Goal: Task Accomplishment & Management: Manage account settings

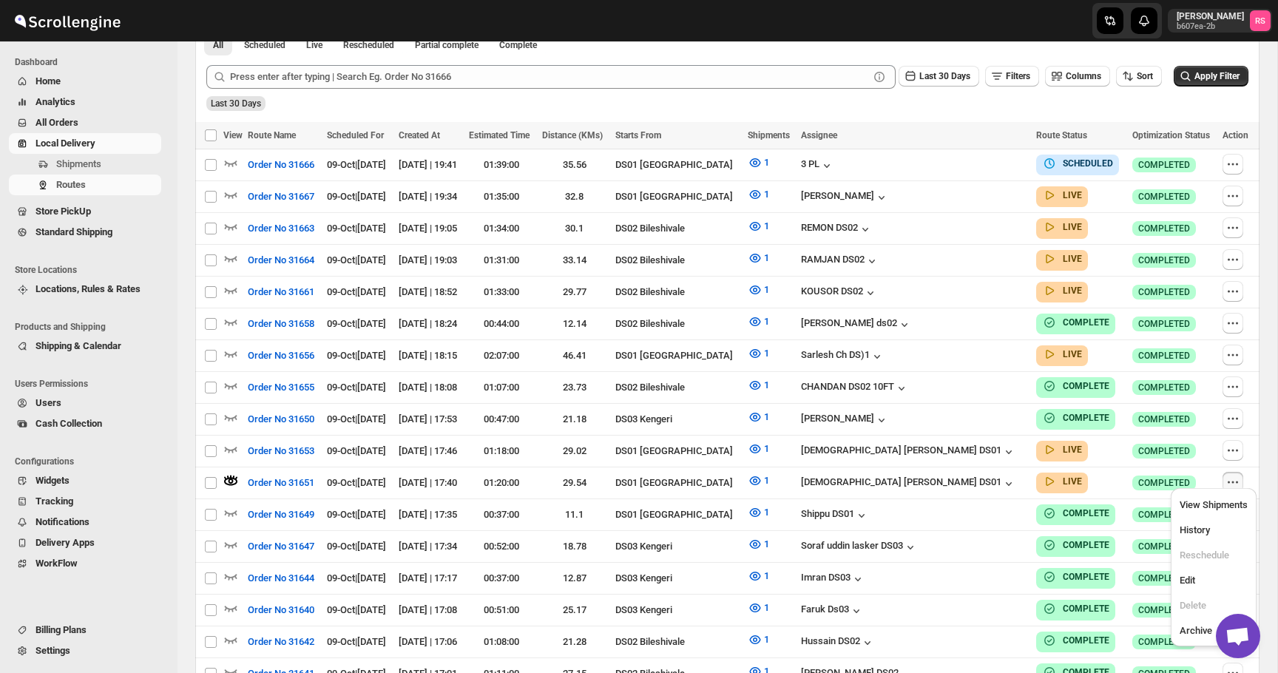
scroll to position [398, 0]
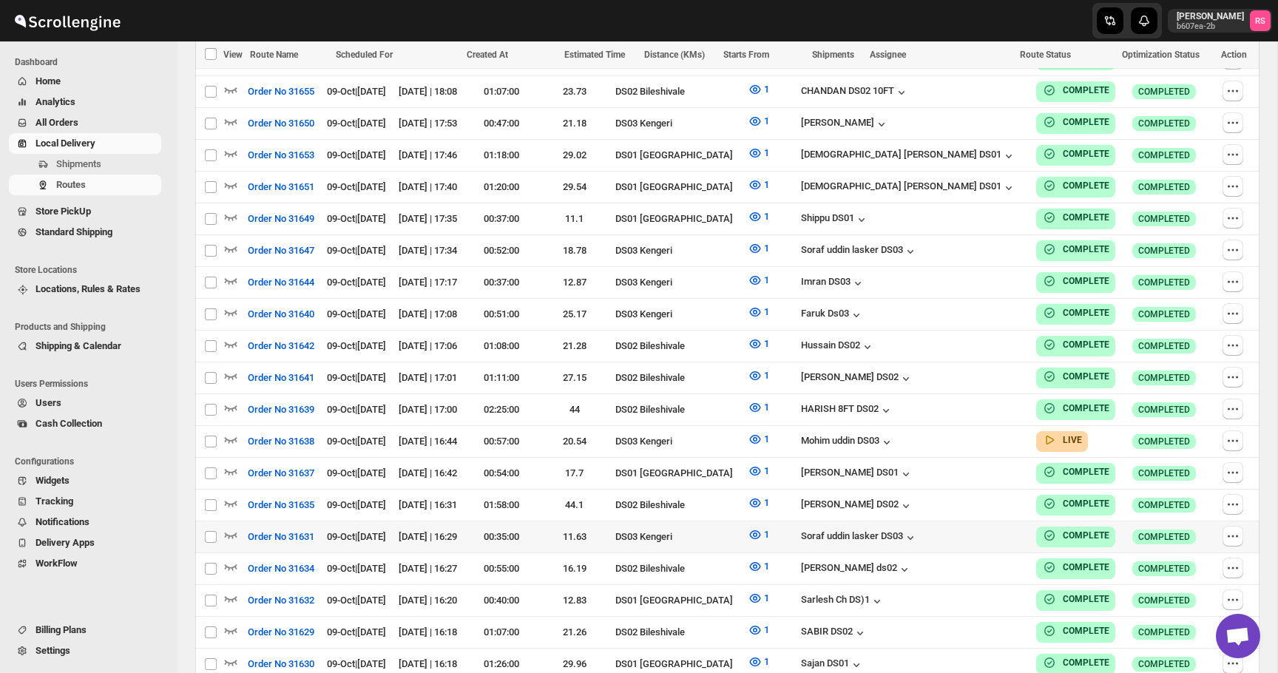
scroll to position [1489, 0]
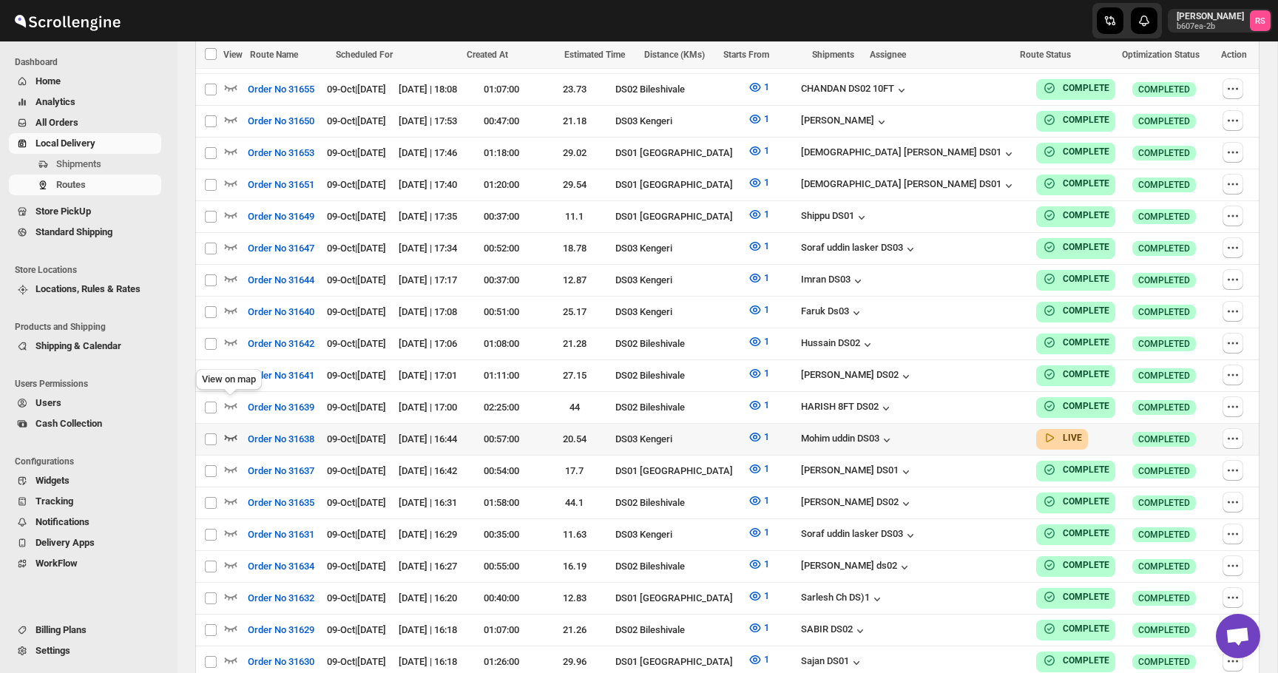
click at [229, 430] on icon "button" at bounding box center [230, 437] width 15 height 15
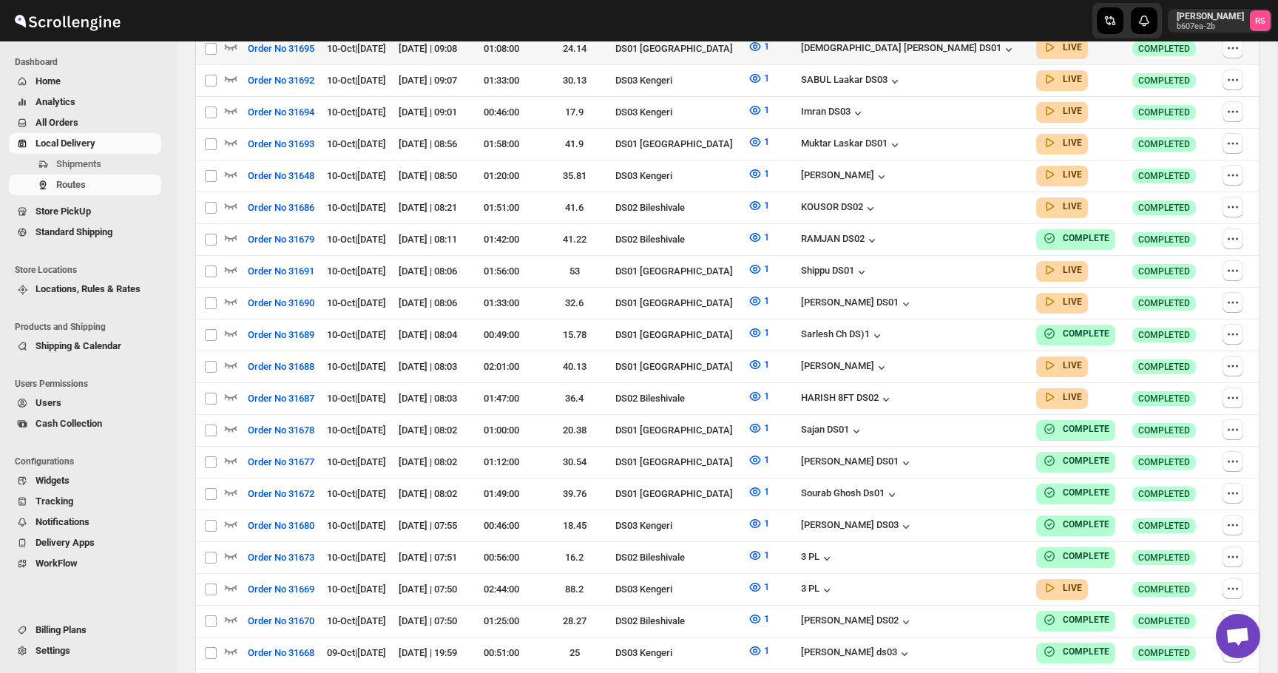
scroll to position [0, 0]
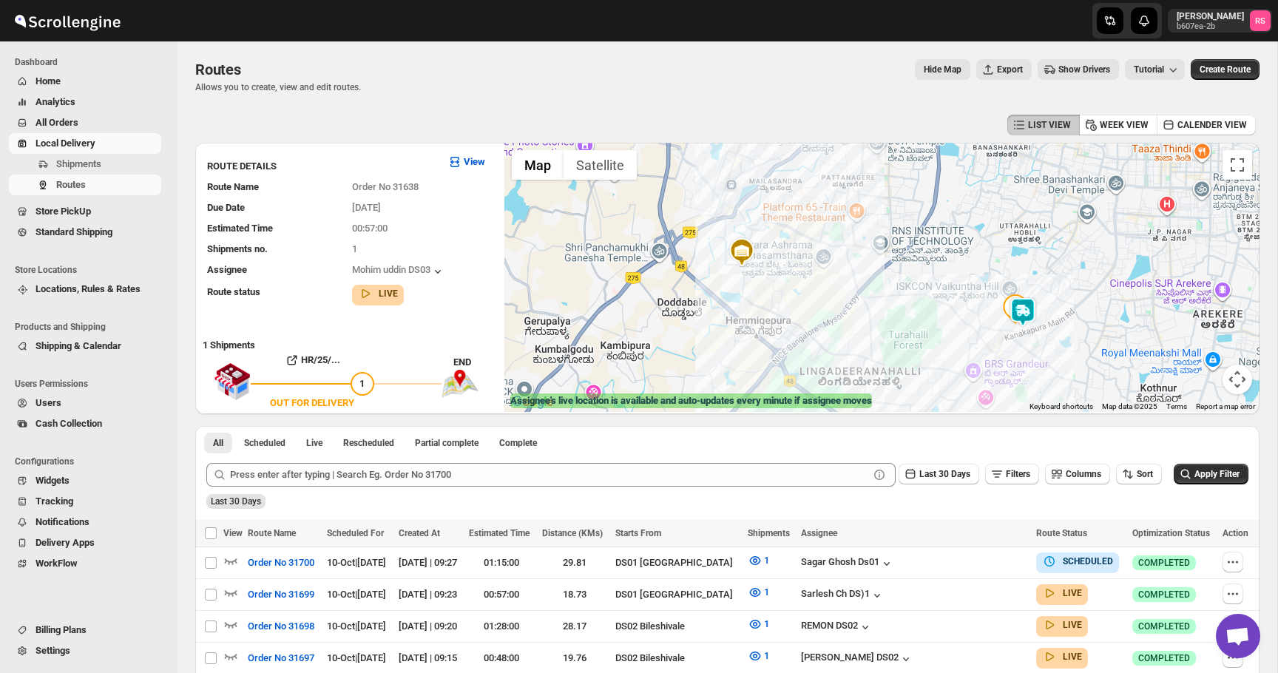
click at [1030, 311] on img at bounding box center [1023, 312] width 30 height 30
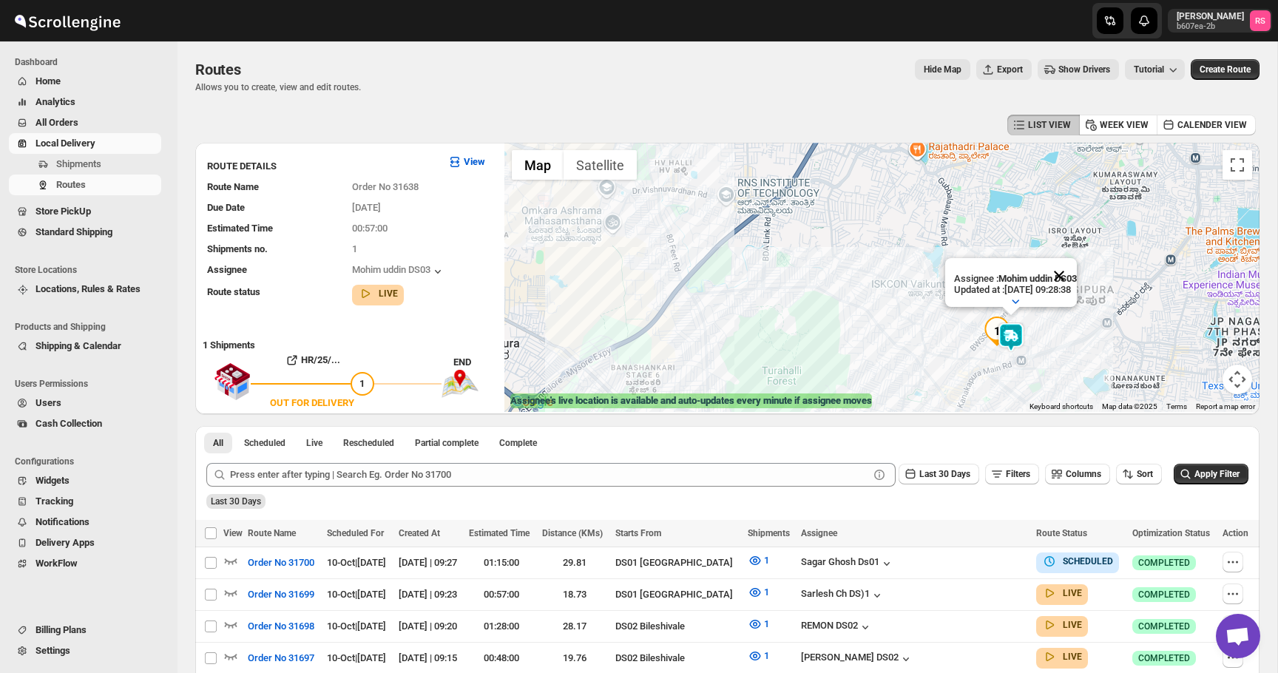
click at [1065, 277] on button "Close" at bounding box center [1060, 276] width 36 height 36
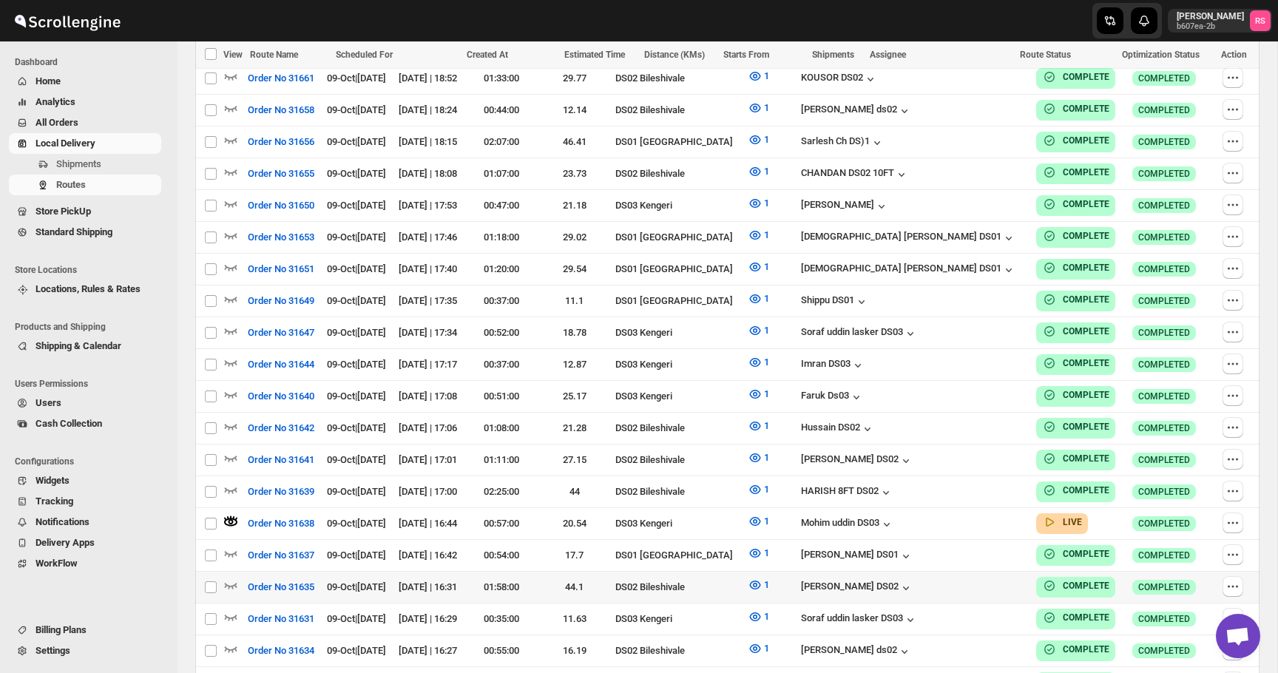
scroll to position [1418, 0]
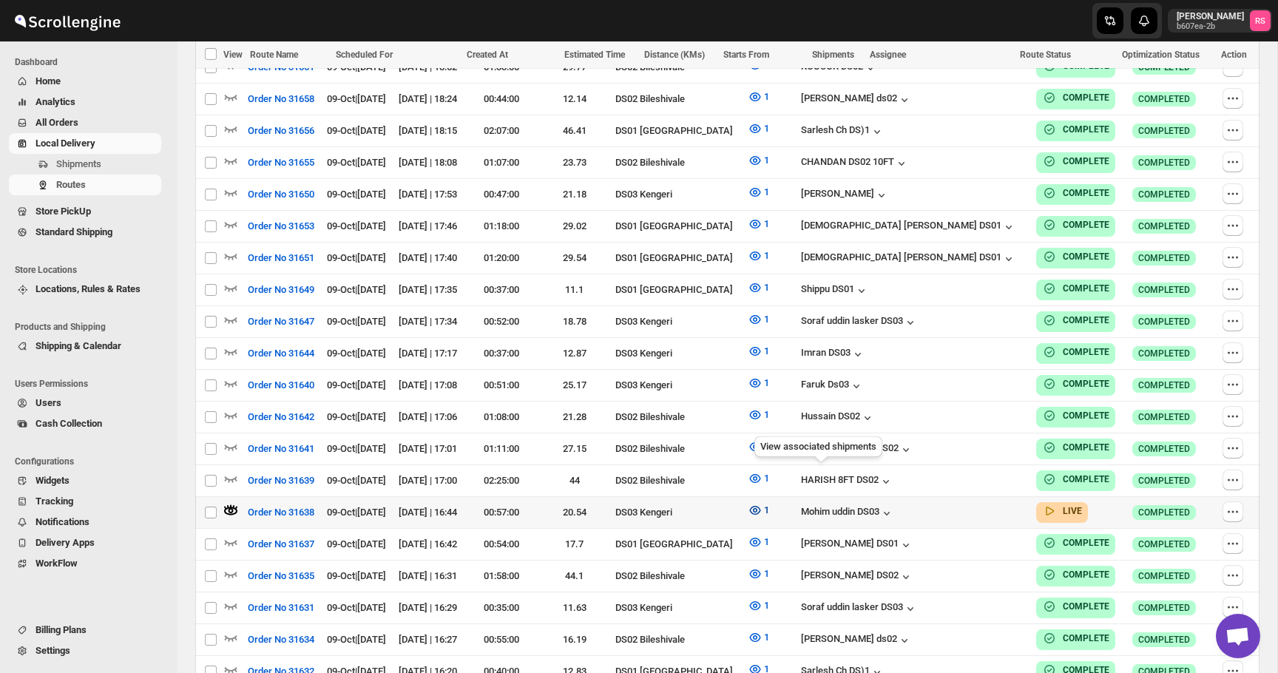
click at [763, 503] on icon "button" at bounding box center [755, 510] width 15 height 15
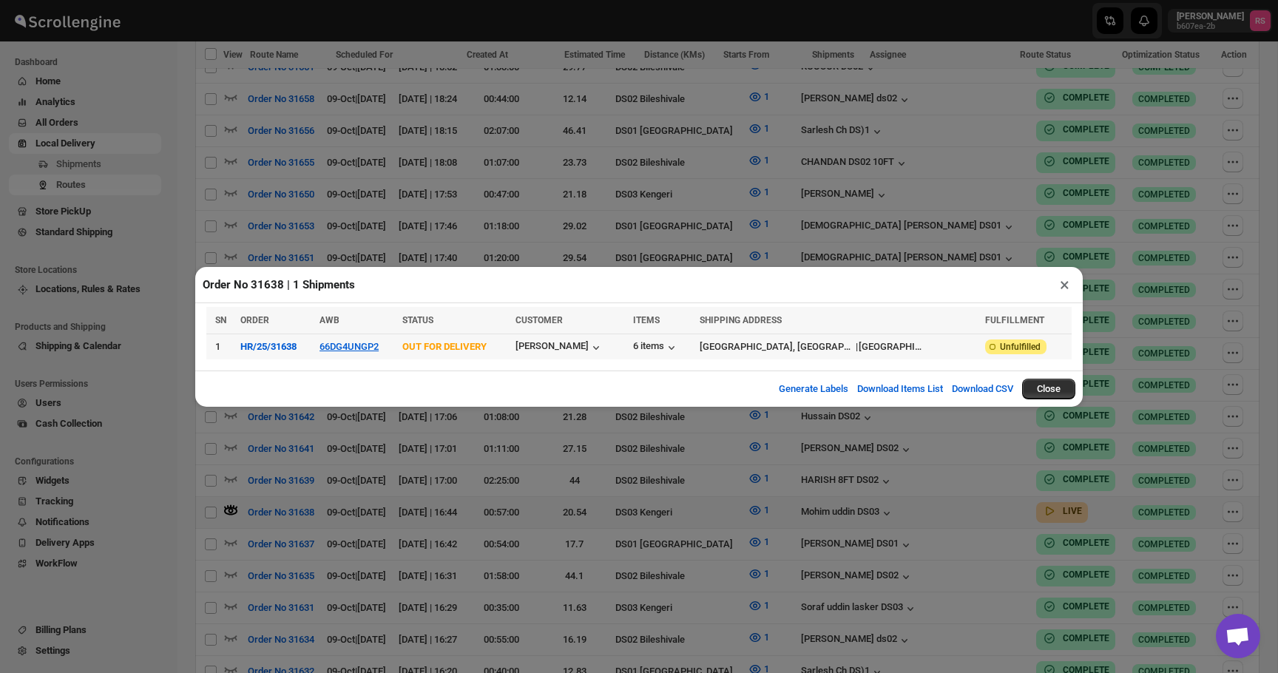
click at [691, 339] on div "6 items" at bounding box center [662, 347] width 58 height 16
click at [679, 348] on icon "button" at bounding box center [671, 347] width 15 height 15
click at [1064, 283] on button "×" at bounding box center [1064, 284] width 21 height 21
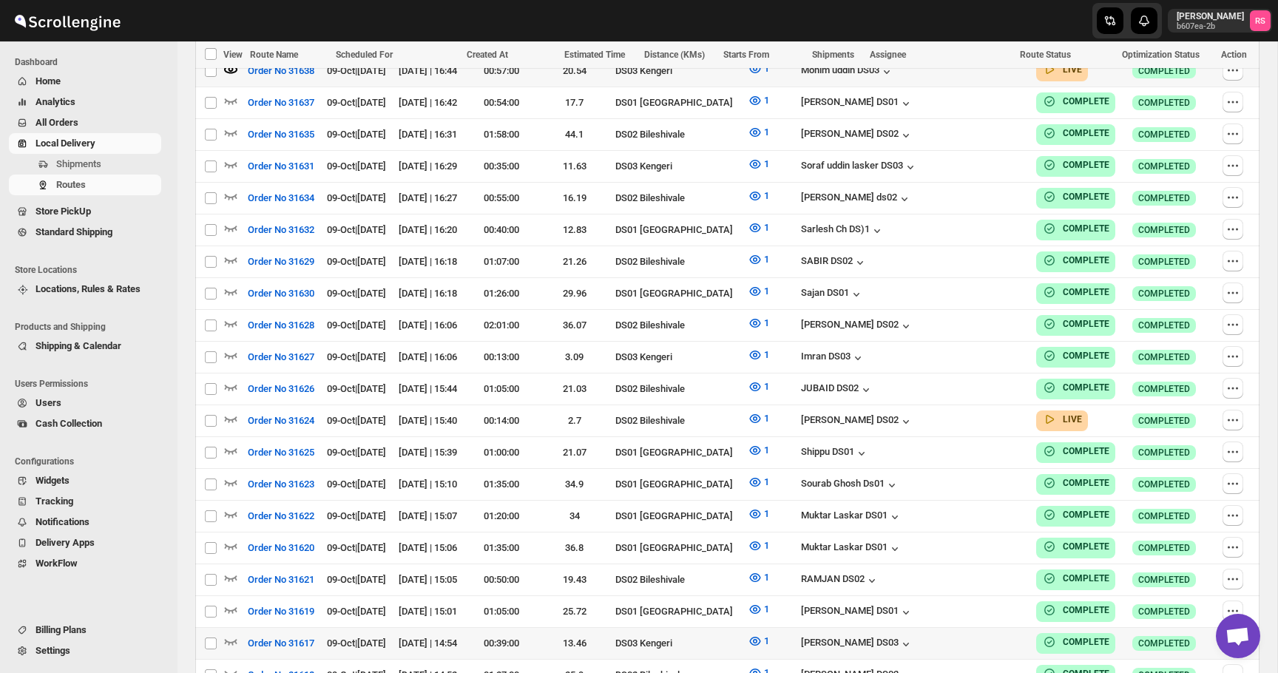
scroll to position [1833, 0]
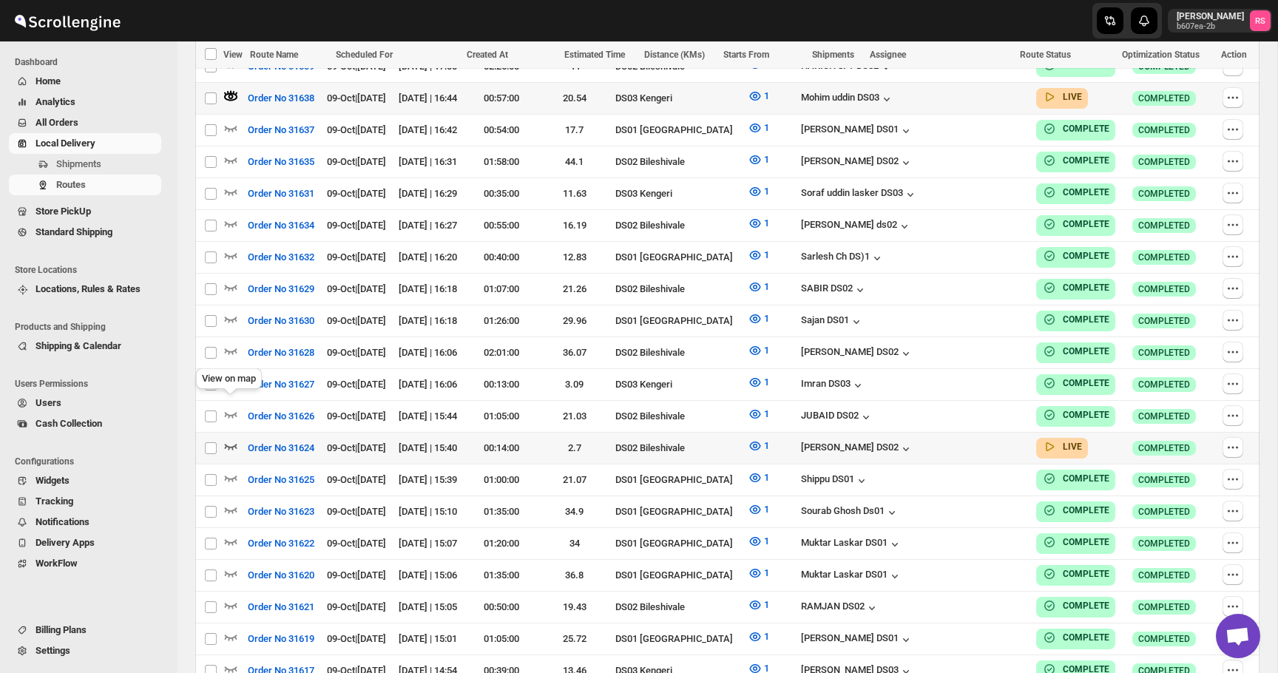
click at [235, 439] on icon "button" at bounding box center [230, 446] width 15 height 15
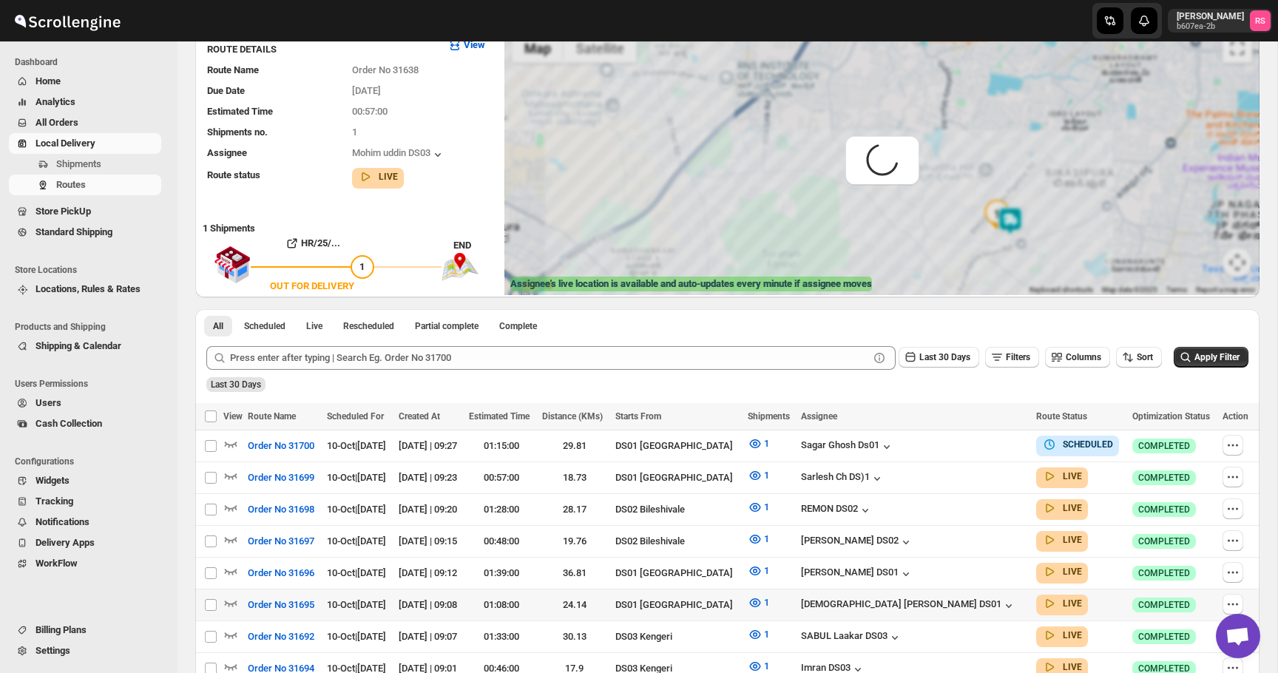
scroll to position [0, 0]
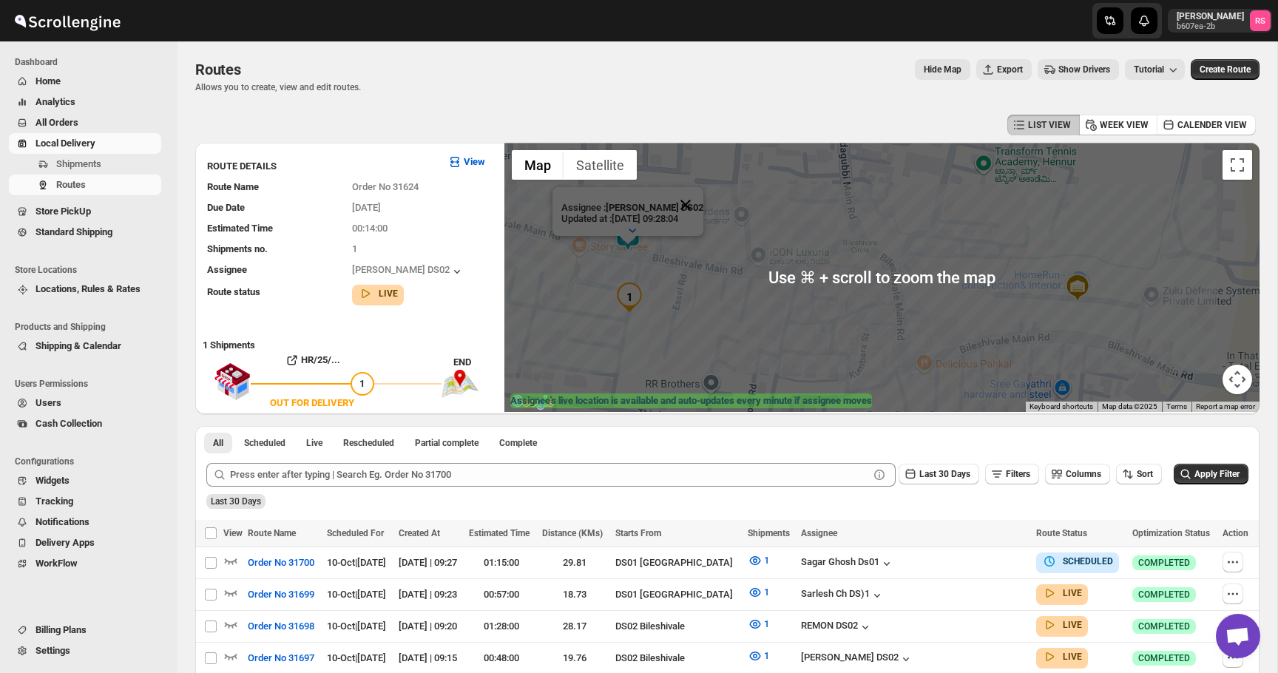
click at [682, 207] on button "Close" at bounding box center [686, 205] width 36 height 36
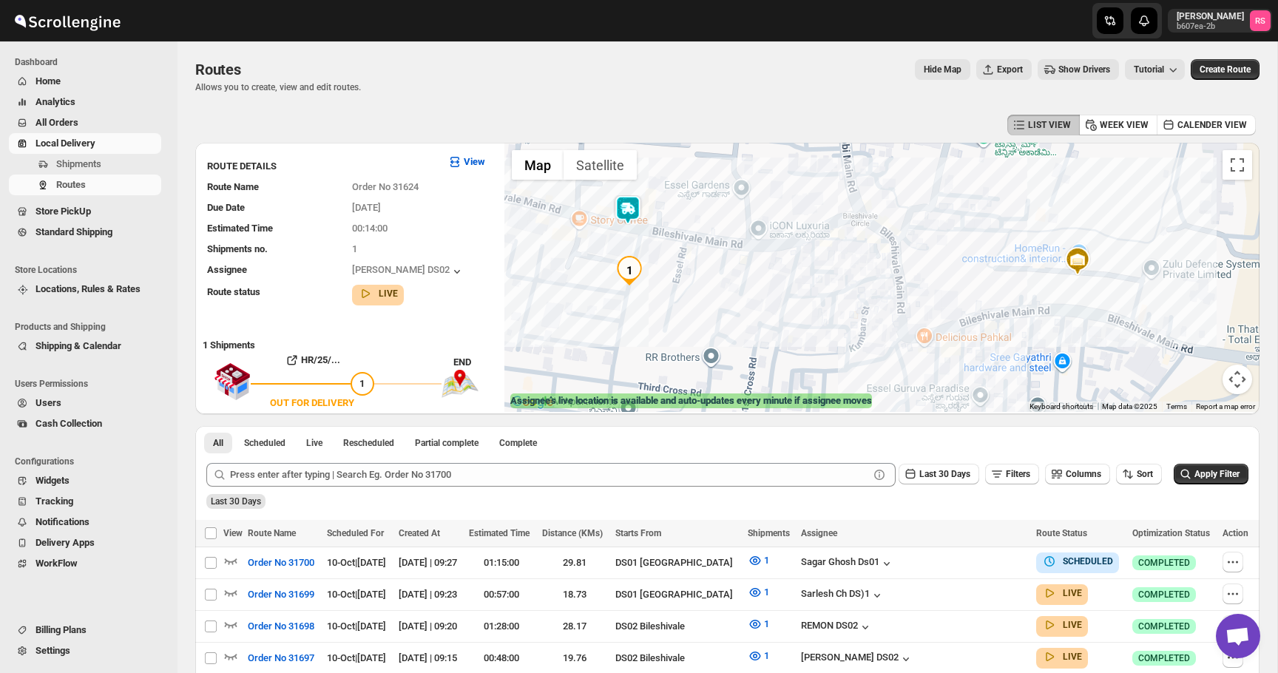
drag, startPoint x: 650, startPoint y: 261, endPoint x: 650, endPoint y: 232, distance: 28.9
click at [650, 232] on div at bounding box center [882, 277] width 755 height 269
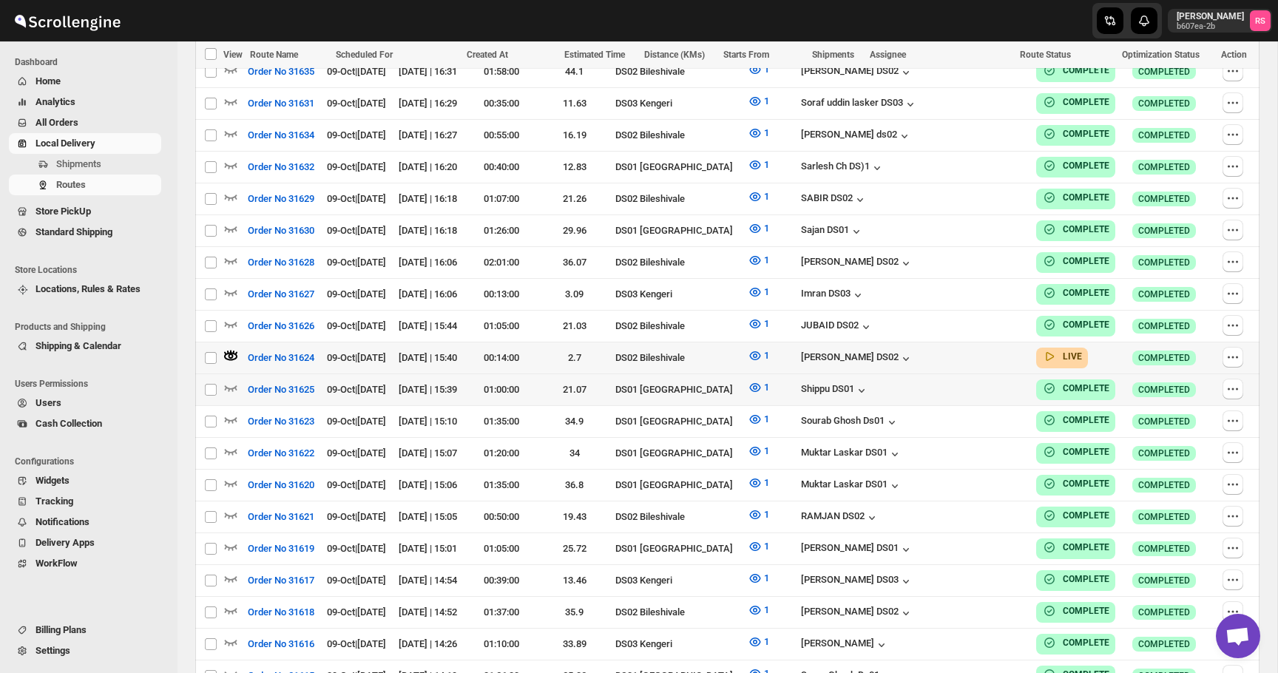
scroll to position [1925, 0]
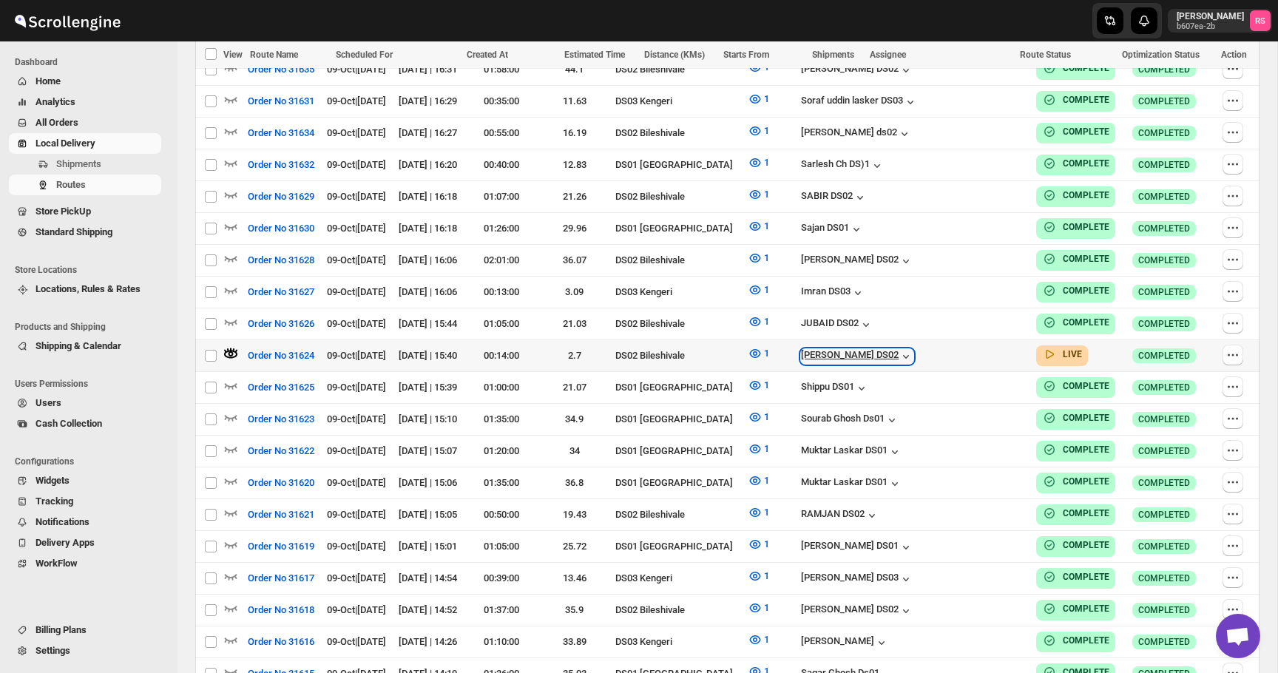
click at [886, 349] on div "[PERSON_NAME] DS02" at bounding box center [857, 356] width 112 height 15
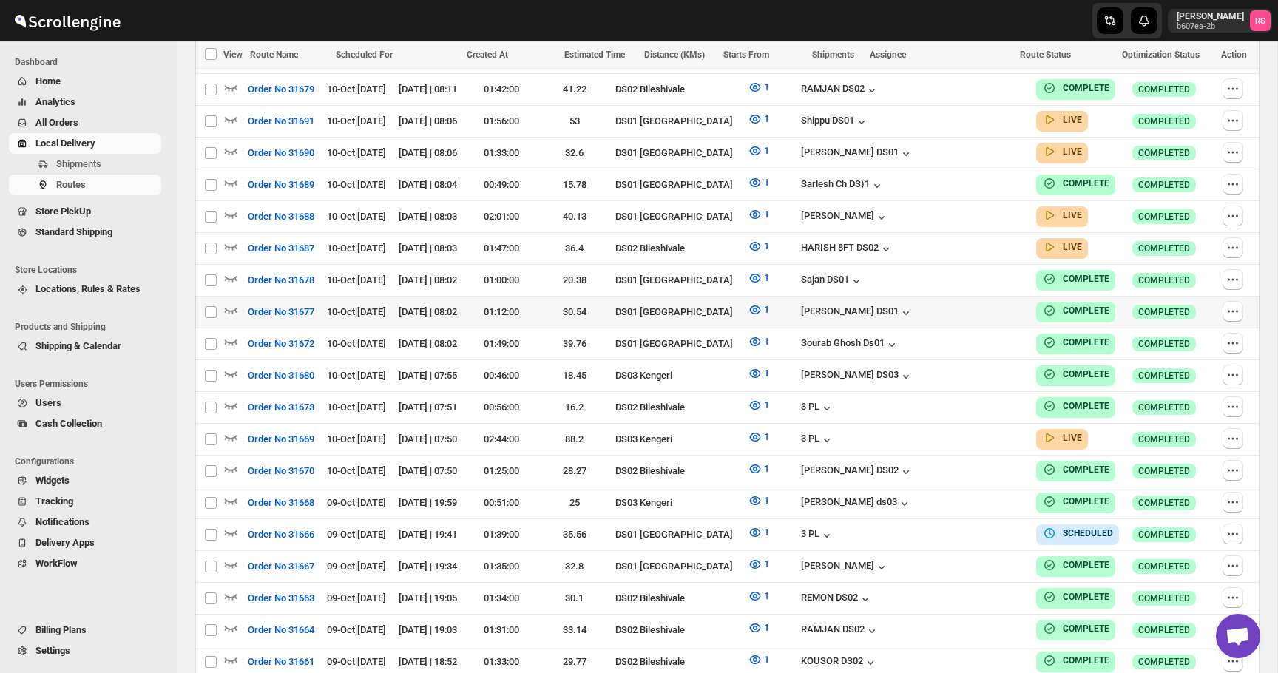
scroll to position [800, 0]
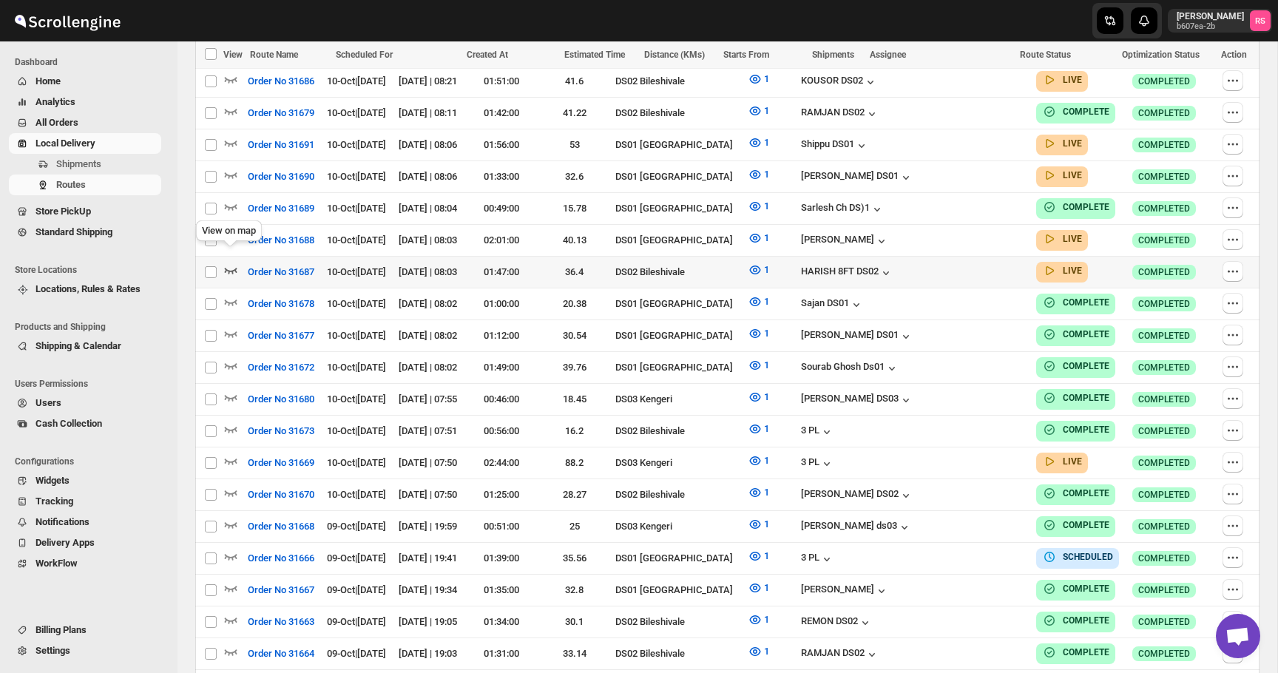
click at [230, 263] on icon "button" at bounding box center [230, 270] width 15 height 15
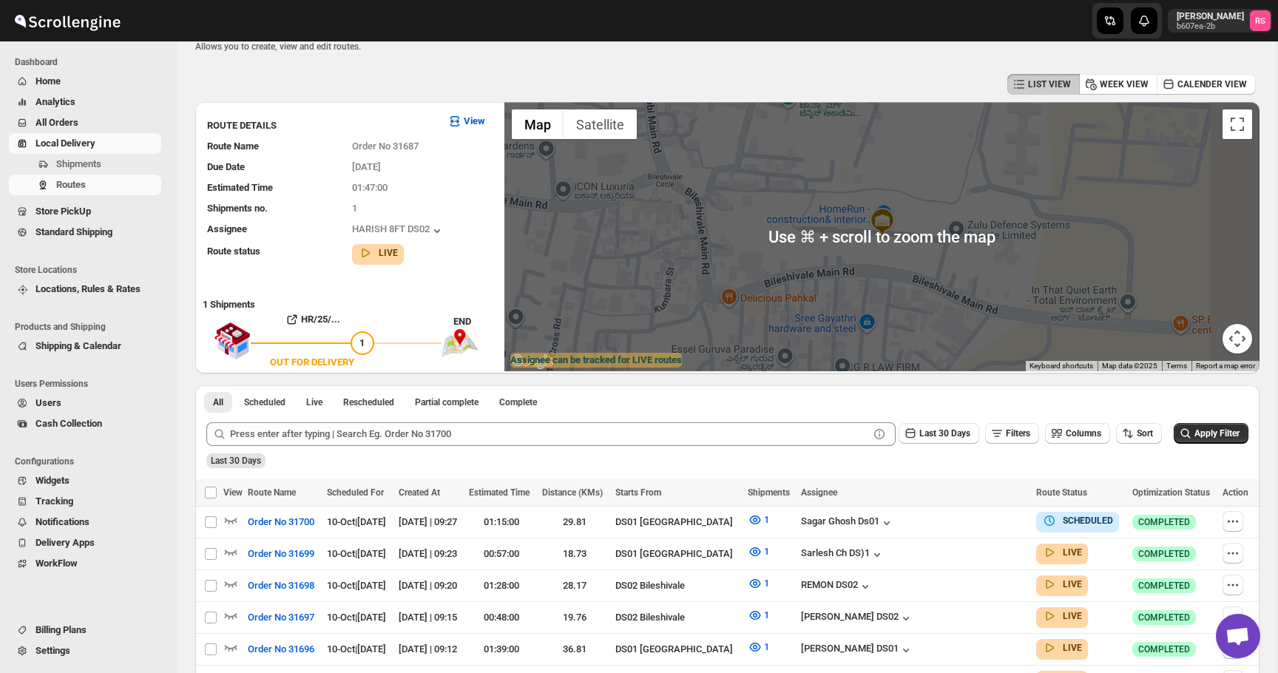
scroll to position [0, 0]
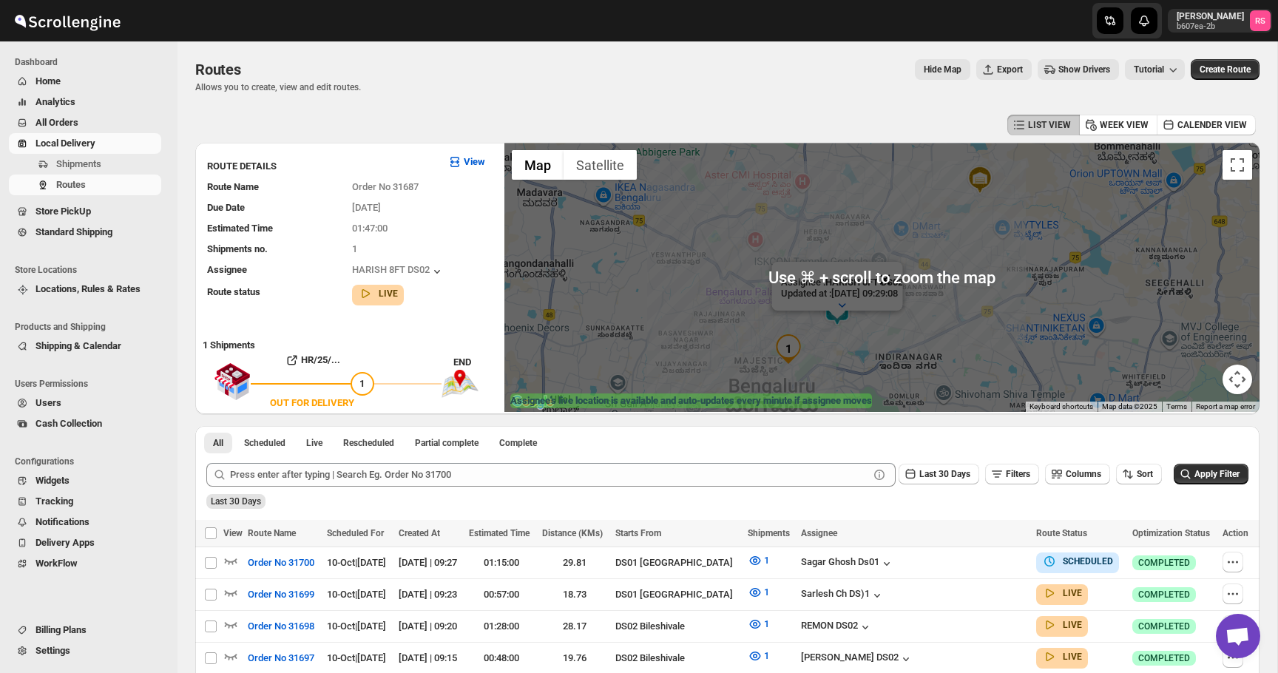
click at [898, 278] on button "Close" at bounding box center [885, 280] width 36 height 36
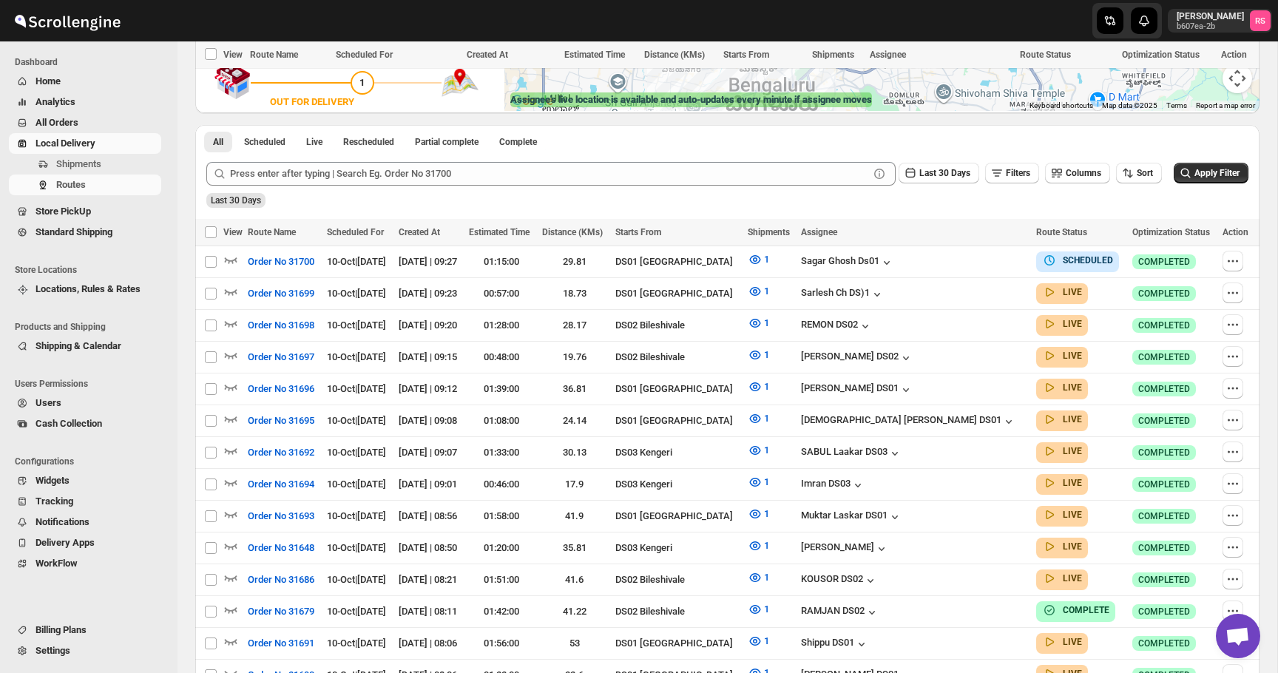
scroll to position [733, 0]
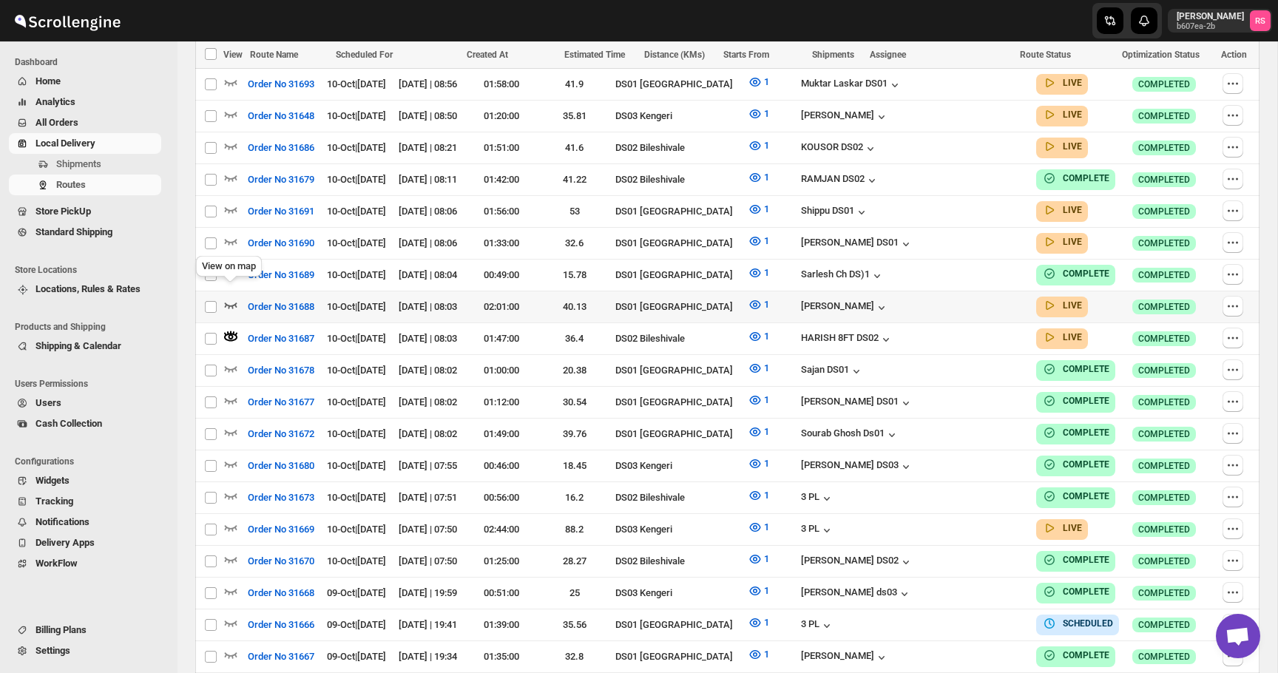
click at [231, 297] on icon "button" at bounding box center [230, 304] width 15 height 15
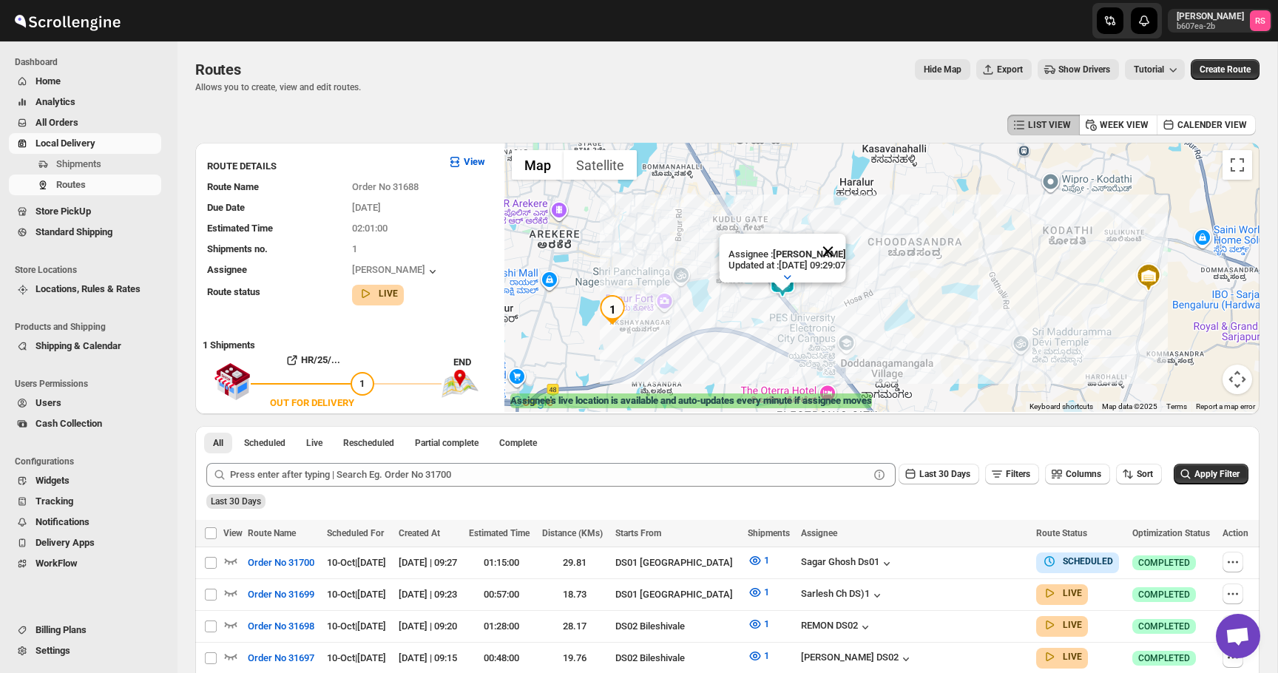
click at [846, 251] on button "Close" at bounding box center [828, 252] width 36 height 36
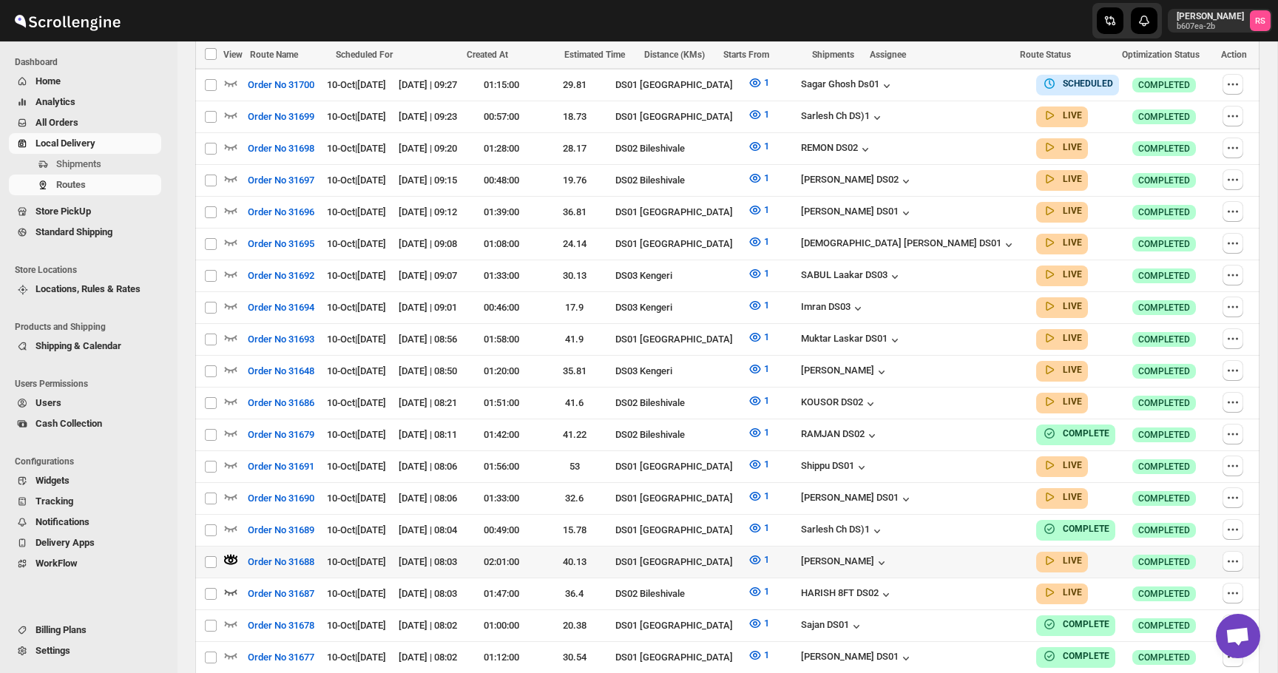
scroll to position [522, 0]
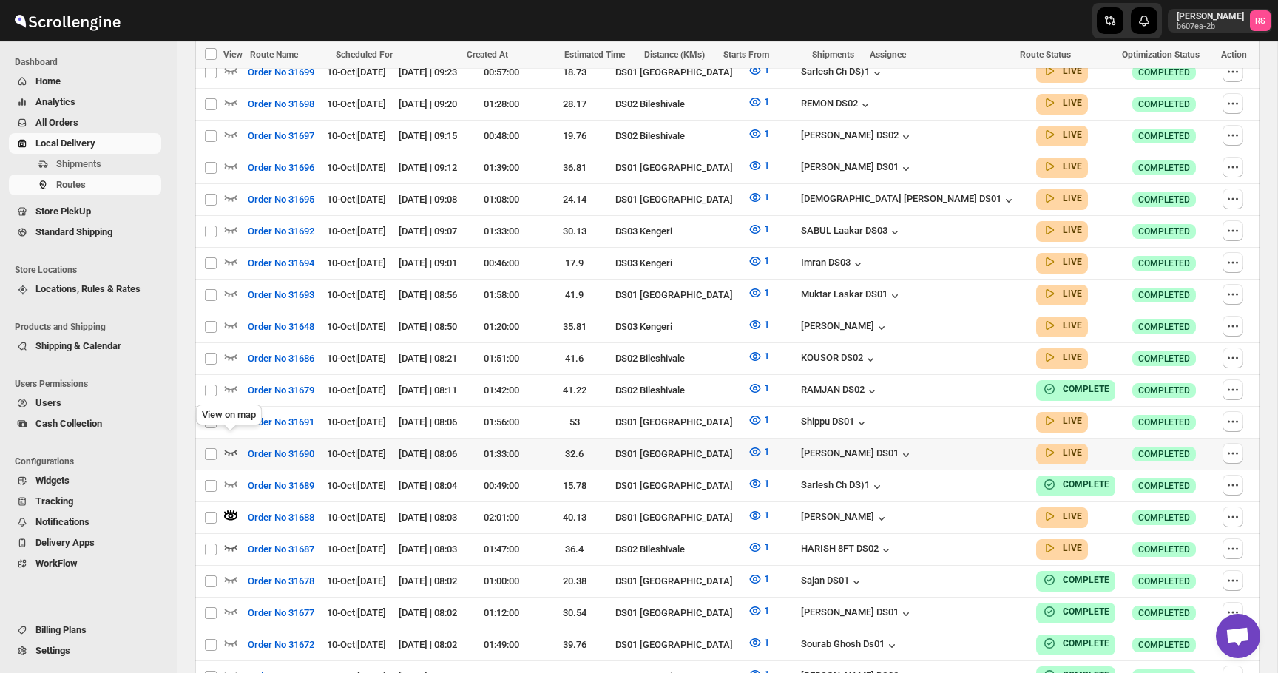
click at [230, 450] on icon "button" at bounding box center [231, 453] width 13 height 6
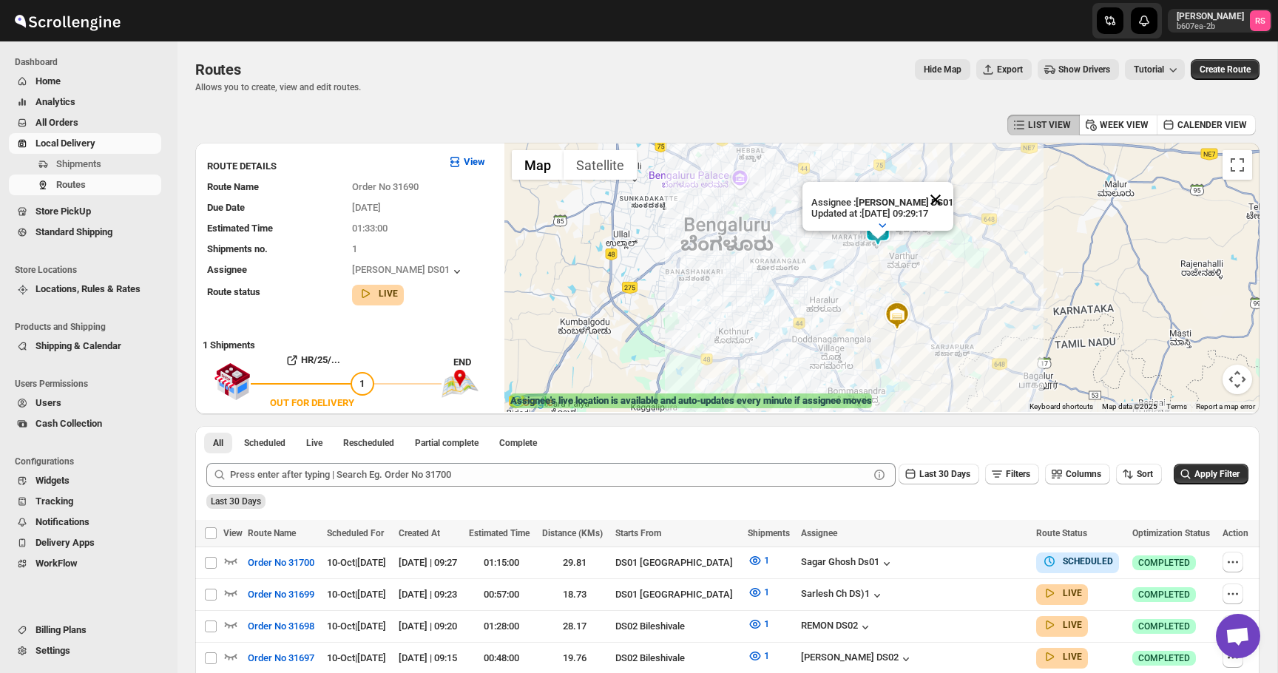
click at [942, 207] on button "Close" at bounding box center [936, 200] width 36 height 36
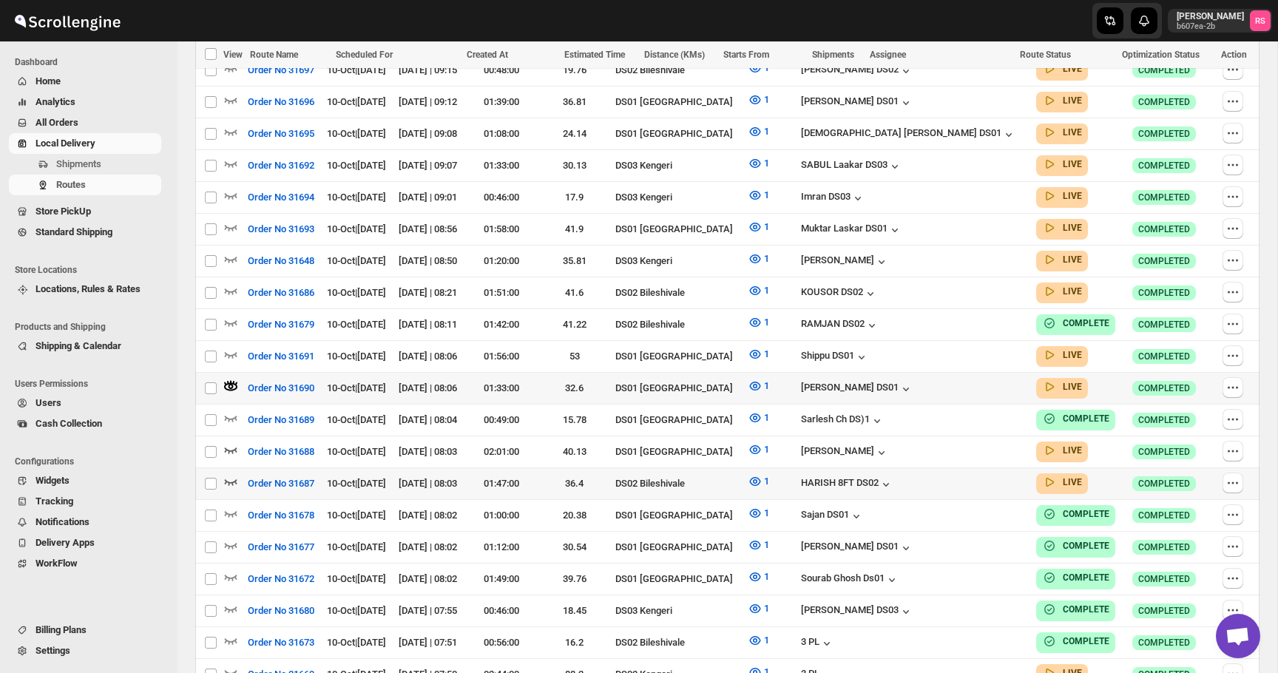
scroll to position [608, 0]
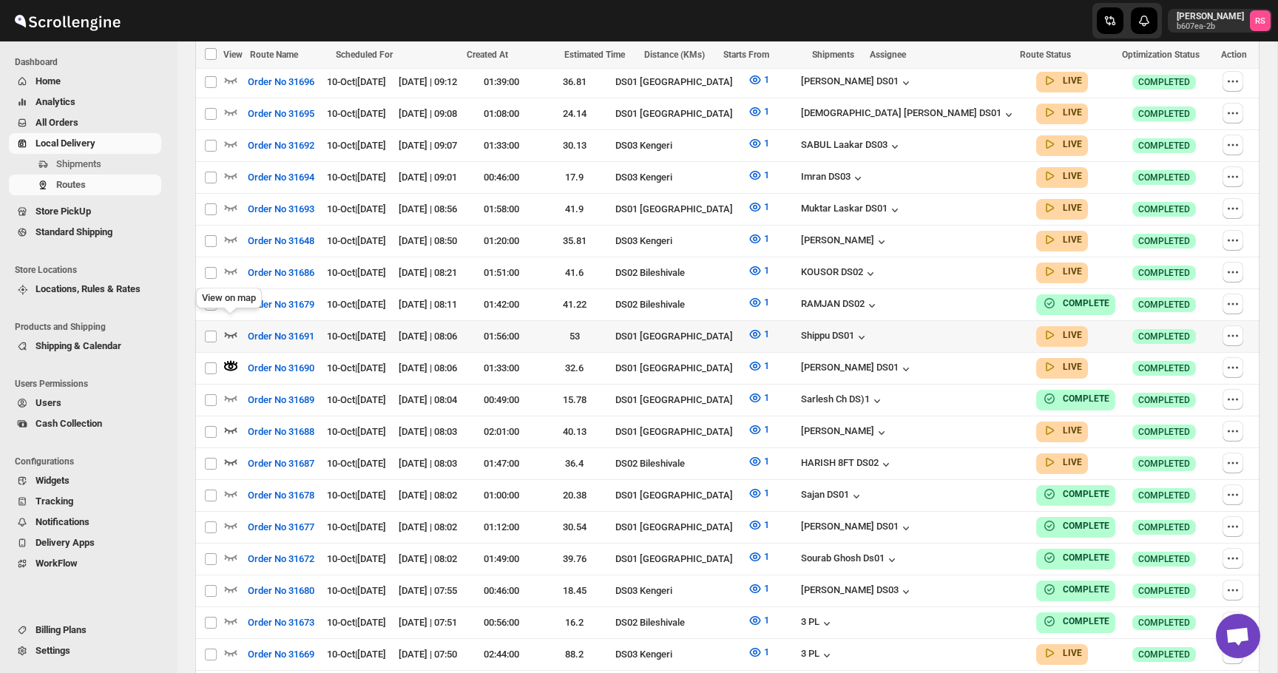
click at [231, 327] on icon "button" at bounding box center [230, 334] width 15 height 15
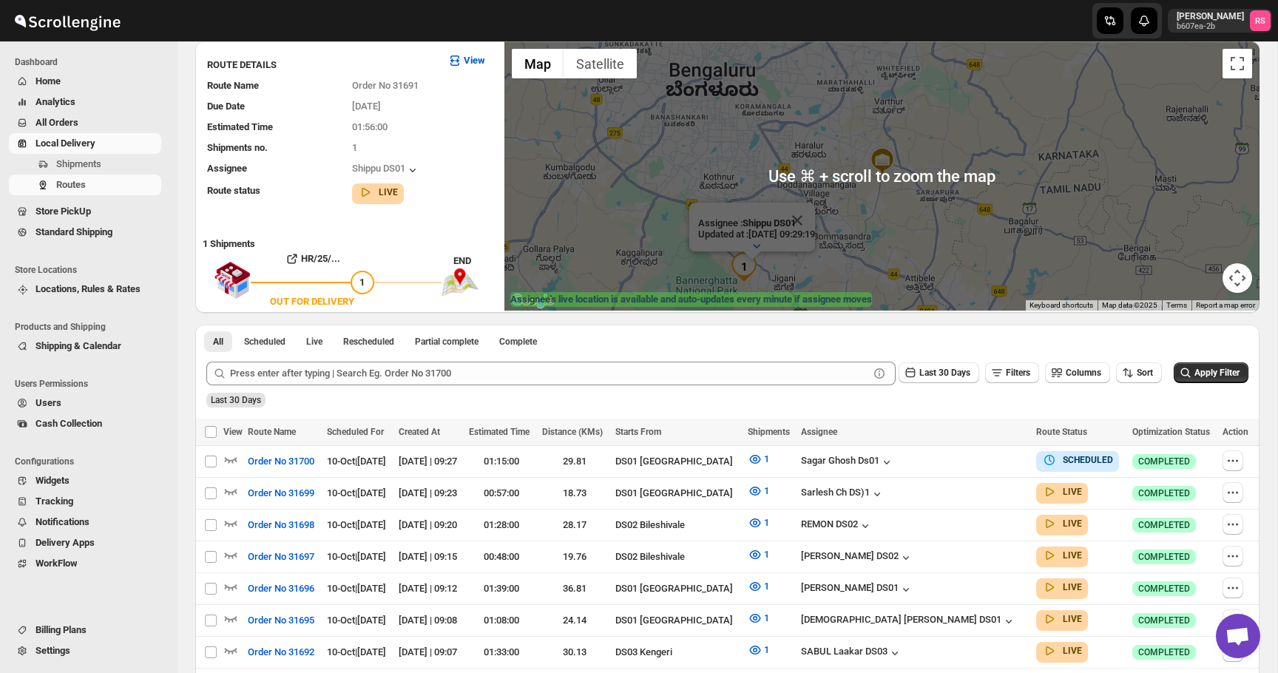
scroll to position [0, 0]
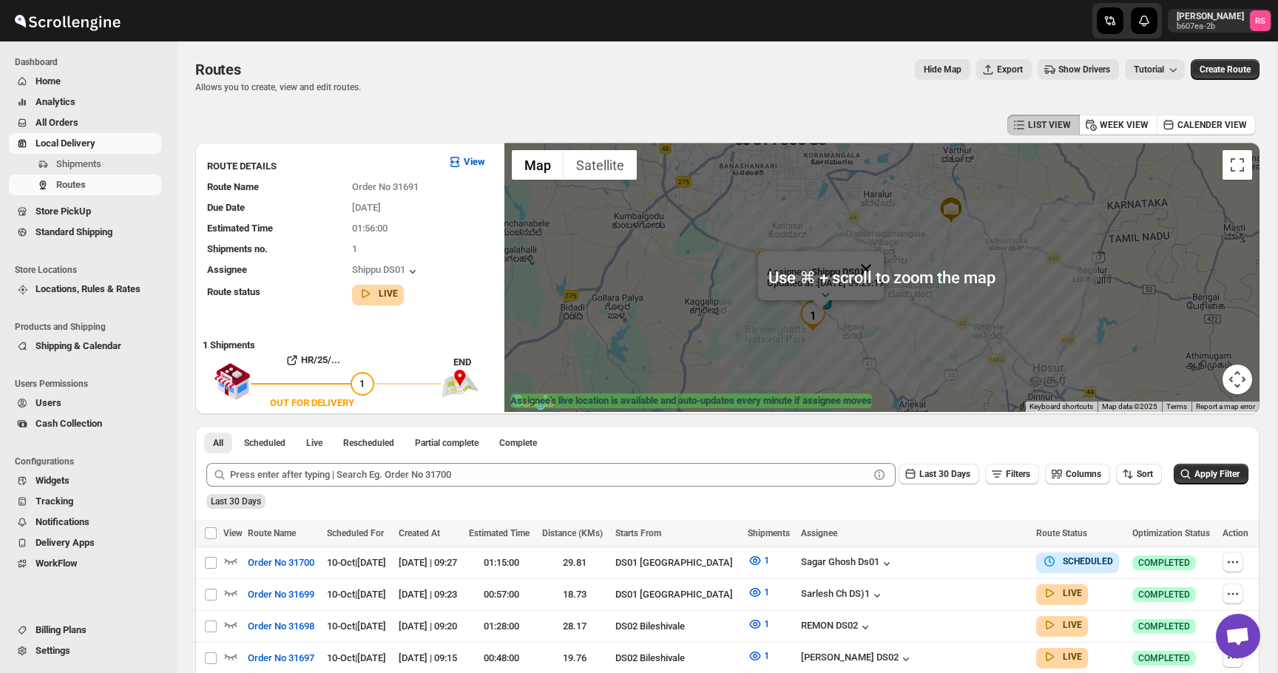
click at [883, 269] on button "Close" at bounding box center [867, 270] width 36 height 36
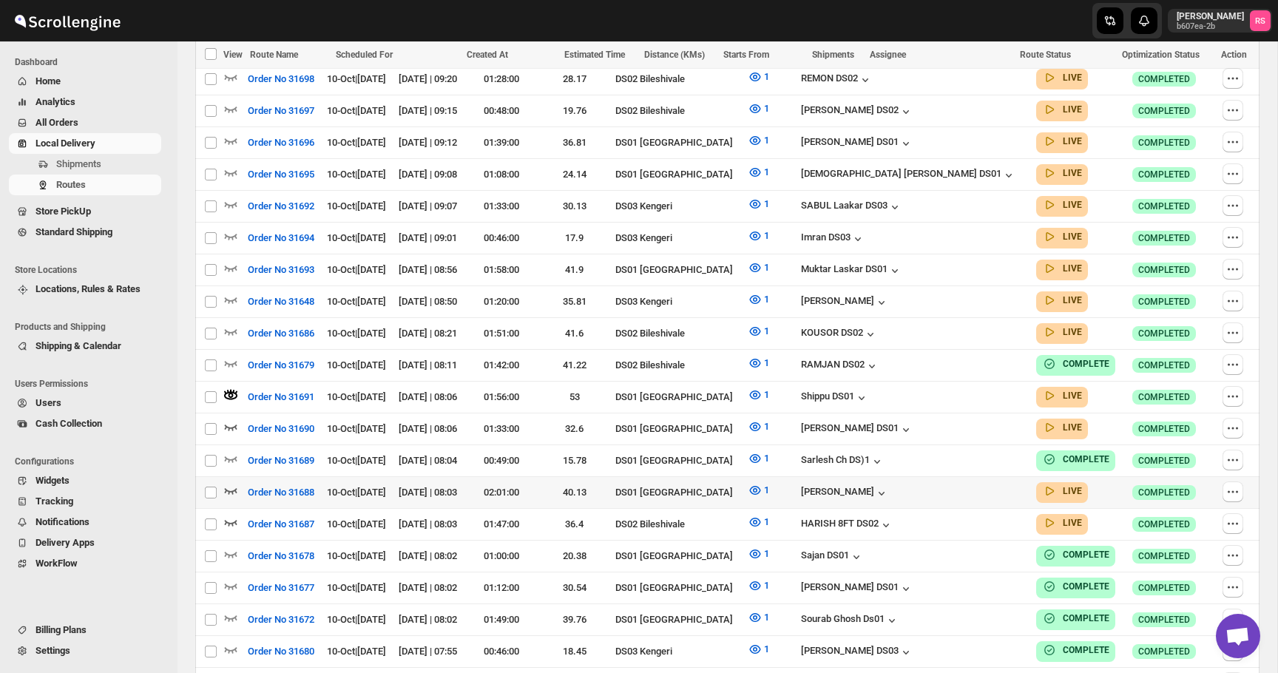
scroll to position [566, 0]
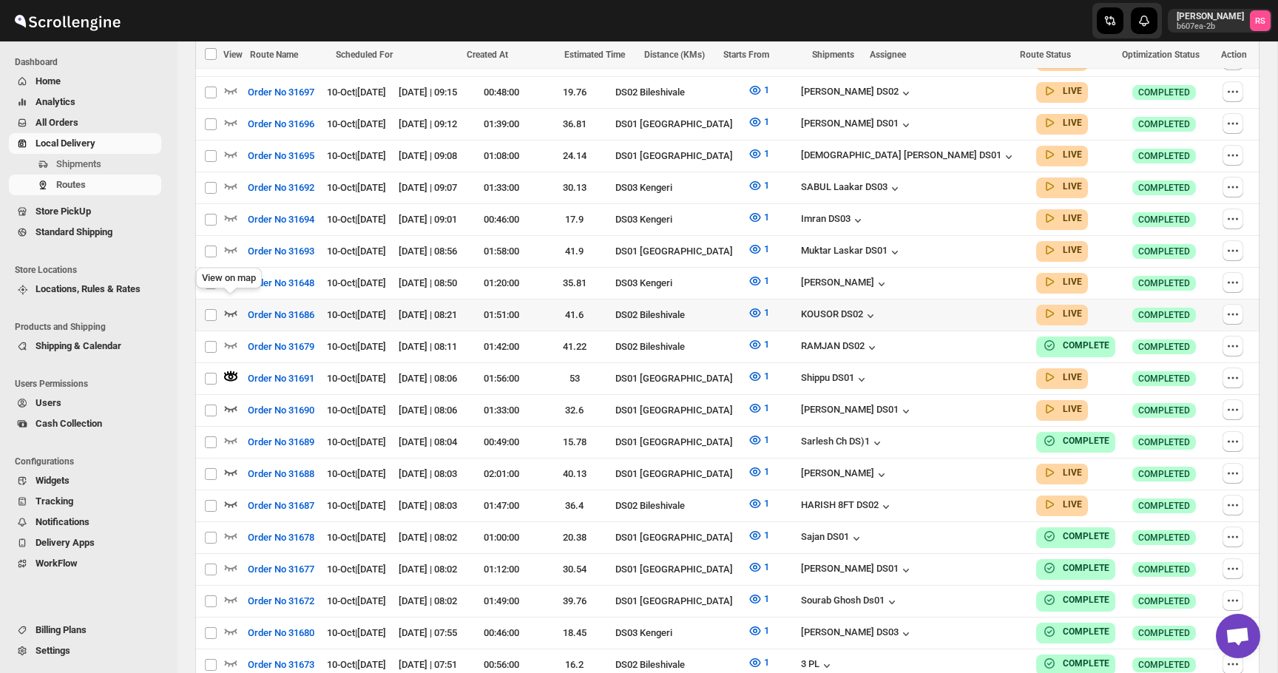
click at [228, 306] on icon "button" at bounding box center [230, 313] width 15 height 15
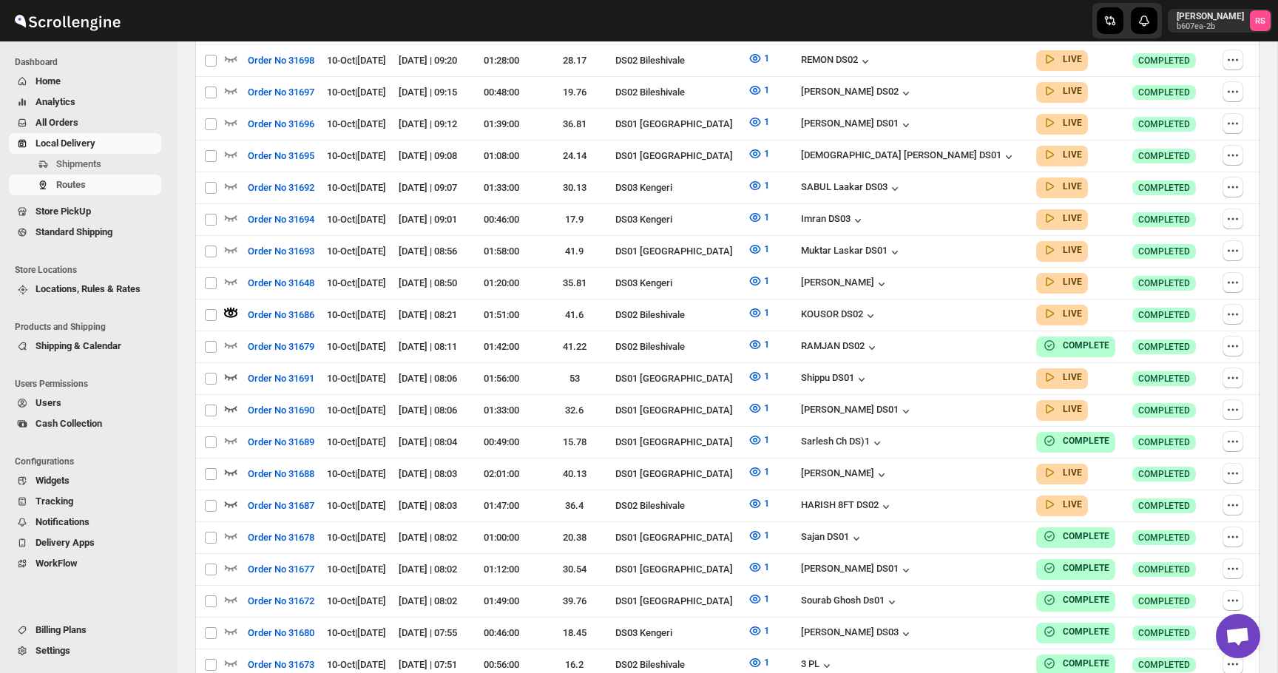
scroll to position [0, 0]
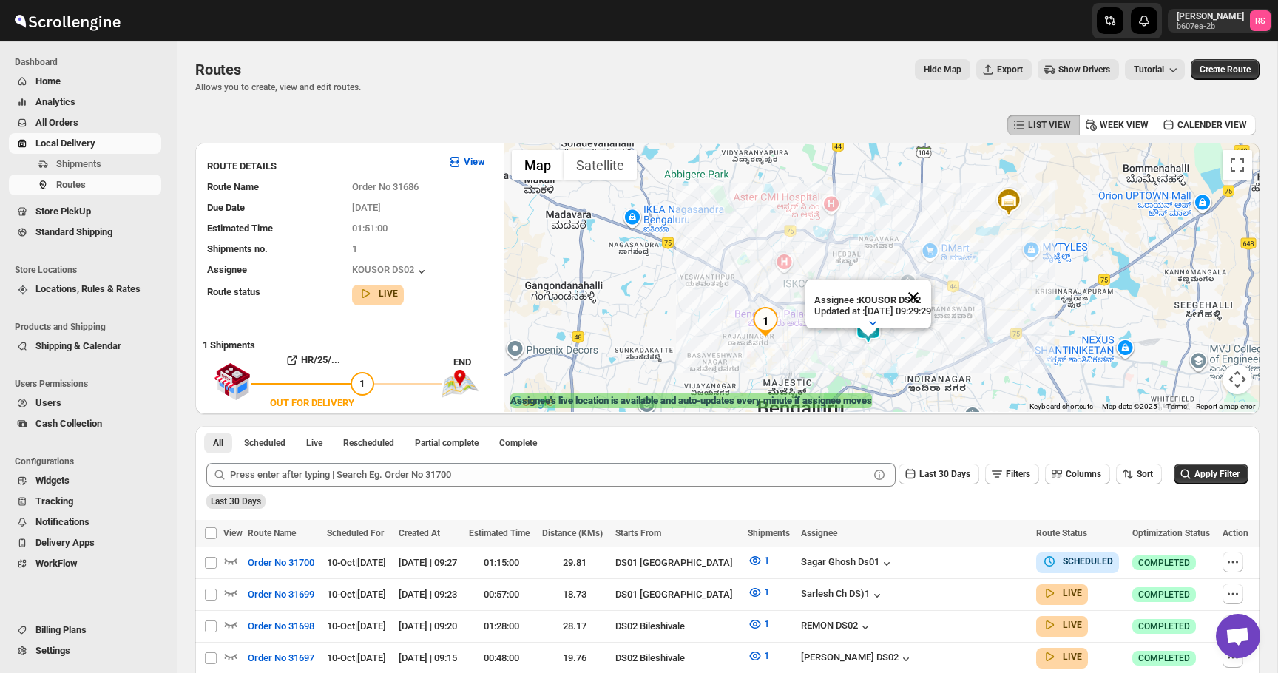
click at [928, 299] on button "Close" at bounding box center [914, 298] width 36 height 36
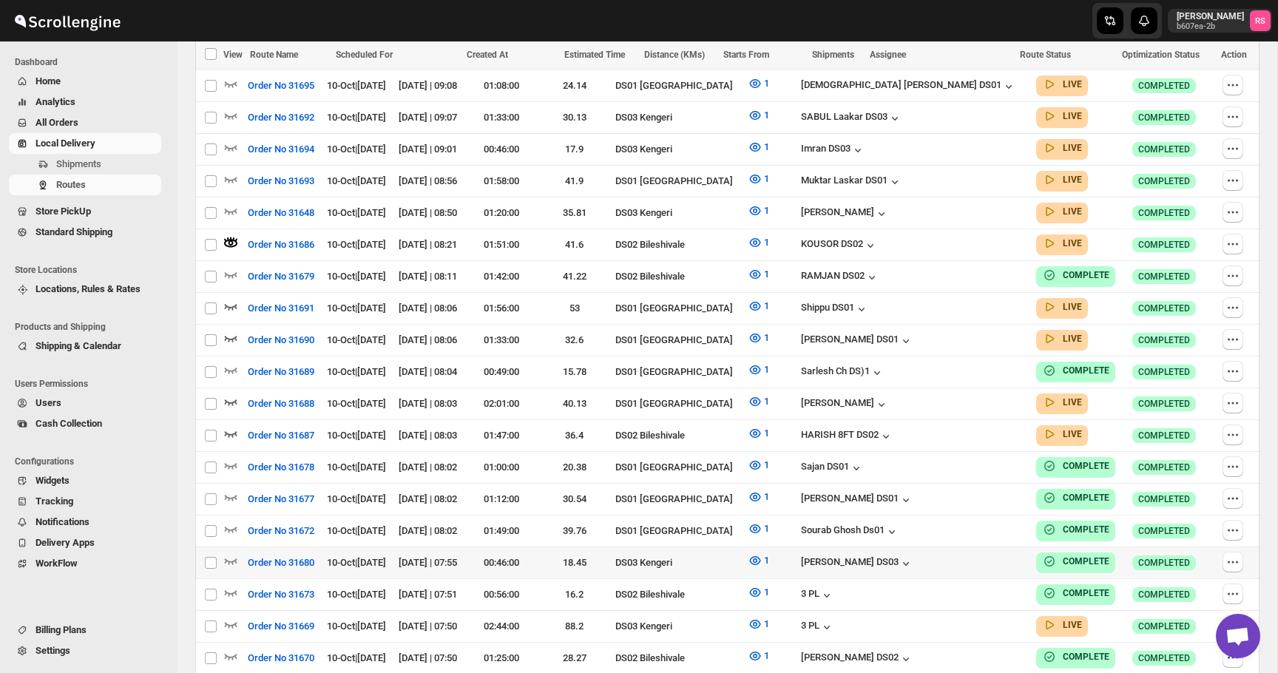
scroll to position [649, 0]
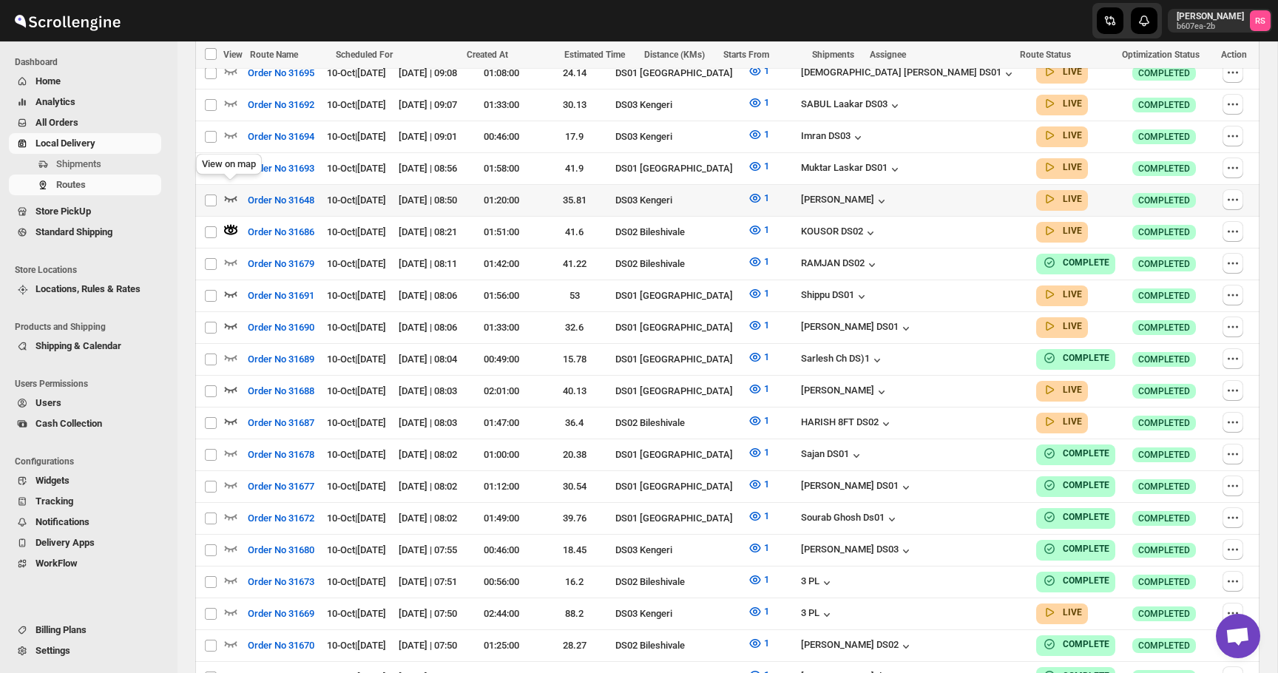
click at [232, 191] on icon "button" at bounding box center [230, 198] width 15 height 15
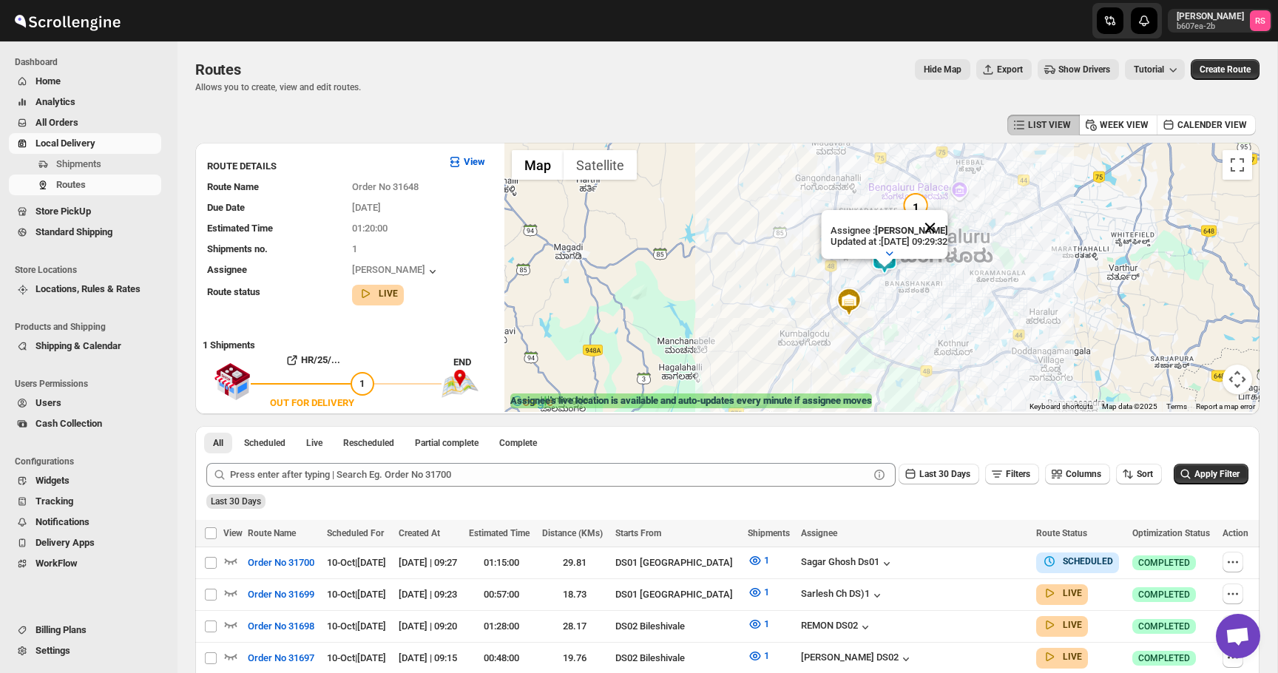
click at [944, 216] on button "Close" at bounding box center [930, 228] width 36 height 36
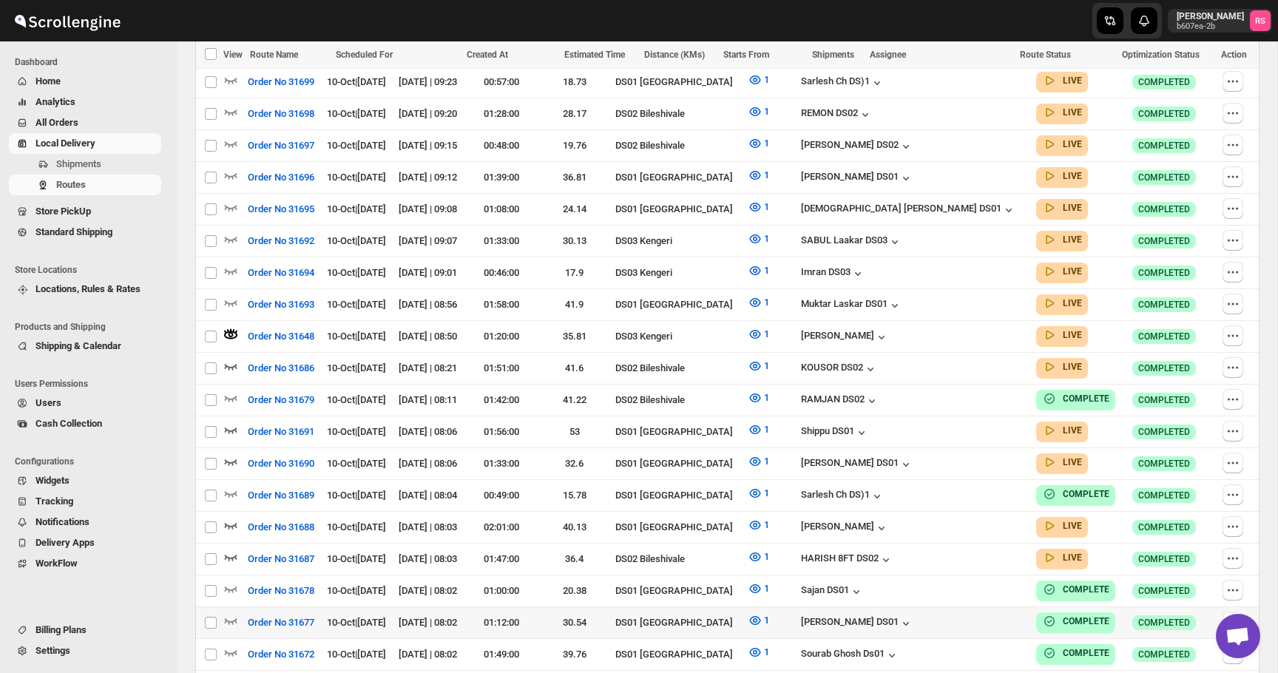
scroll to position [525, 0]
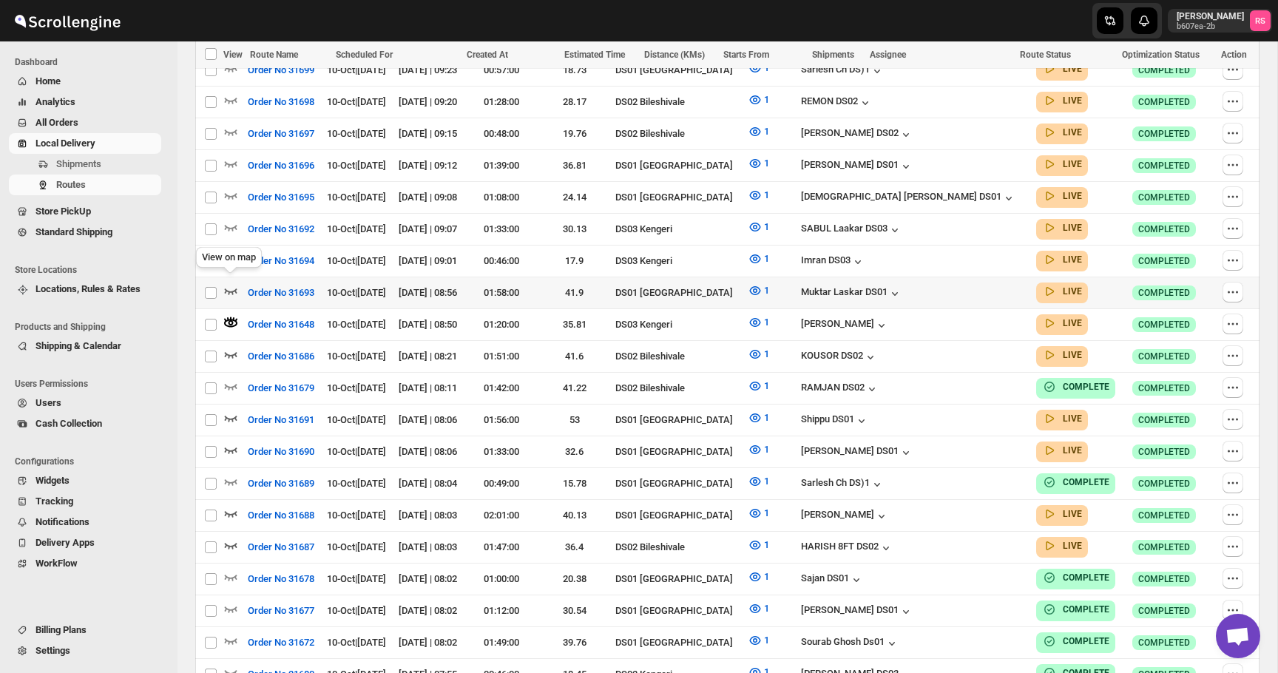
click at [231, 289] on icon "button" at bounding box center [231, 292] width 13 height 6
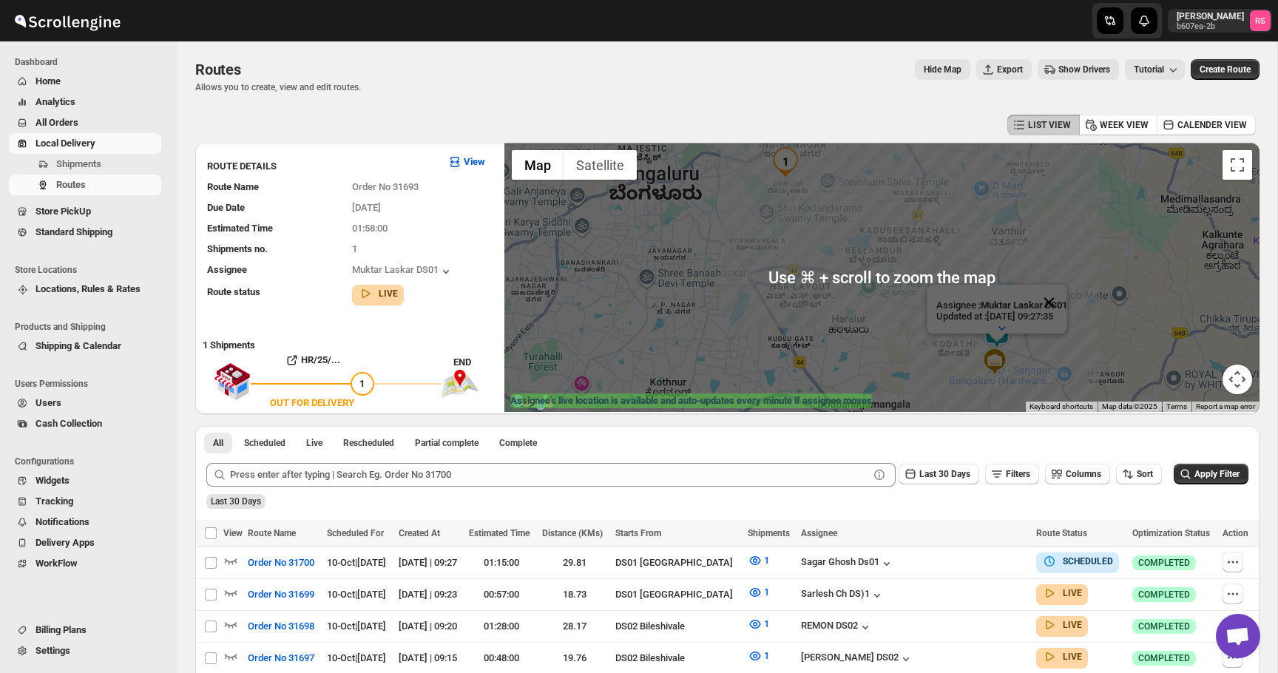
click at [1055, 307] on button "Close" at bounding box center [1049, 303] width 36 height 36
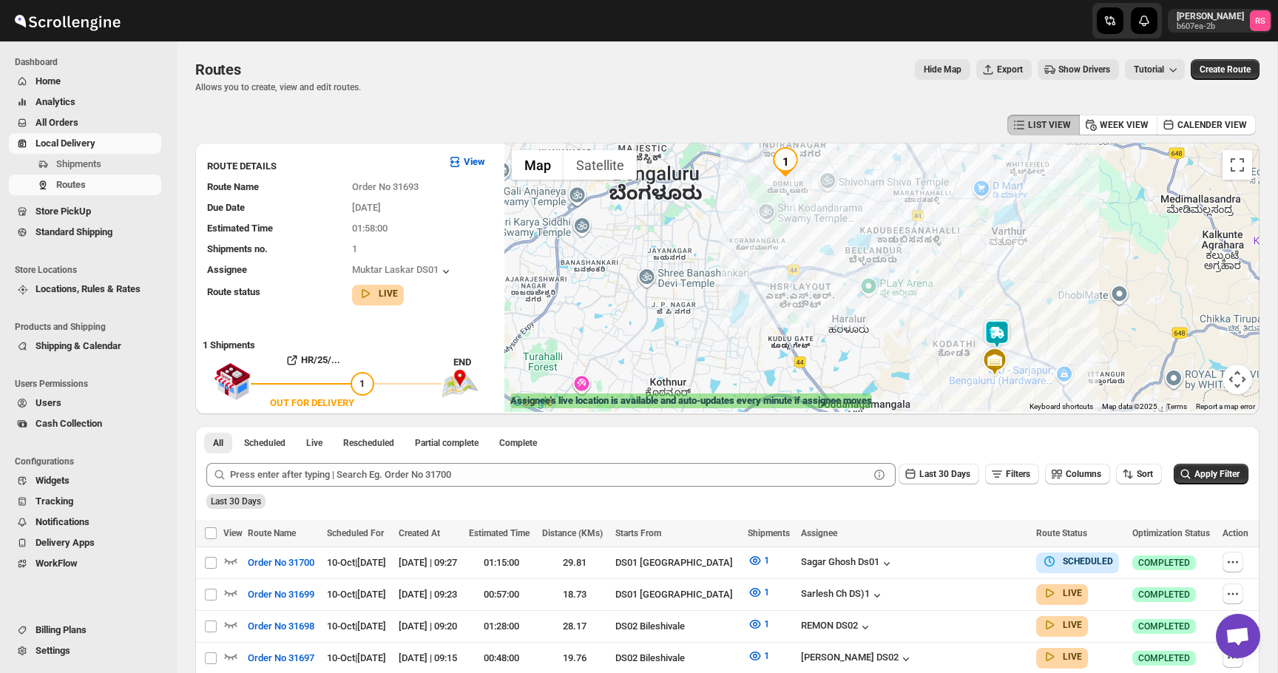
click at [995, 325] on img at bounding box center [997, 335] width 30 height 30
click at [996, 330] on img at bounding box center [997, 335] width 30 height 30
click at [1060, 265] on button "Close" at bounding box center [1049, 273] width 36 height 36
click at [1002, 337] on img at bounding box center [997, 335] width 30 height 30
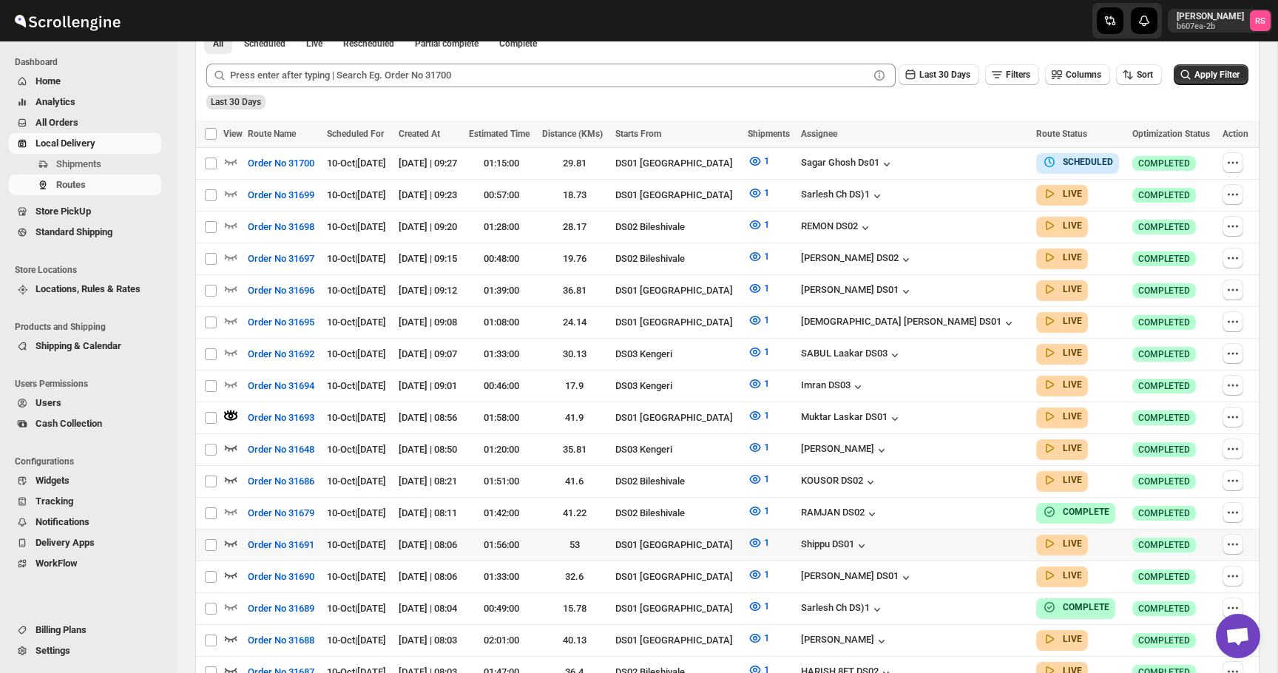
scroll to position [397, 0]
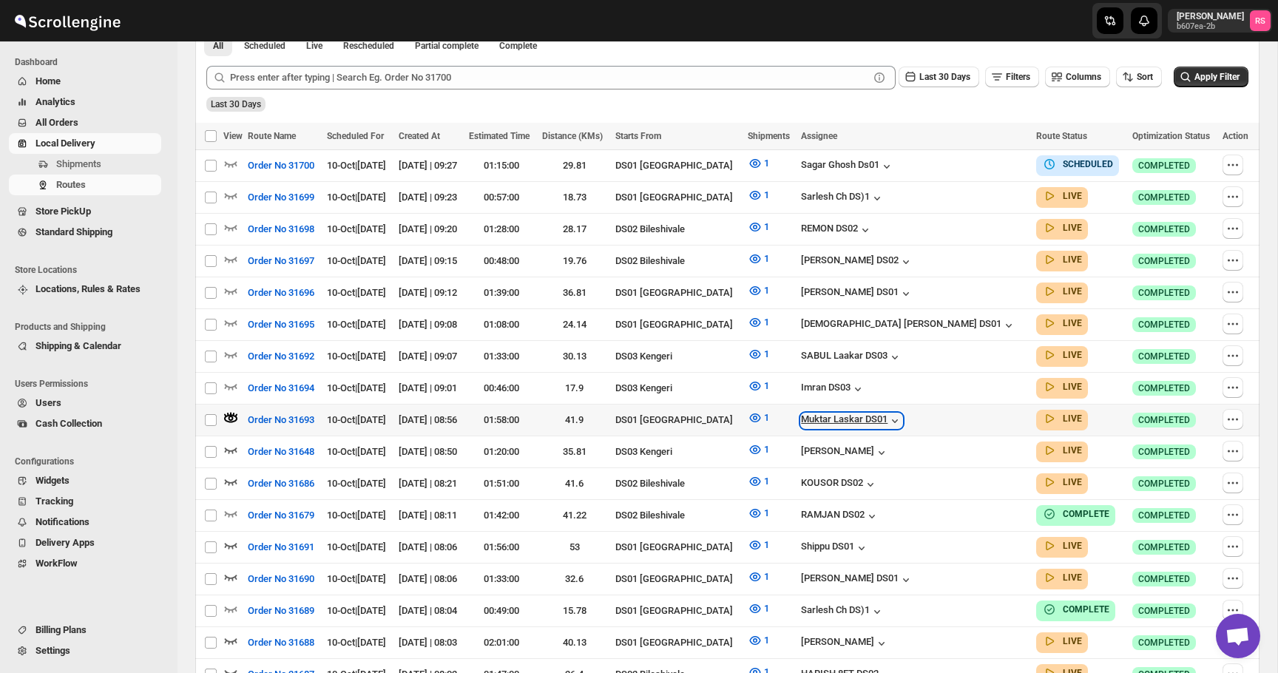
click at [903, 416] on div "Muktar Laskar DS01" at bounding box center [851, 421] width 101 height 15
click at [158, 499] on span "Tracking" at bounding box center [97, 501] width 123 height 15
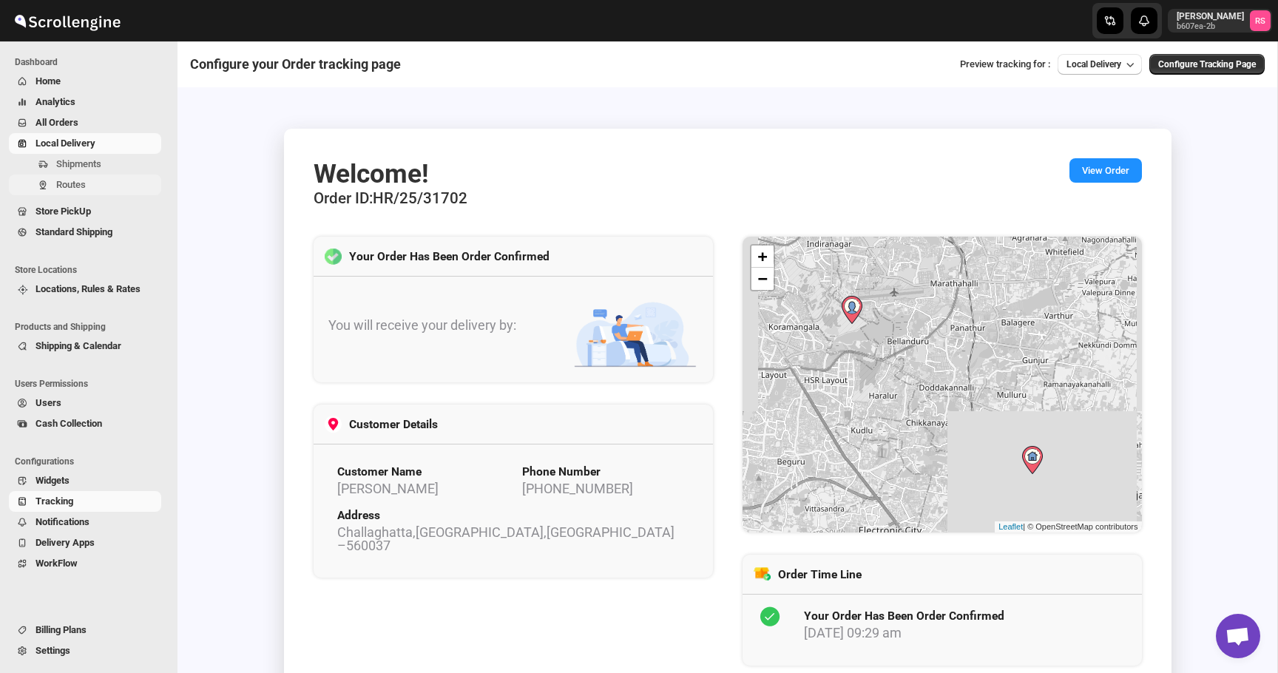
click at [92, 186] on span "Routes" at bounding box center [107, 185] width 102 height 15
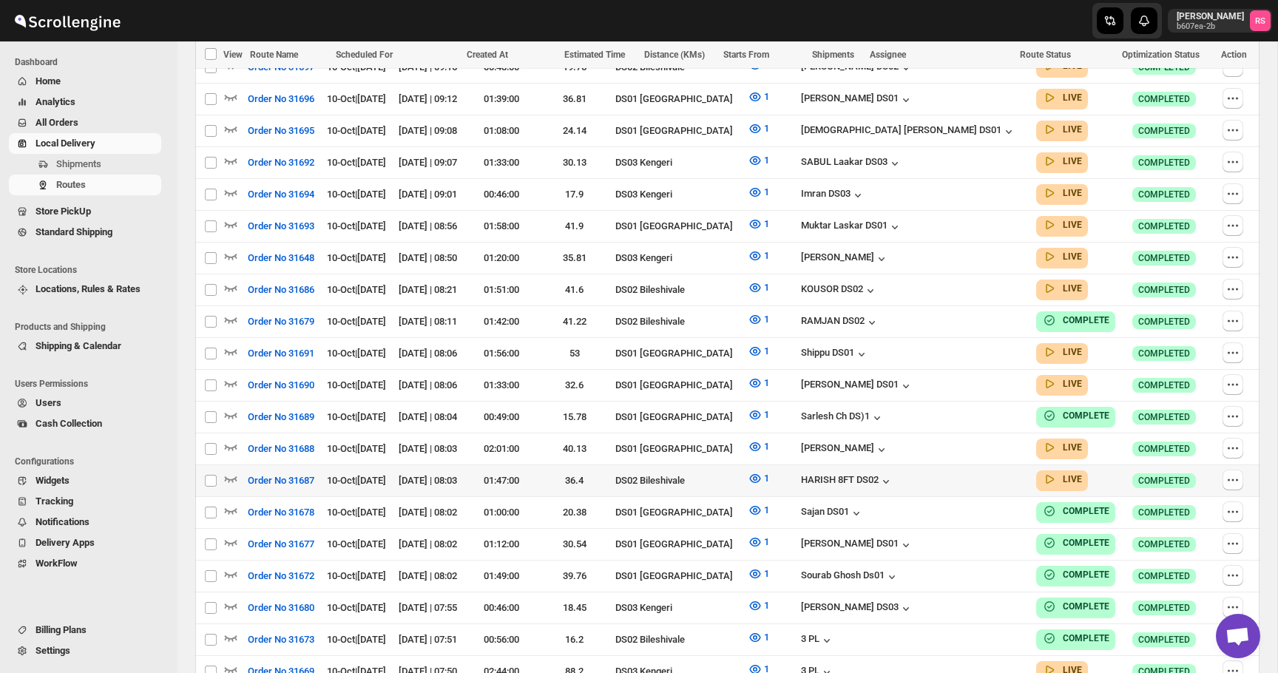
scroll to position [603, 0]
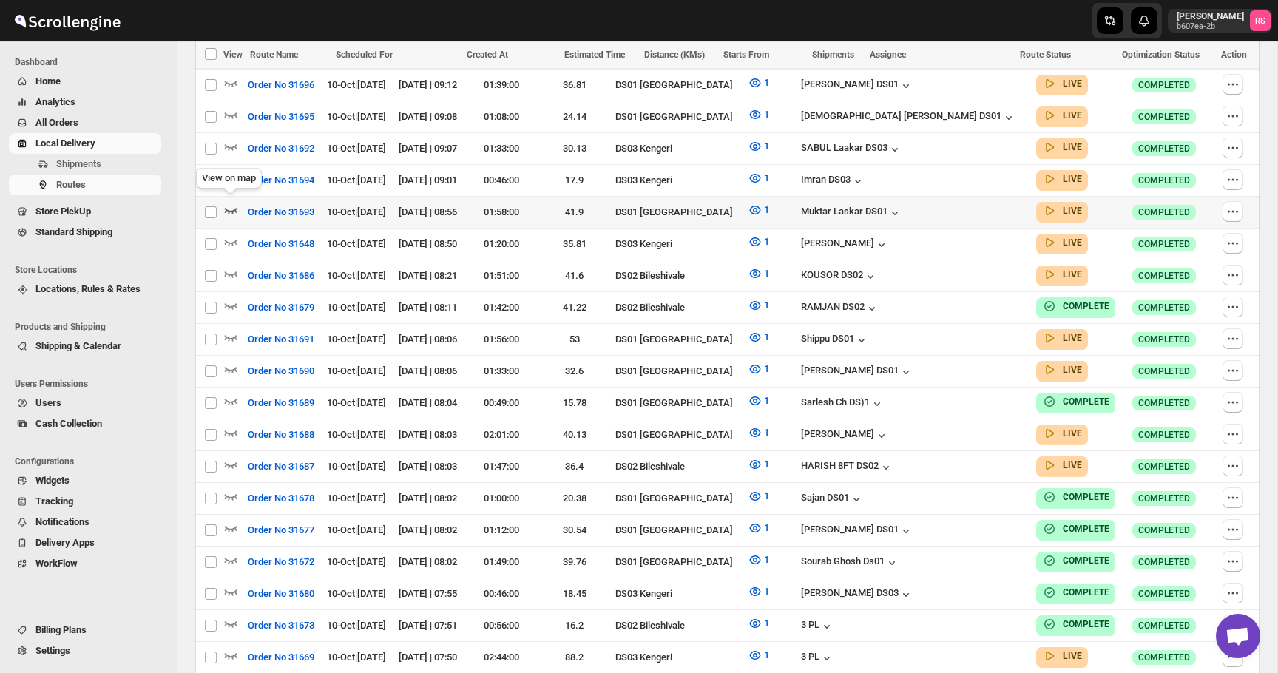
click at [231, 203] on icon "button" at bounding box center [230, 210] width 15 height 15
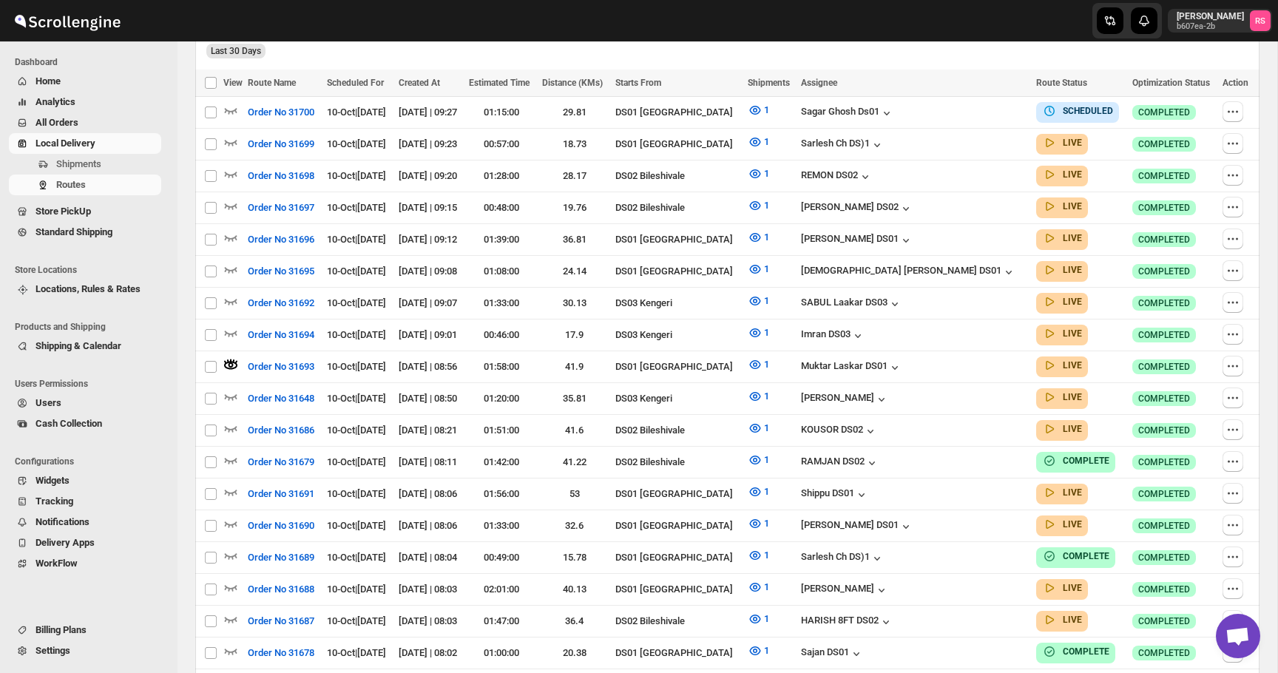
scroll to position [0, 0]
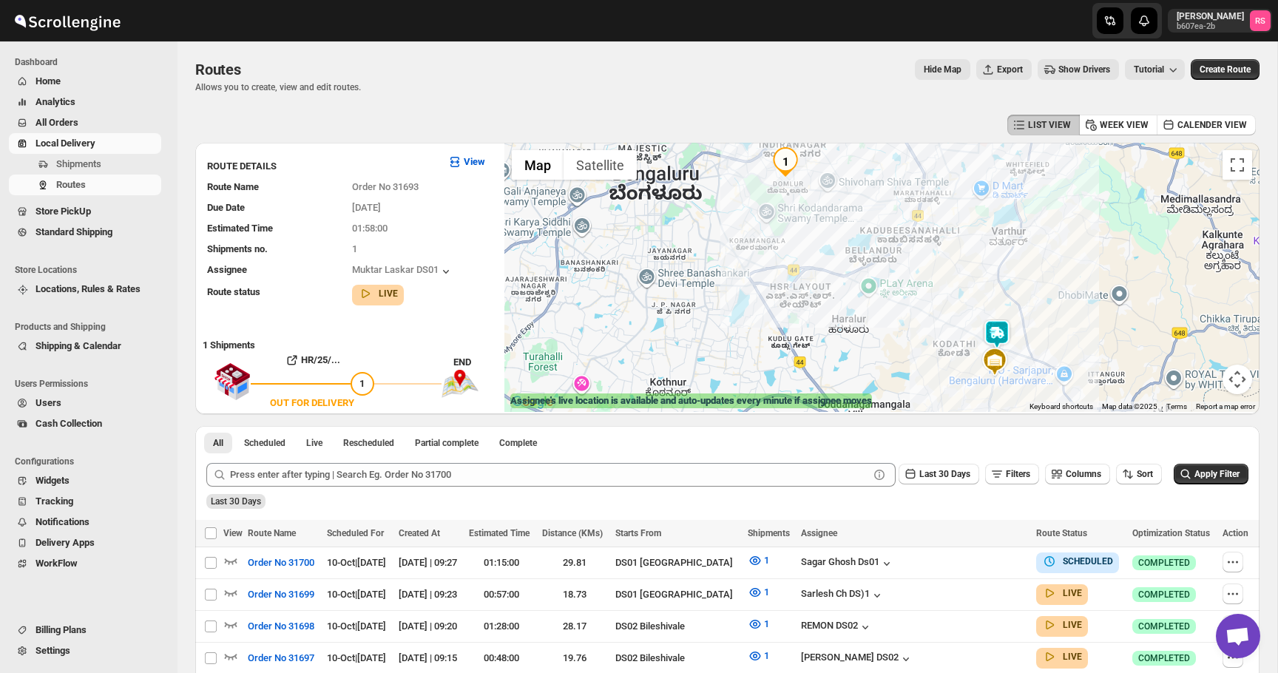
click at [996, 330] on img at bounding box center [997, 335] width 30 height 30
click at [1061, 278] on button "Close" at bounding box center [1049, 273] width 36 height 36
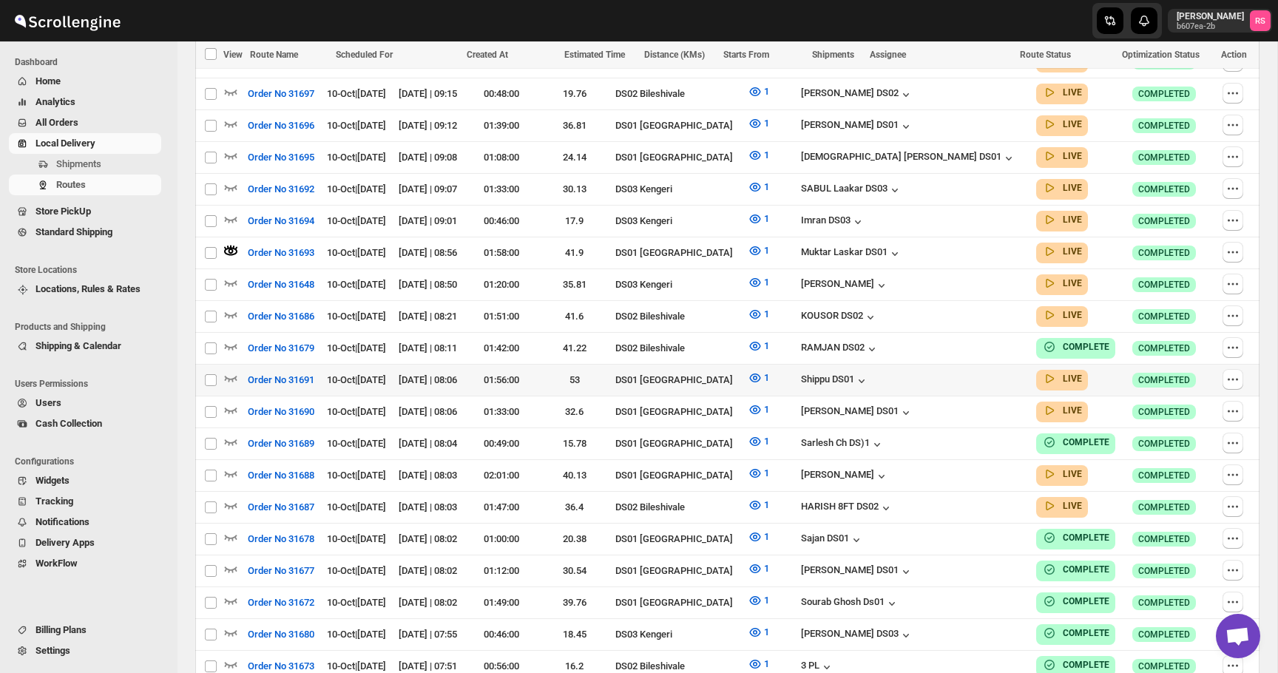
scroll to position [550, 0]
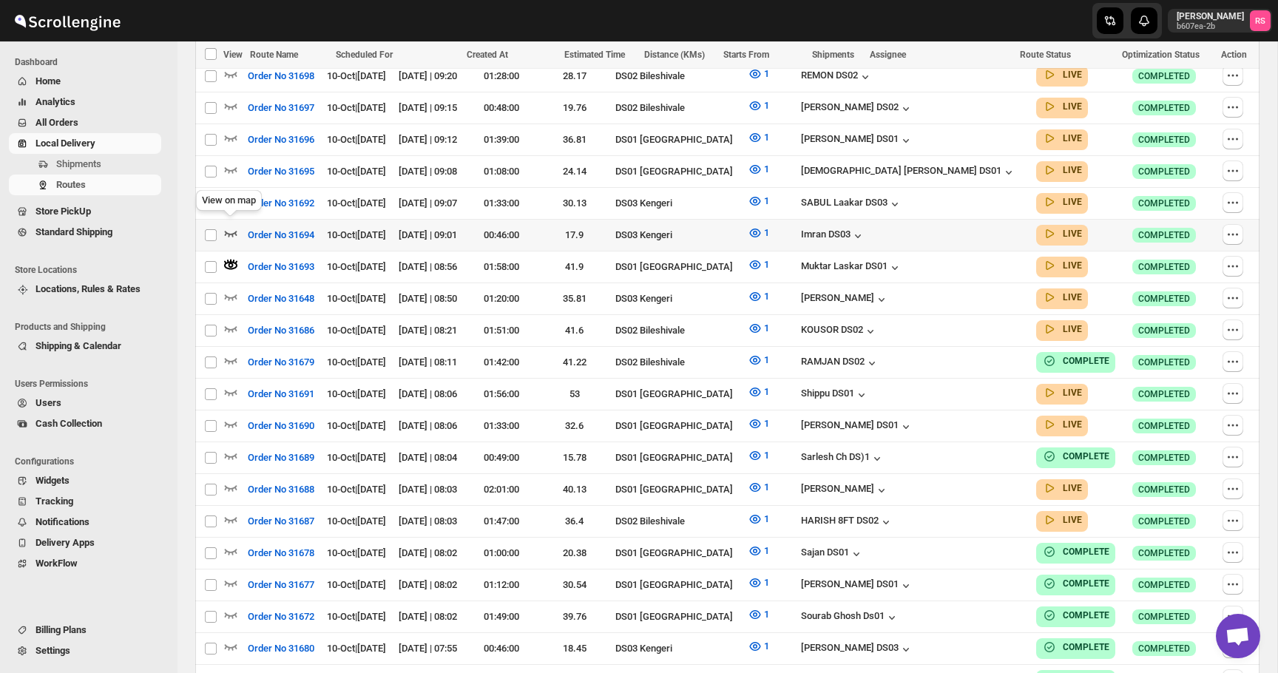
click at [227, 231] on icon "button" at bounding box center [231, 234] width 13 height 6
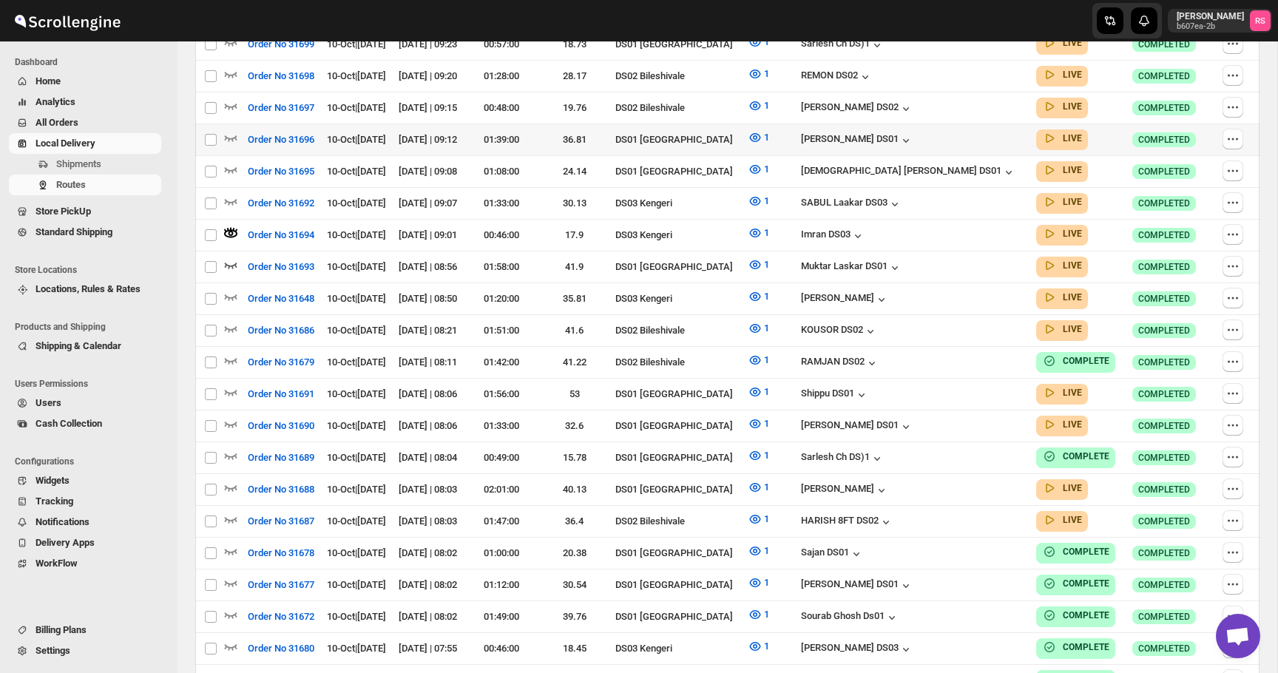
scroll to position [0, 0]
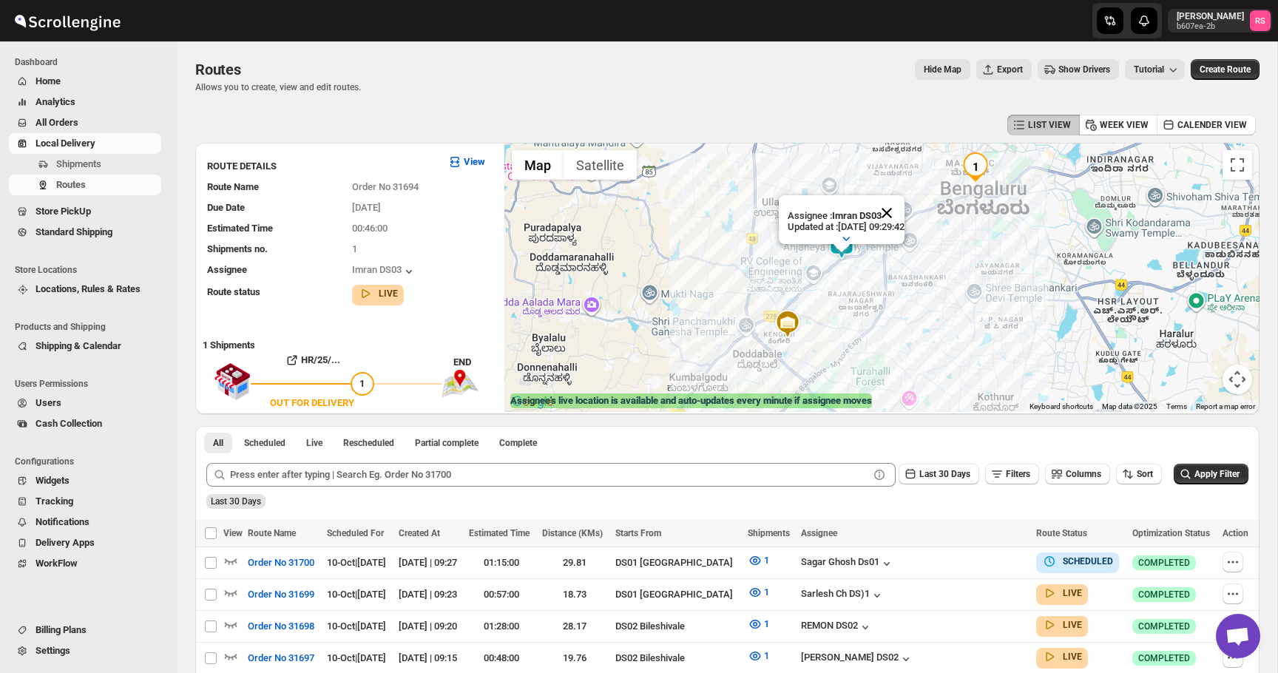
click at [905, 211] on button "Close" at bounding box center [887, 213] width 36 height 36
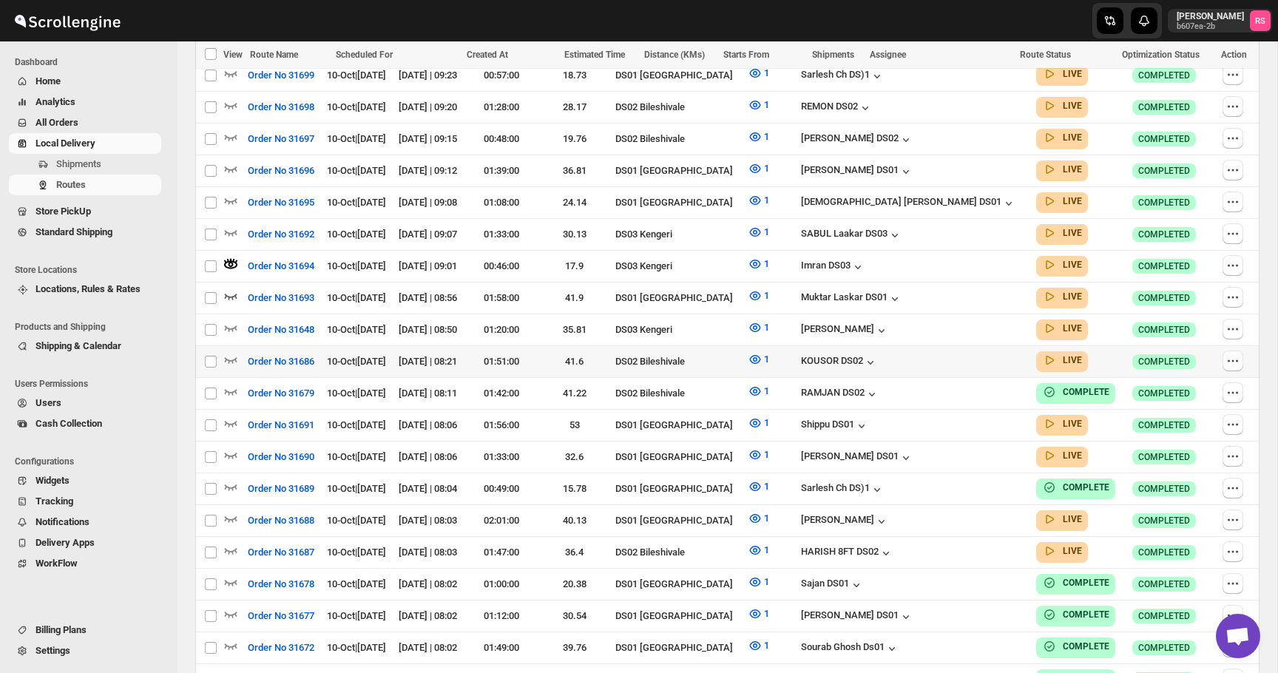
scroll to position [510, 0]
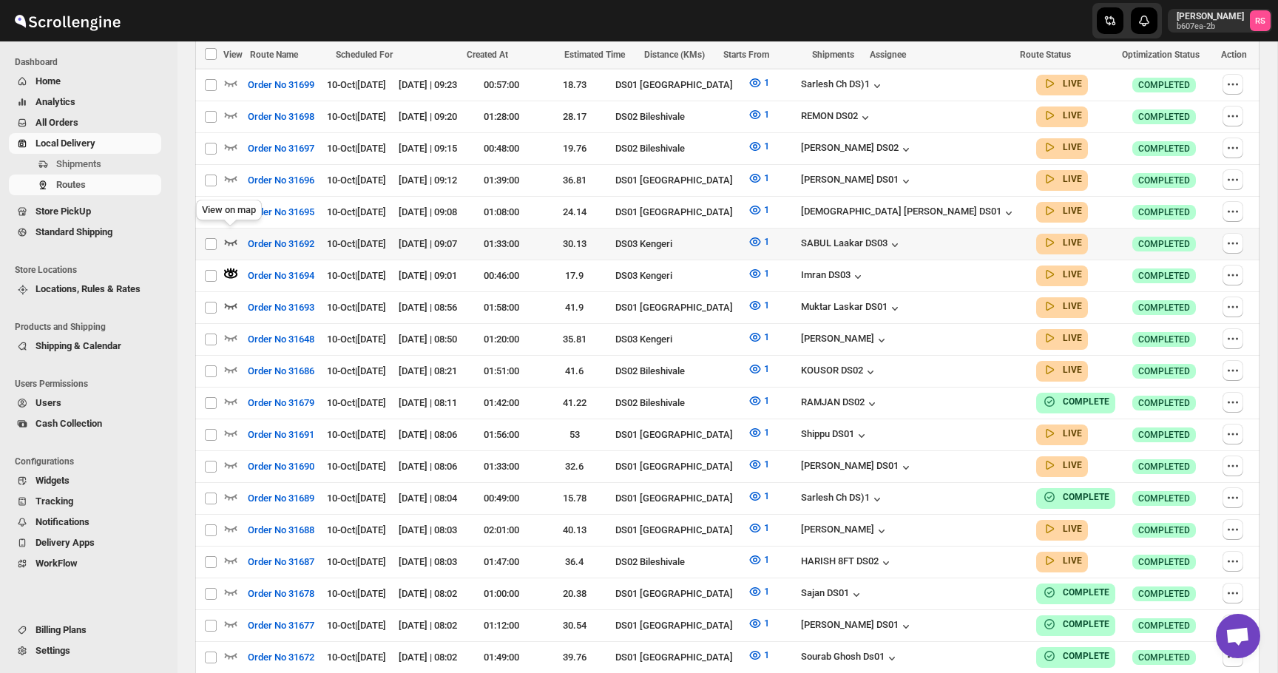
click at [229, 240] on icon "button" at bounding box center [231, 243] width 13 height 6
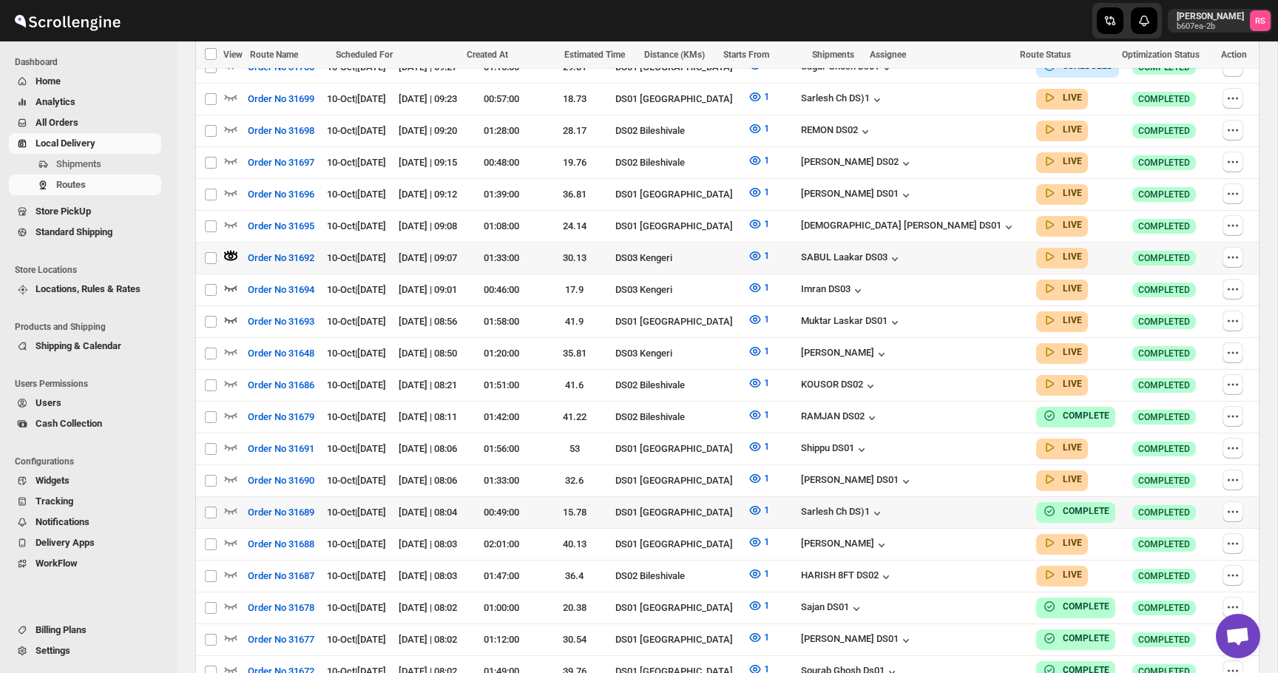
scroll to position [508, 0]
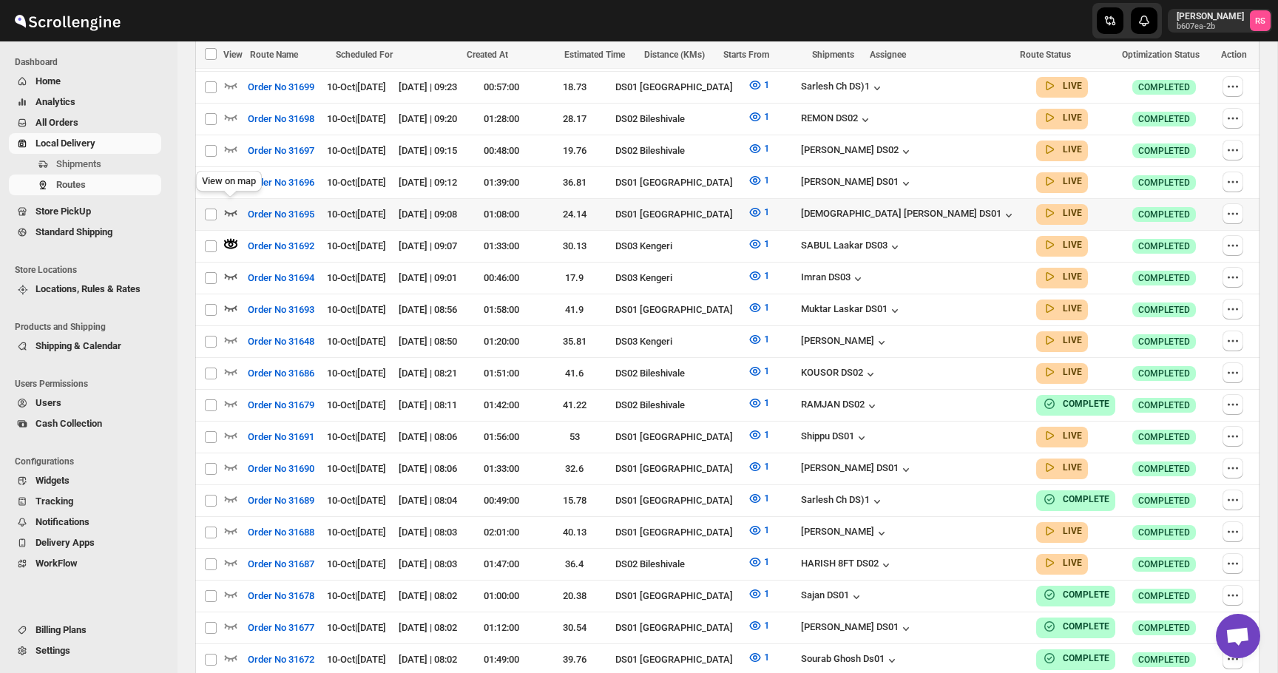
click at [235, 206] on icon "button" at bounding box center [230, 212] width 15 height 15
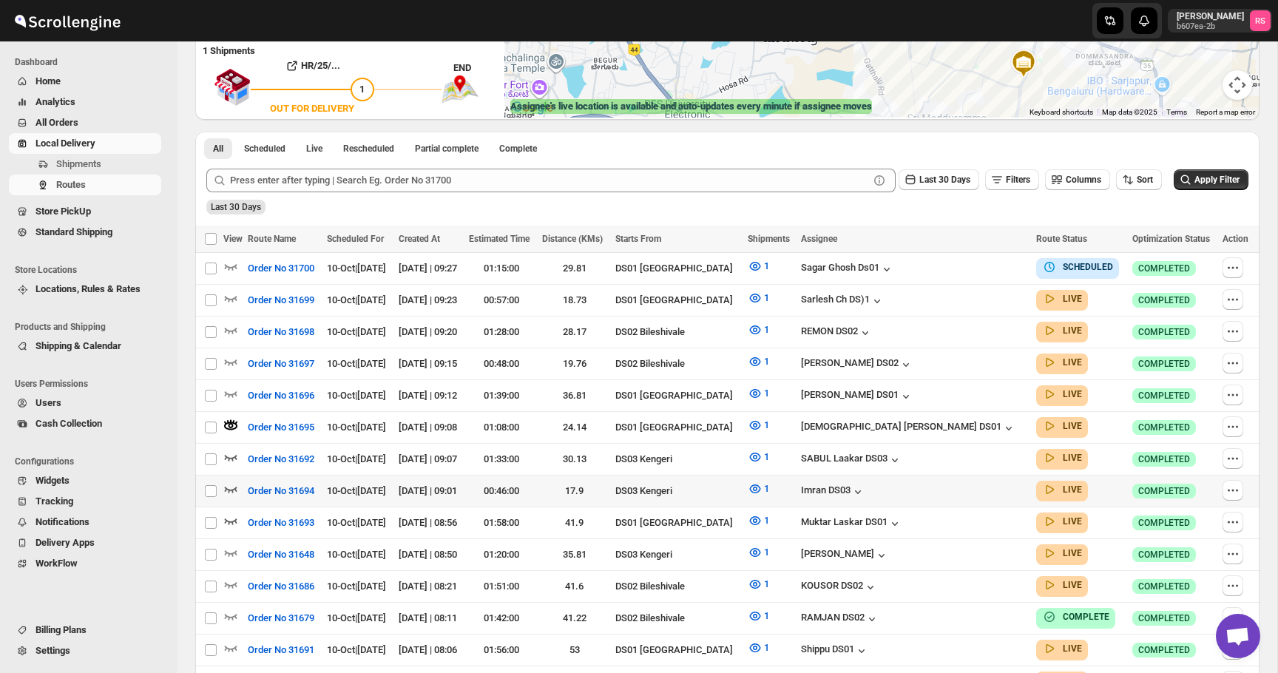
scroll to position [295, 0]
click at [235, 391] on icon "button" at bounding box center [231, 394] width 13 height 6
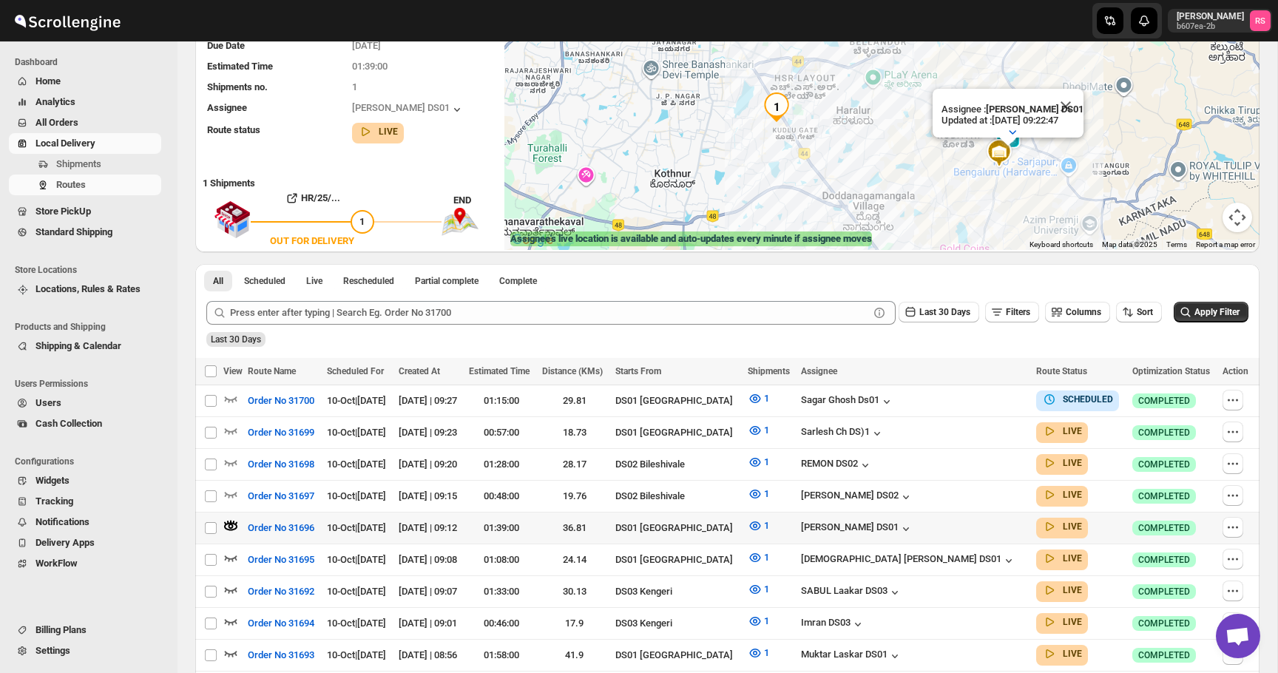
scroll to position [167, 0]
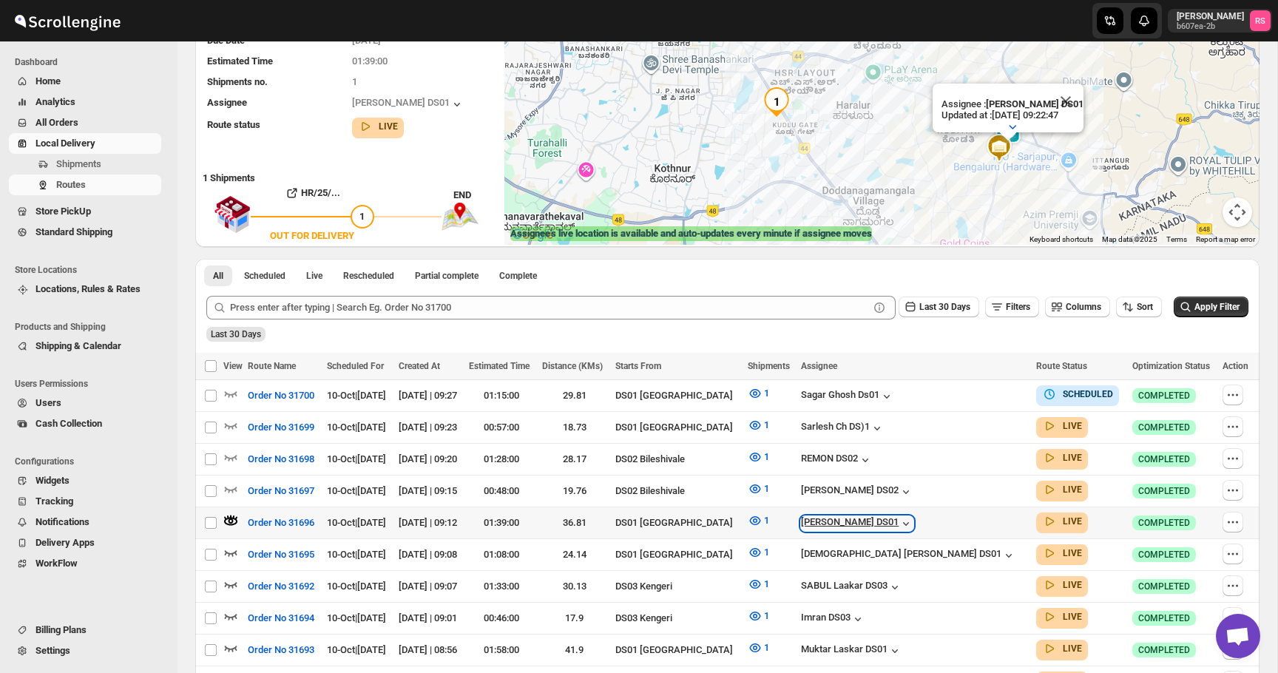
click at [912, 521] on div "[PERSON_NAME] DS01" at bounding box center [857, 523] width 112 height 15
click at [234, 519] on icon "button" at bounding box center [230, 520] width 15 height 15
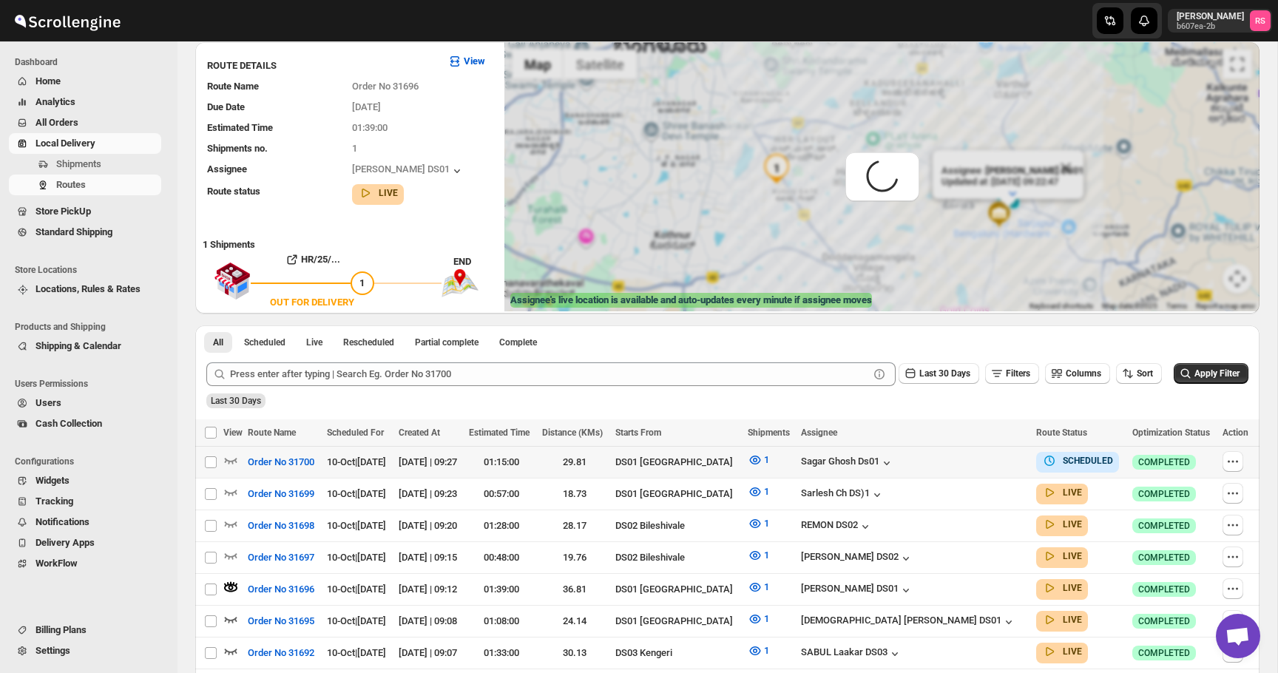
scroll to position [0, 0]
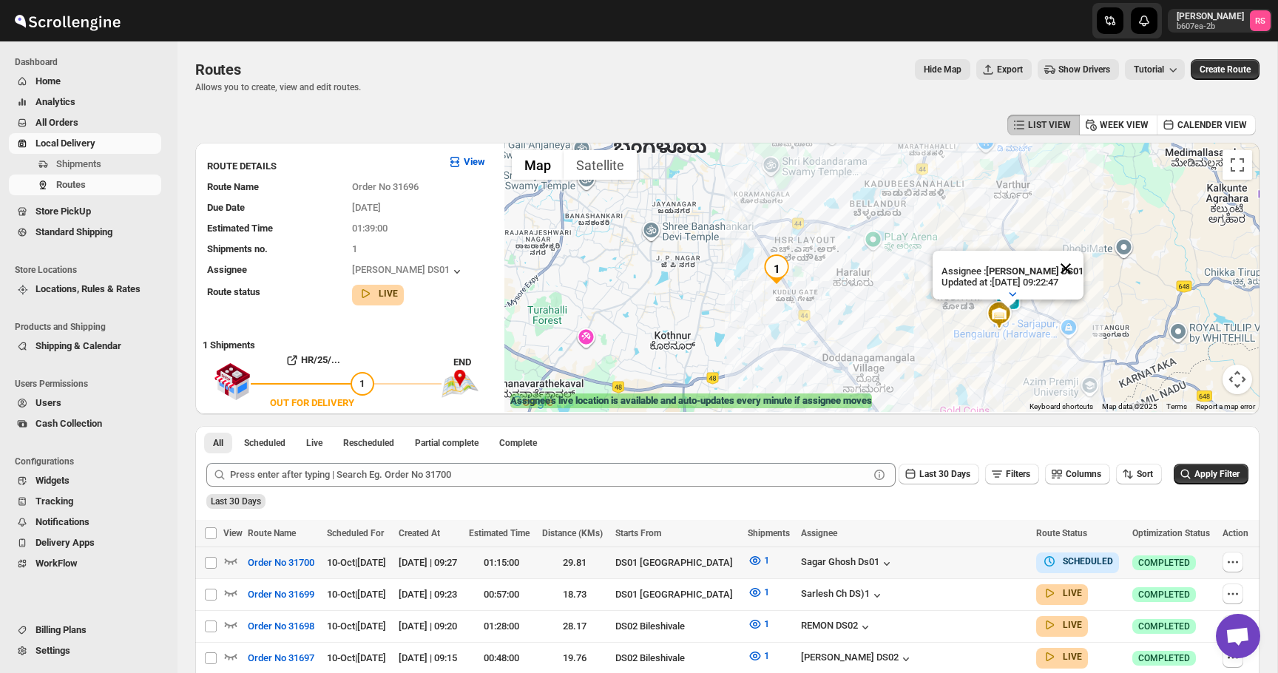
click at [1073, 268] on button "Close" at bounding box center [1066, 269] width 36 height 36
click at [1081, 271] on button "Close" at bounding box center [1066, 269] width 36 height 36
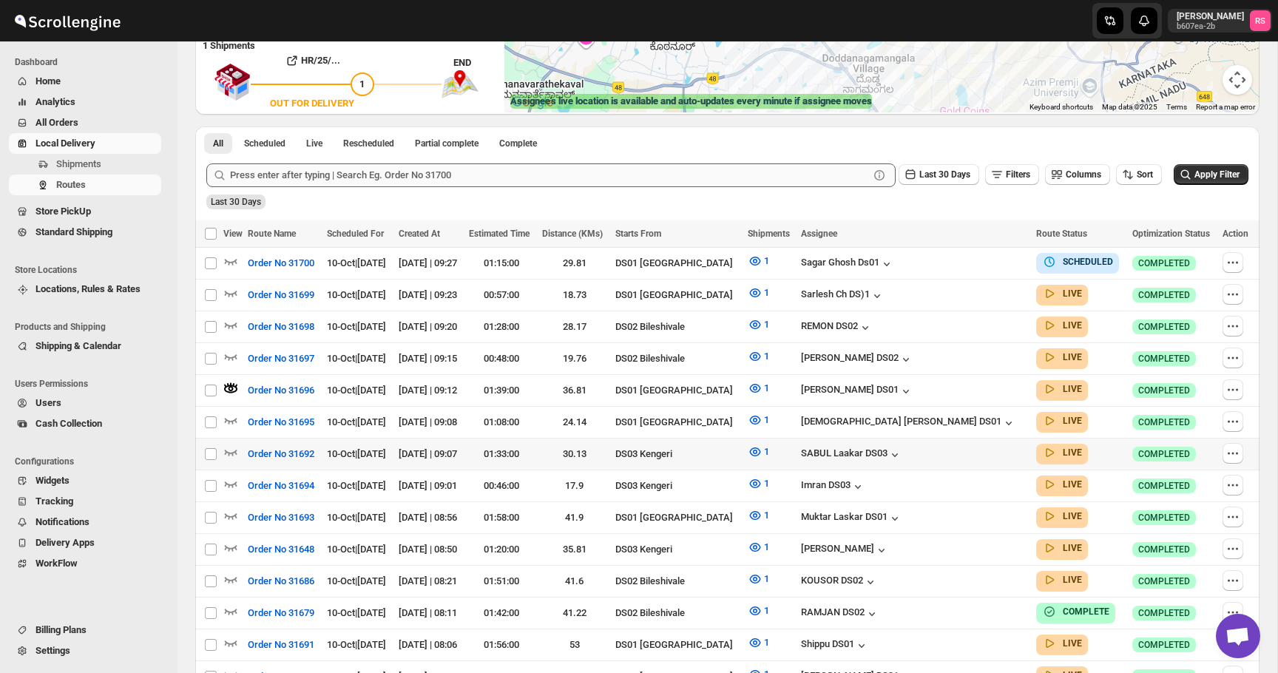
scroll to position [266, 0]
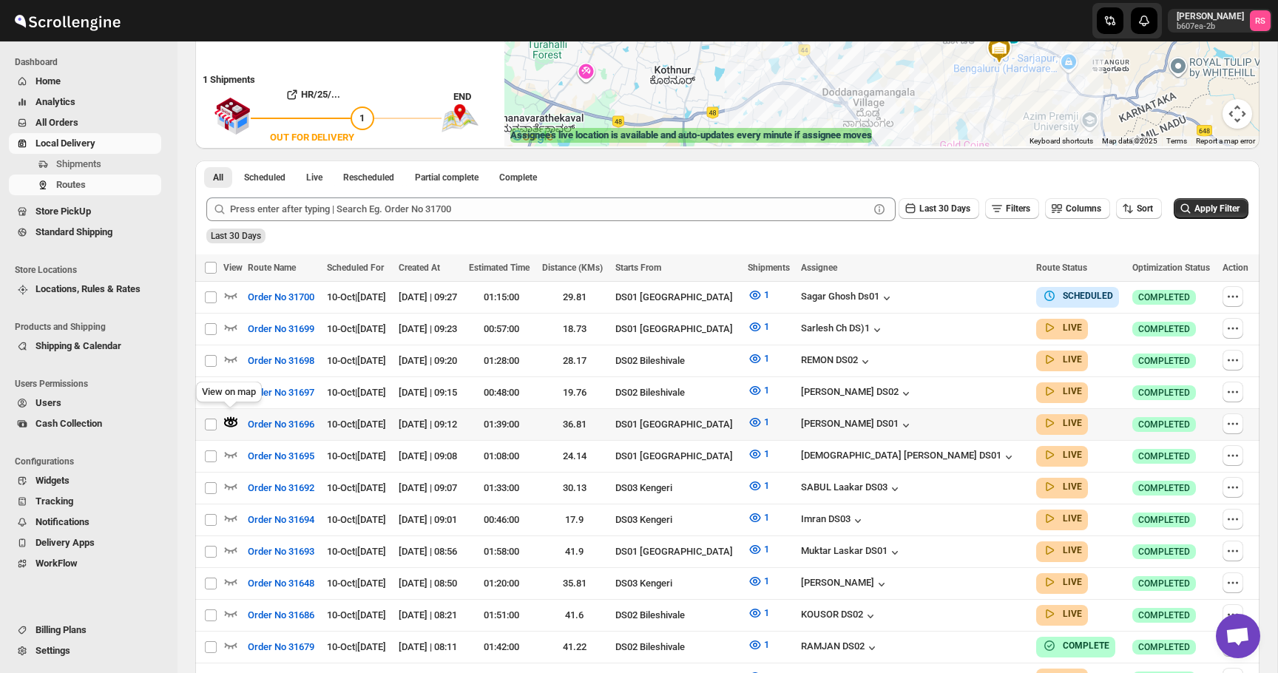
click at [228, 417] on icon "button" at bounding box center [228, 419] width 2 height 4
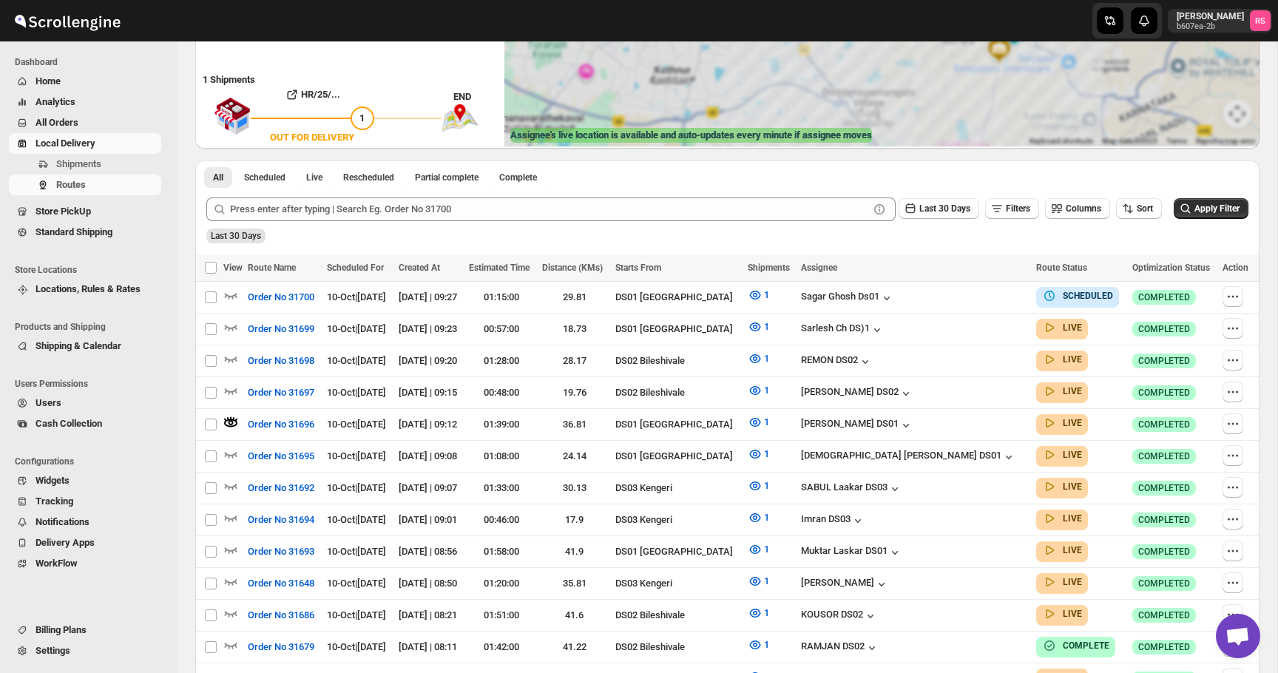
scroll to position [0, 0]
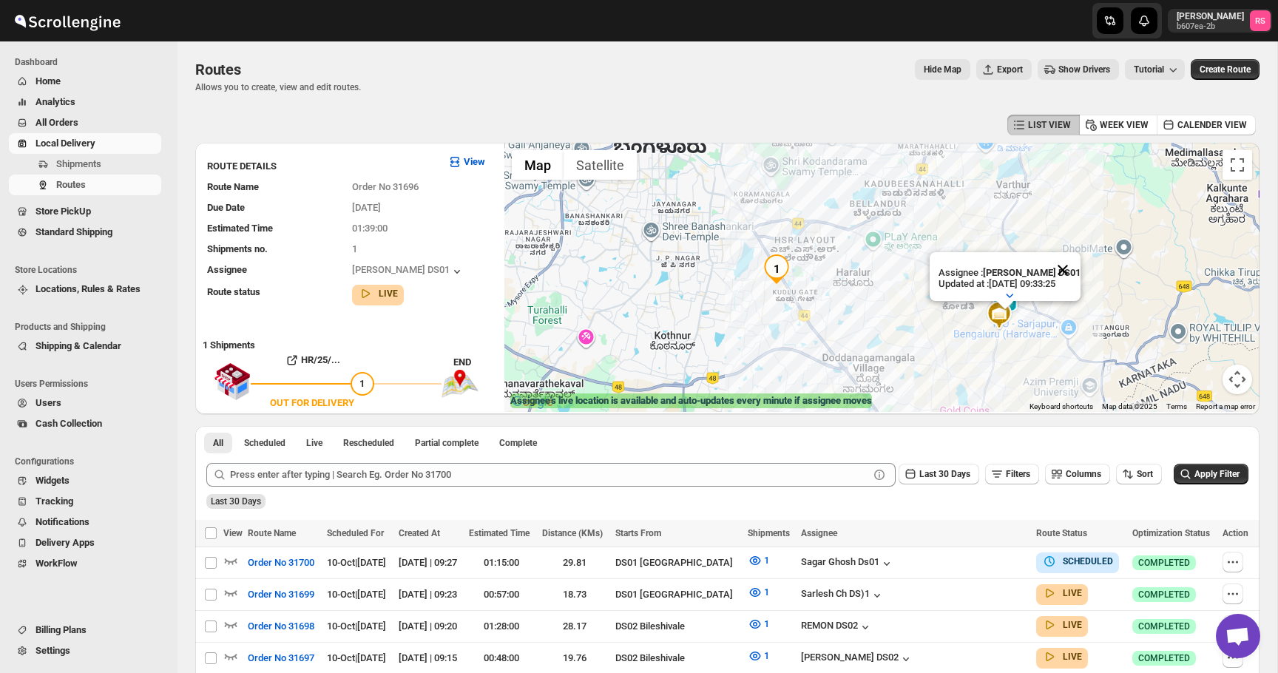
click at [1062, 272] on button "Close" at bounding box center [1063, 270] width 36 height 36
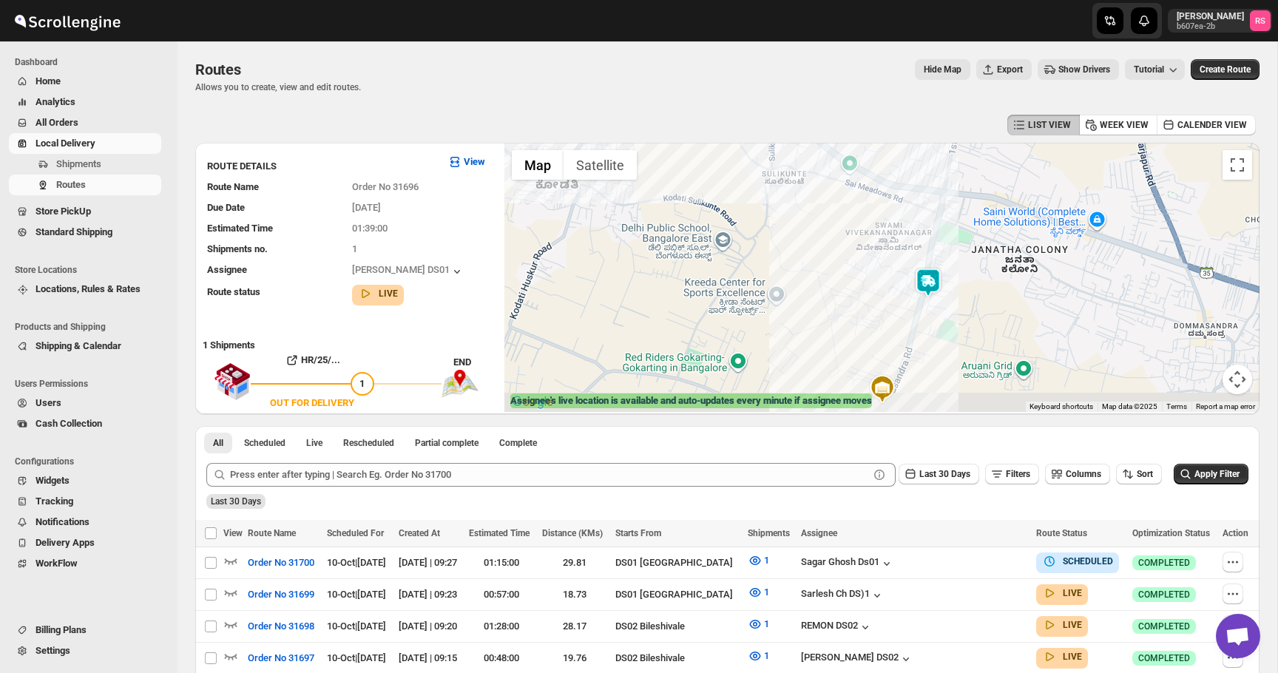
drag, startPoint x: 1016, startPoint y: 311, endPoint x: 1046, endPoint y: 177, distance: 138.0
click at [1046, 178] on div at bounding box center [882, 277] width 755 height 269
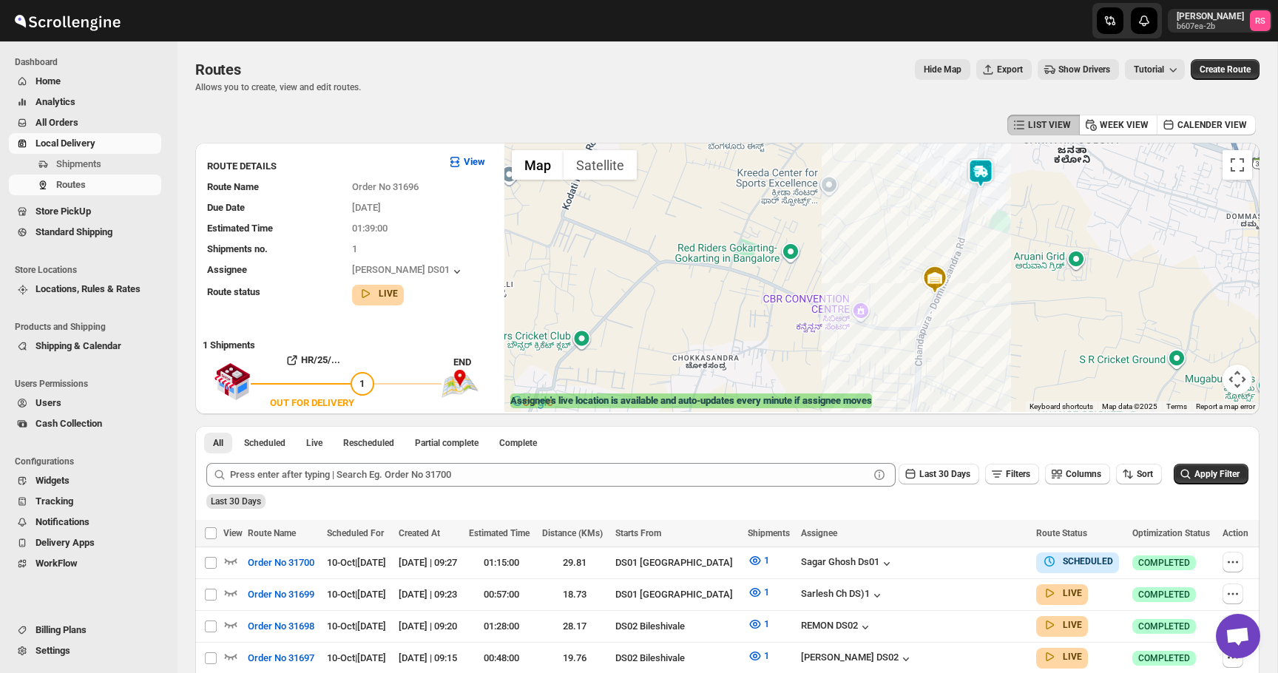
drag, startPoint x: 1046, startPoint y: 200, endPoint x: 1046, endPoint y: 242, distance: 42.2
click at [1046, 242] on div at bounding box center [882, 277] width 755 height 269
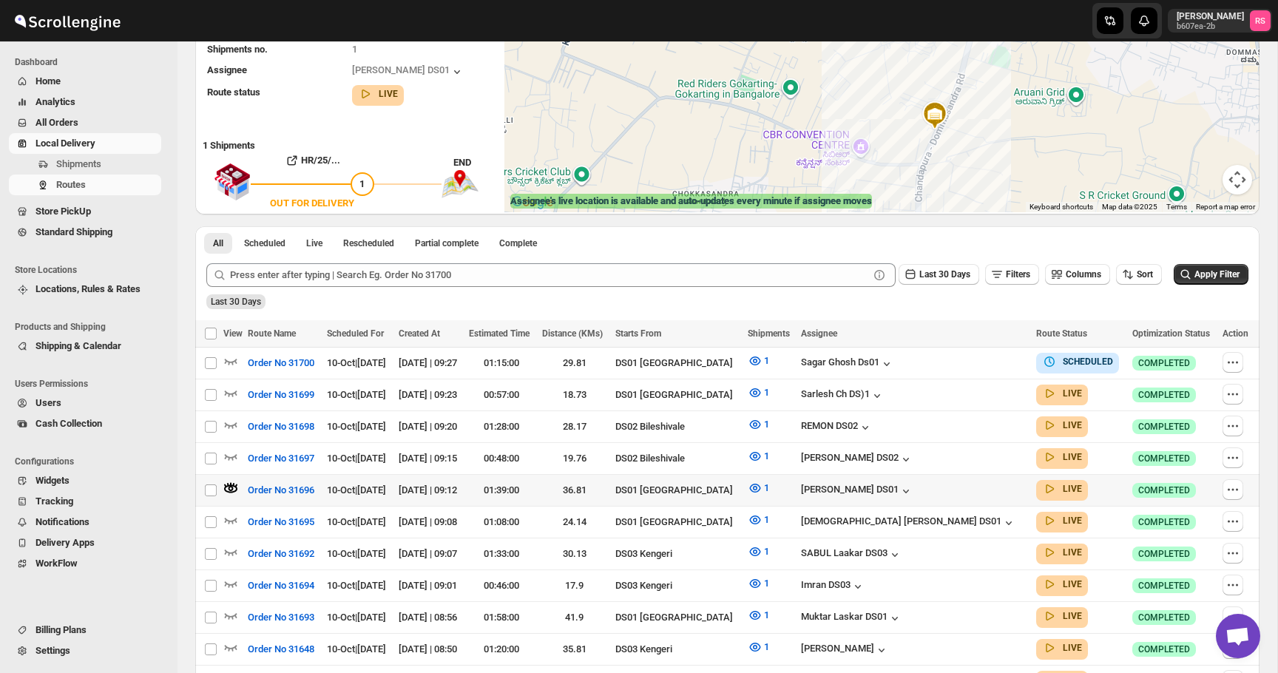
scroll to position [242, 0]
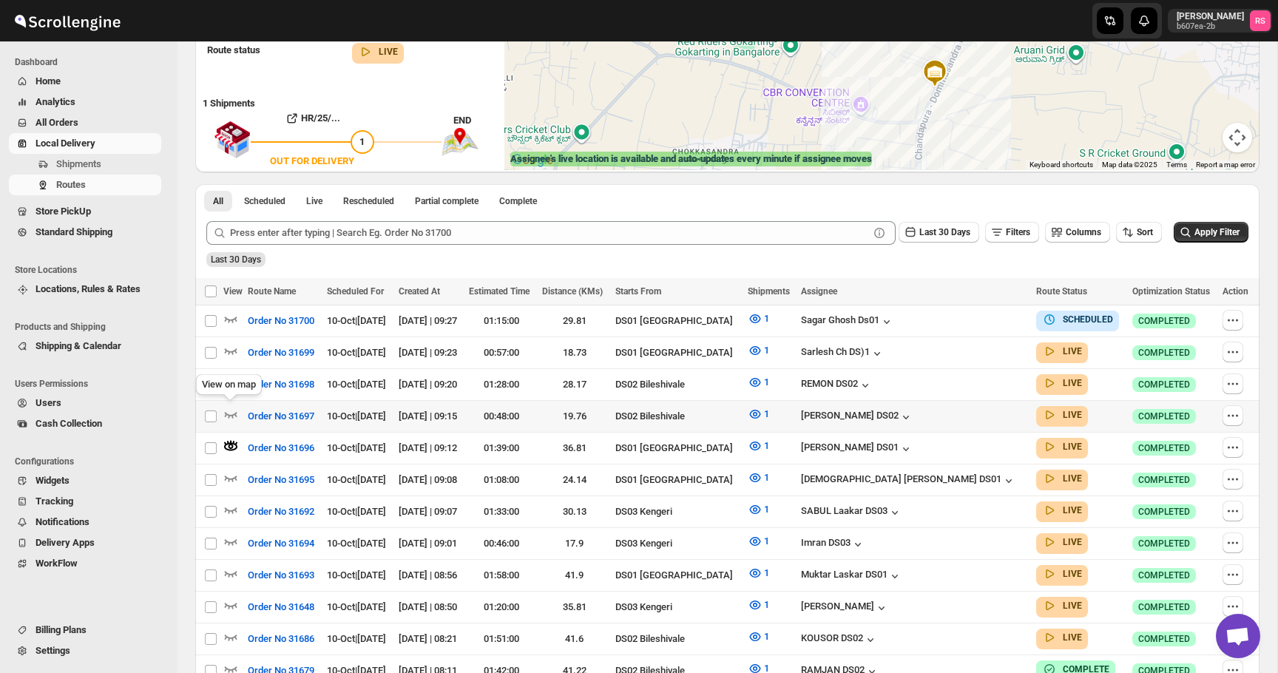
click at [233, 407] on icon "button" at bounding box center [230, 414] width 15 height 15
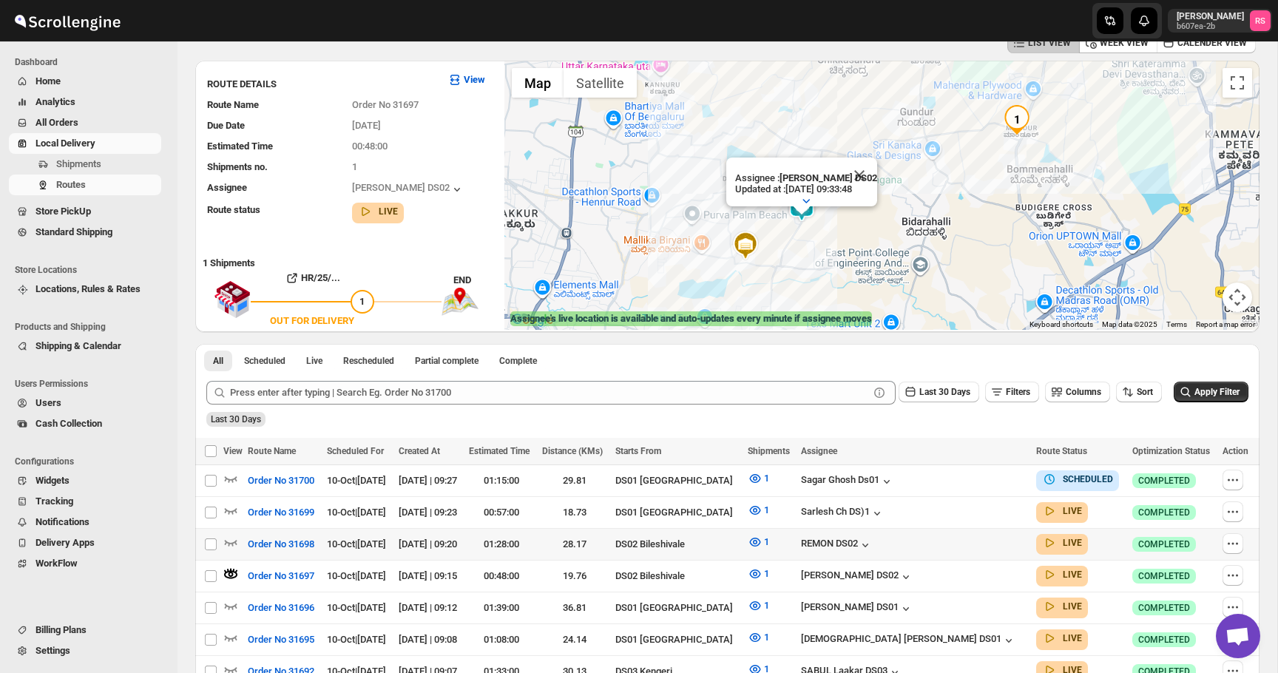
scroll to position [112, 0]
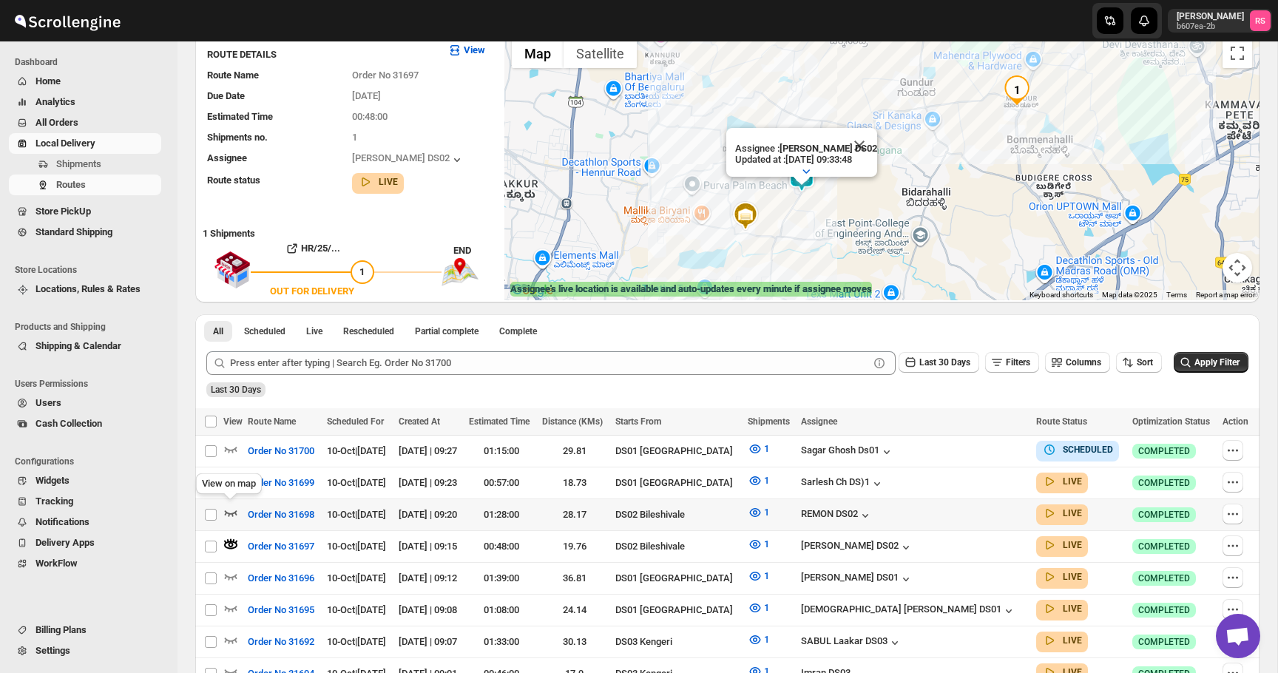
click at [229, 510] on icon "button" at bounding box center [230, 512] width 15 height 15
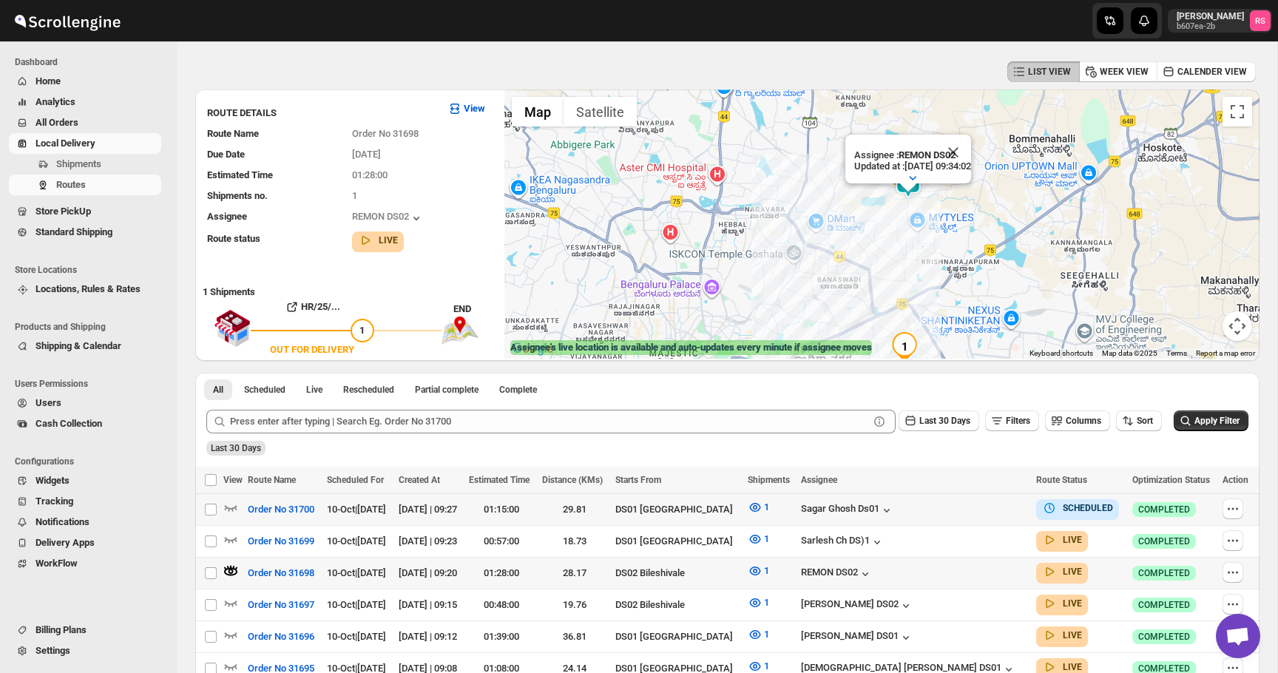
scroll to position [67, 0]
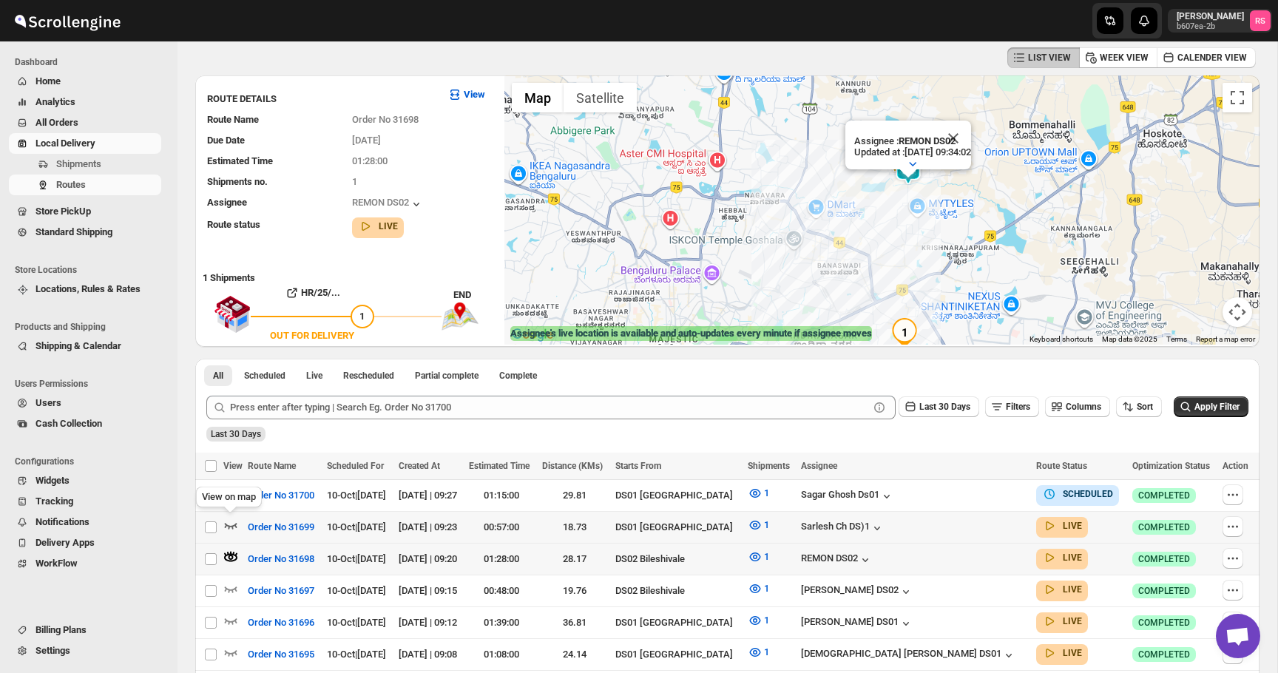
click at [230, 519] on icon "button" at bounding box center [230, 525] width 15 height 15
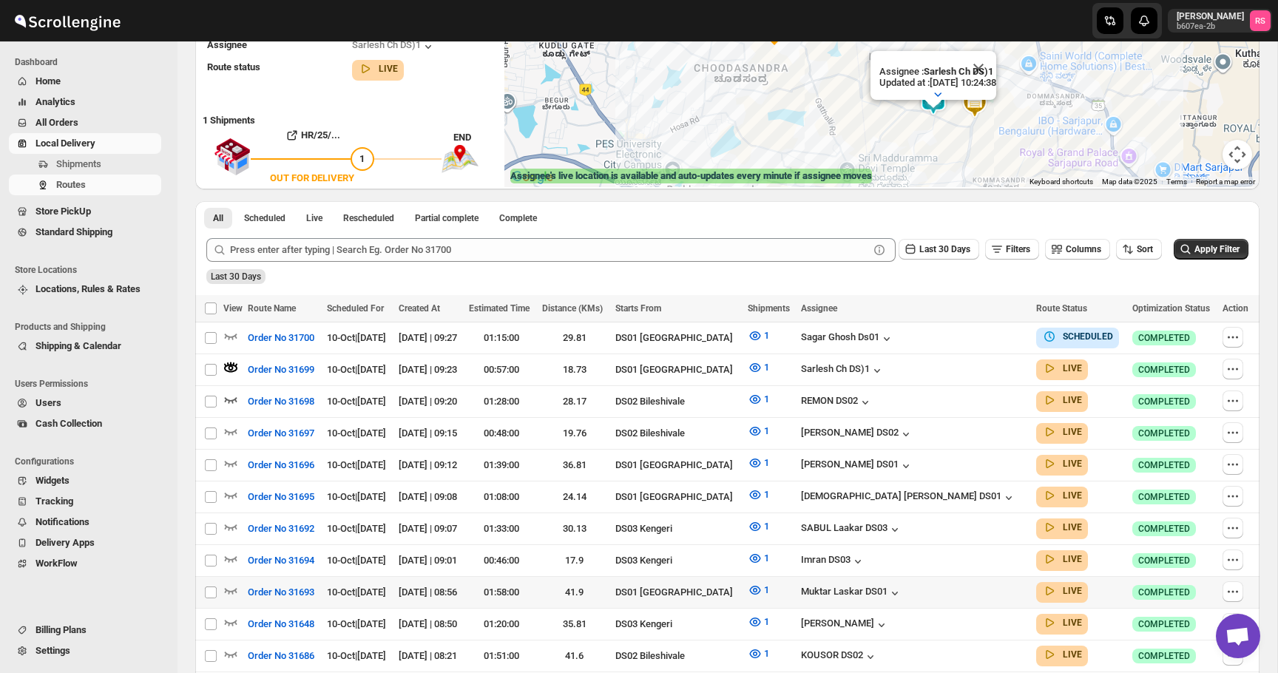
scroll to position [232, 0]
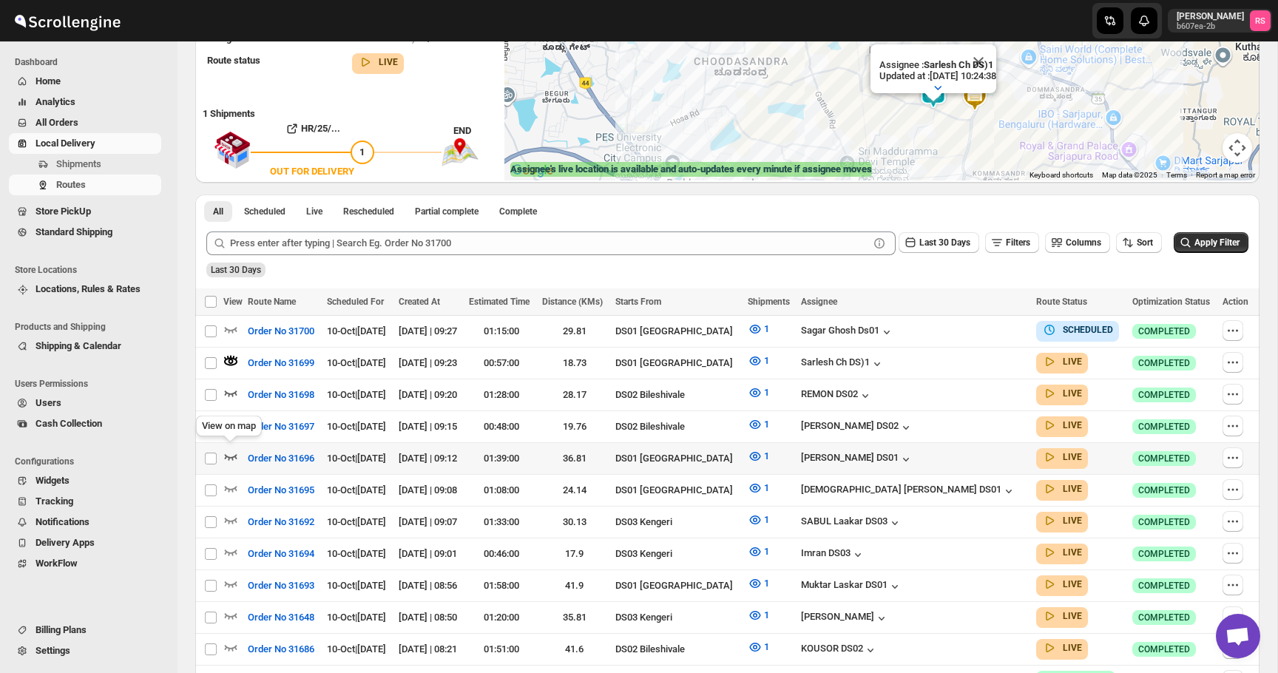
click at [235, 454] on icon "button" at bounding box center [231, 457] width 13 height 6
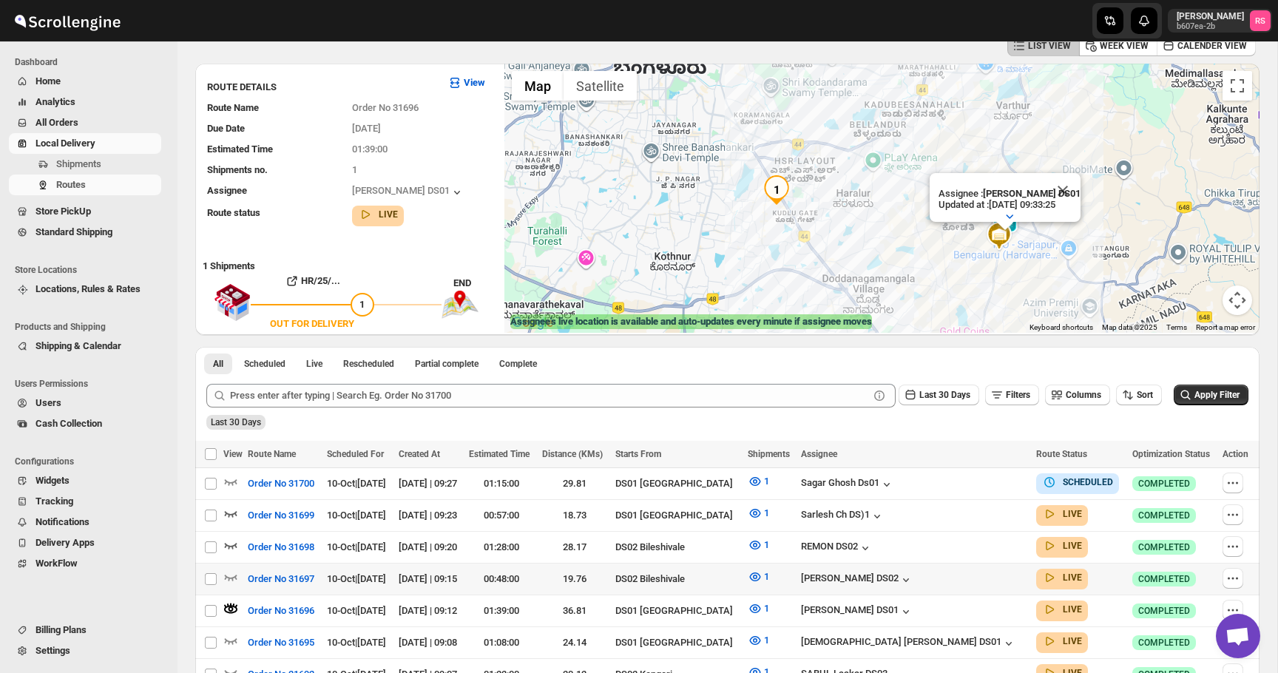
scroll to position [81, 0]
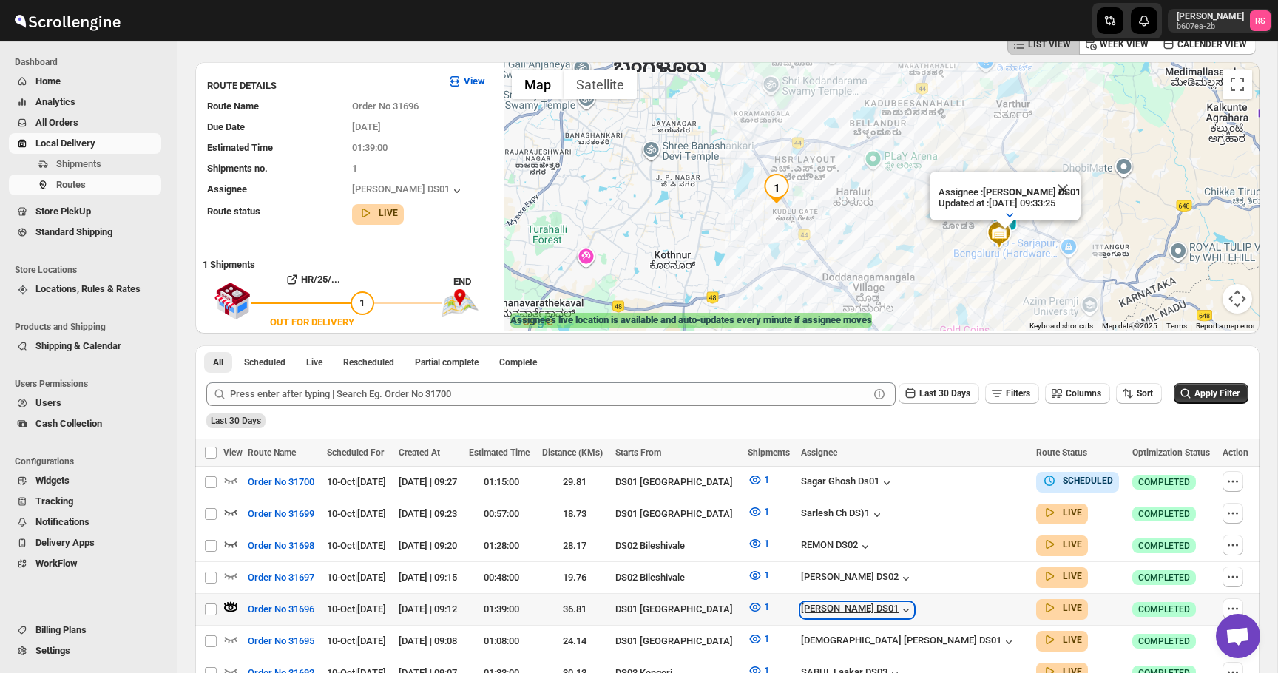
click at [914, 610] on div "[PERSON_NAME] DS01" at bounding box center [857, 610] width 112 height 15
click at [1065, 198] on button "Close" at bounding box center [1063, 190] width 36 height 36
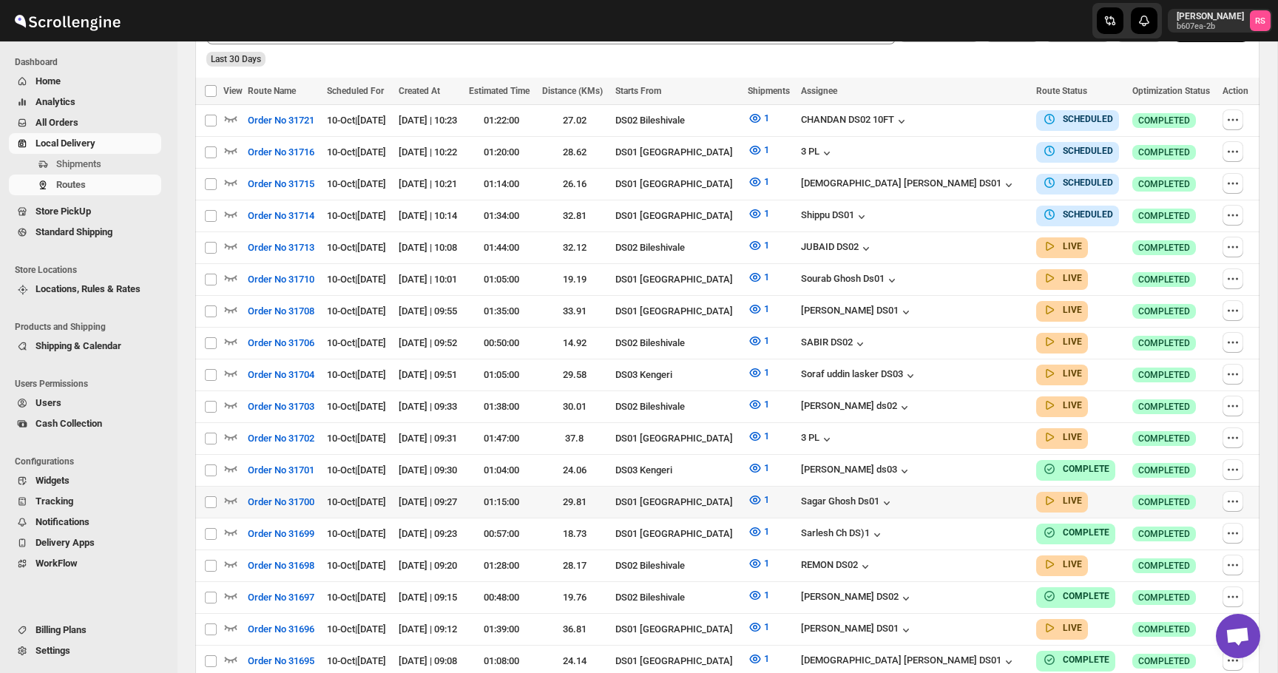
scroll to position [429, 0]
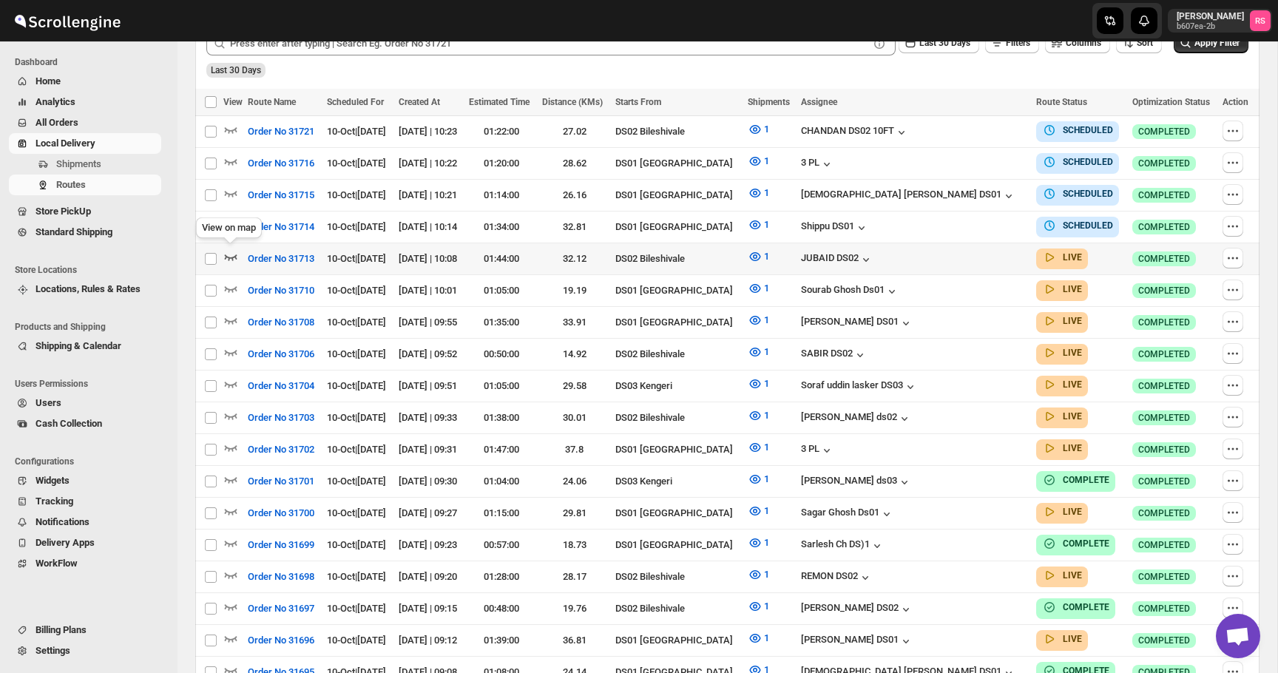
click at [227, 250] on icon "button" at bounding box center [230, 256] width 15 height 15
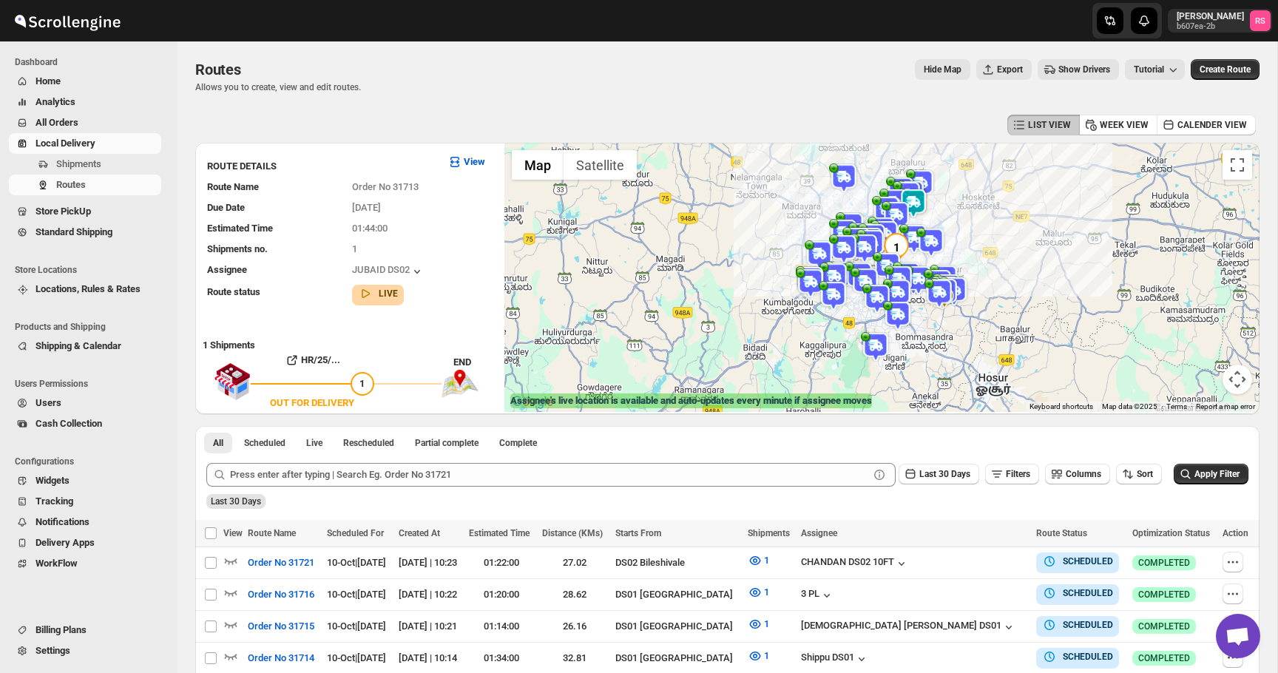
scroll to position [51, 0]
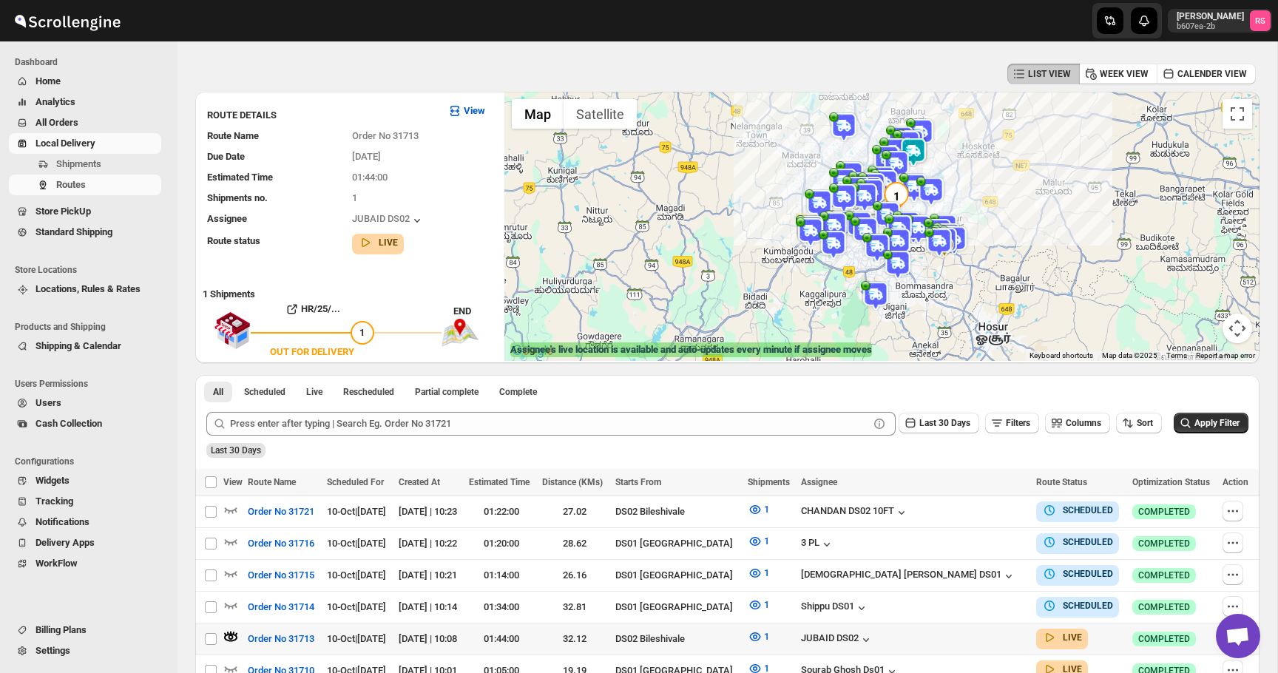
click at [231, 631] on icon "button" at bounding box center [230, 633] width 1 height 4
click at [918, 152] on img at bounding box center [914, 153] width 30 height 30
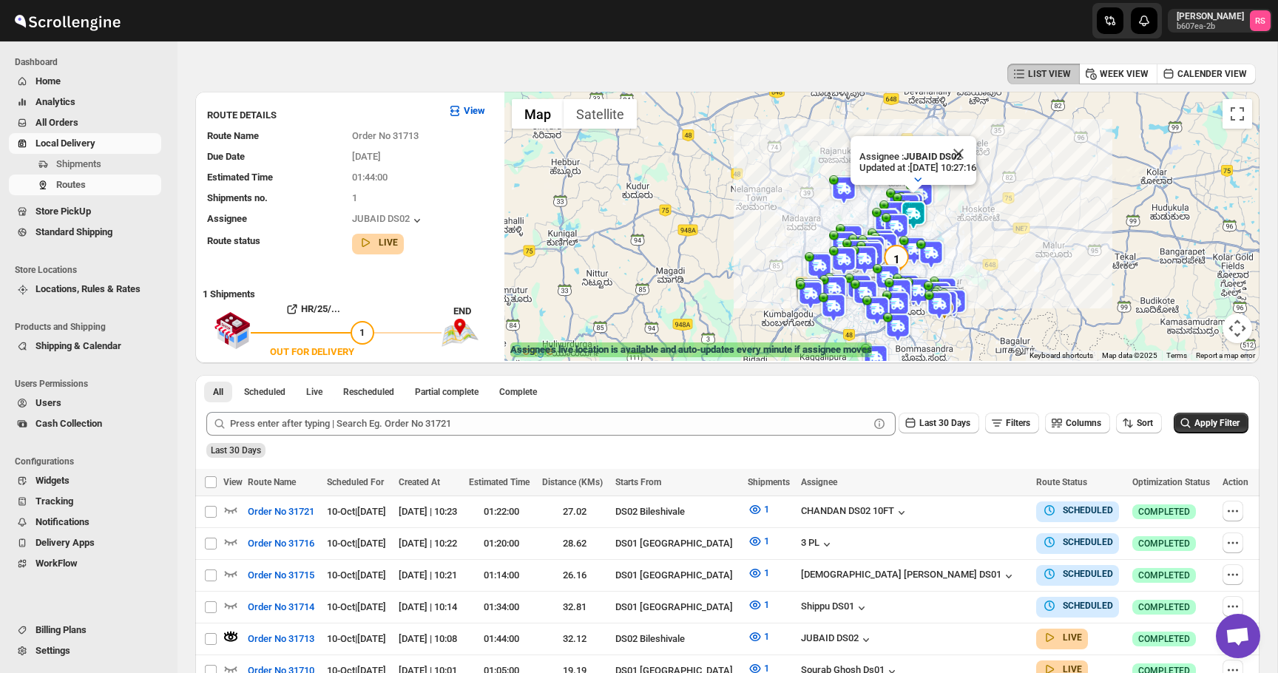
click at [966, 156] on div "Assignee : JUBAID DS02 Updated at : 10/10/2025, 10:27:16 Duty mode Enabled Batt…" at bounding box center [882, 226] width 755 height 269
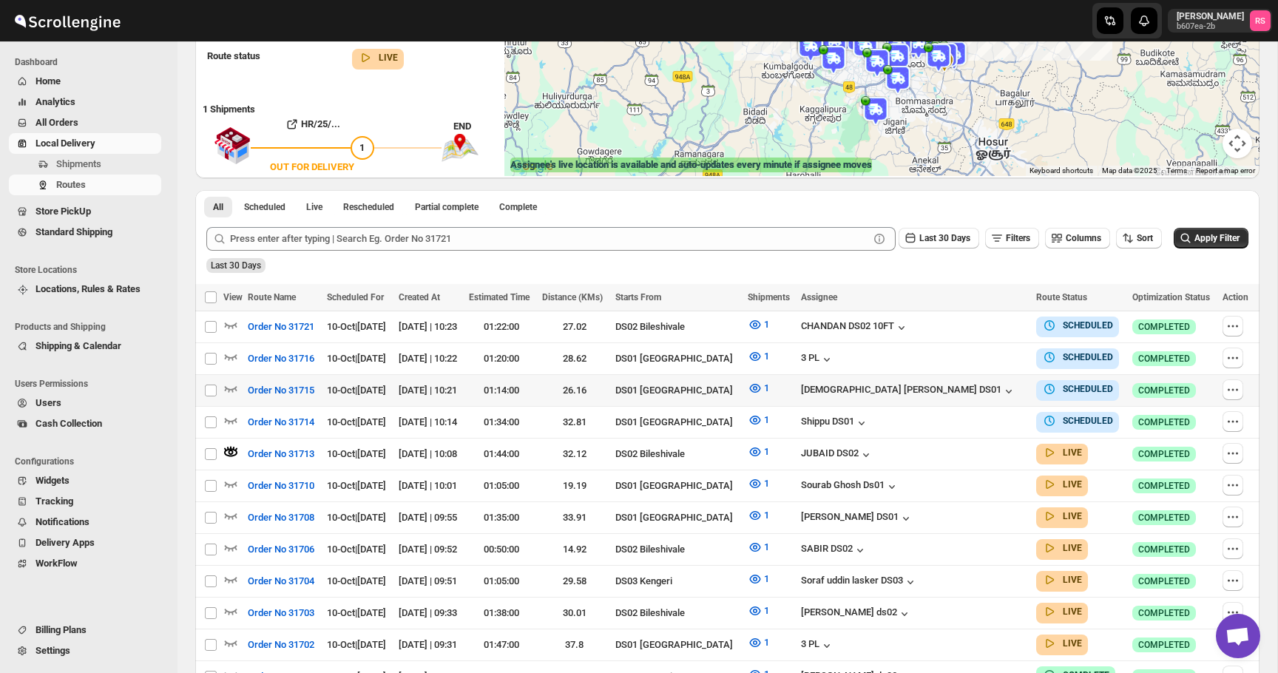
scroll to position [254, 0]
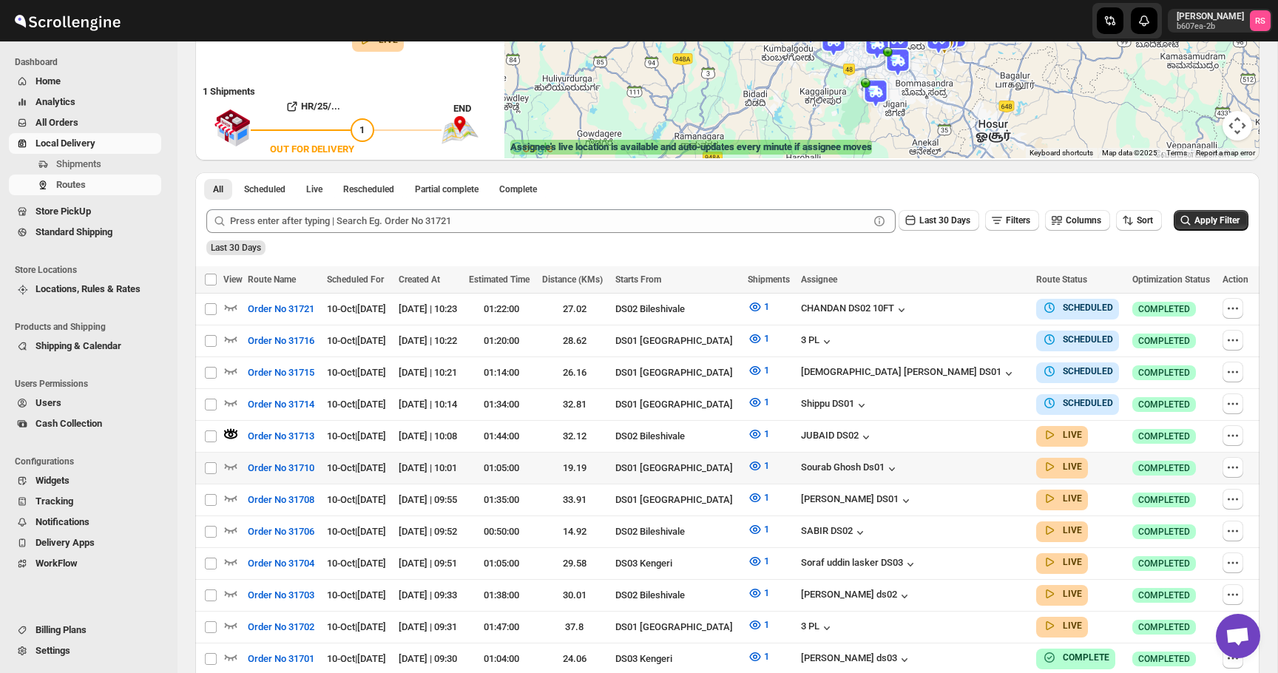
click at [233, 464] on icon "button" at bounding box center [231, 467] width 13 height 6
